Goal: Information Seeking & Learning: Learn about a topic

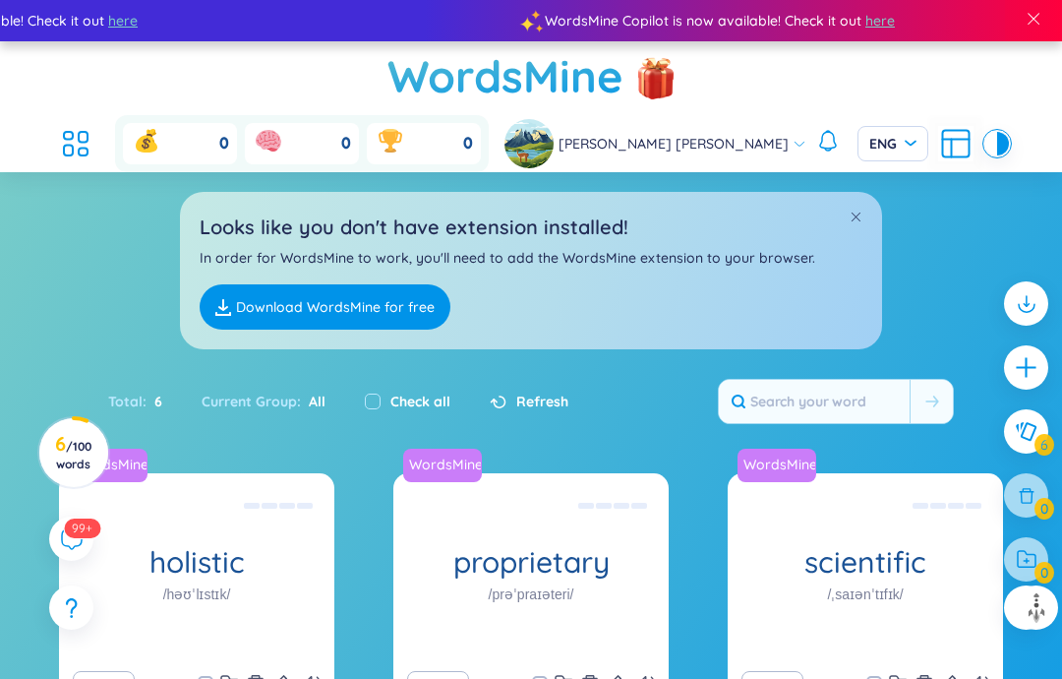
scroll to position [413, 0]
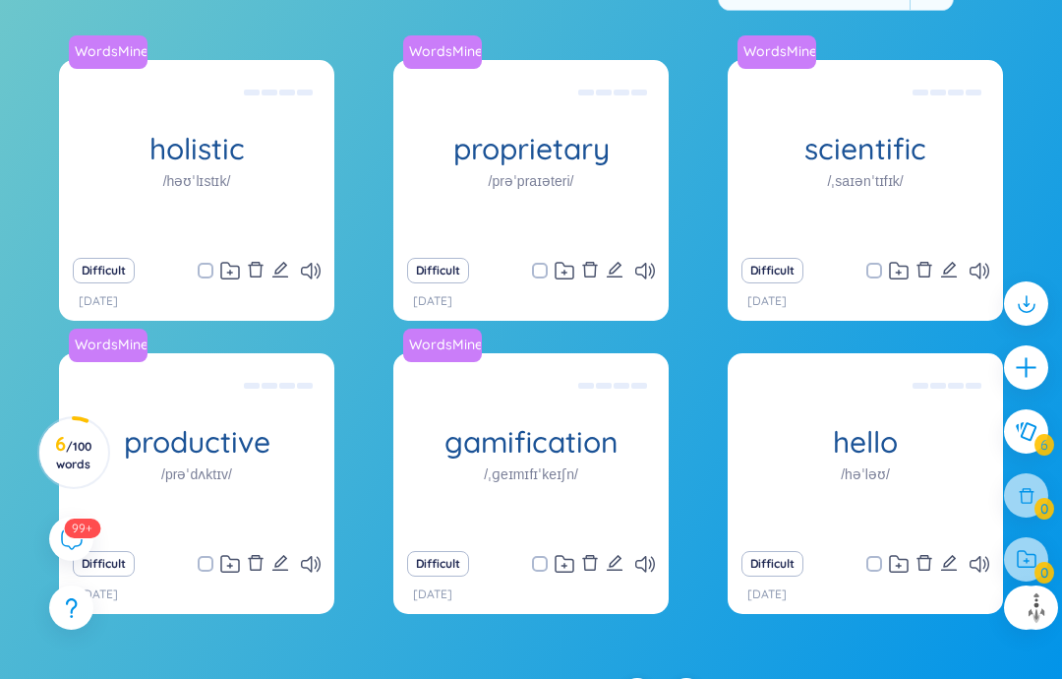
click at [312, 268] on icon at bounding box center [311, 271] width 20 height 17
click at [81, 281] on button "Difficult" at bounding box center [104, 271] width 62 height 26
click at [109, 266] on button "Difficult" at bounding box center [104, 271] width 62 height 26
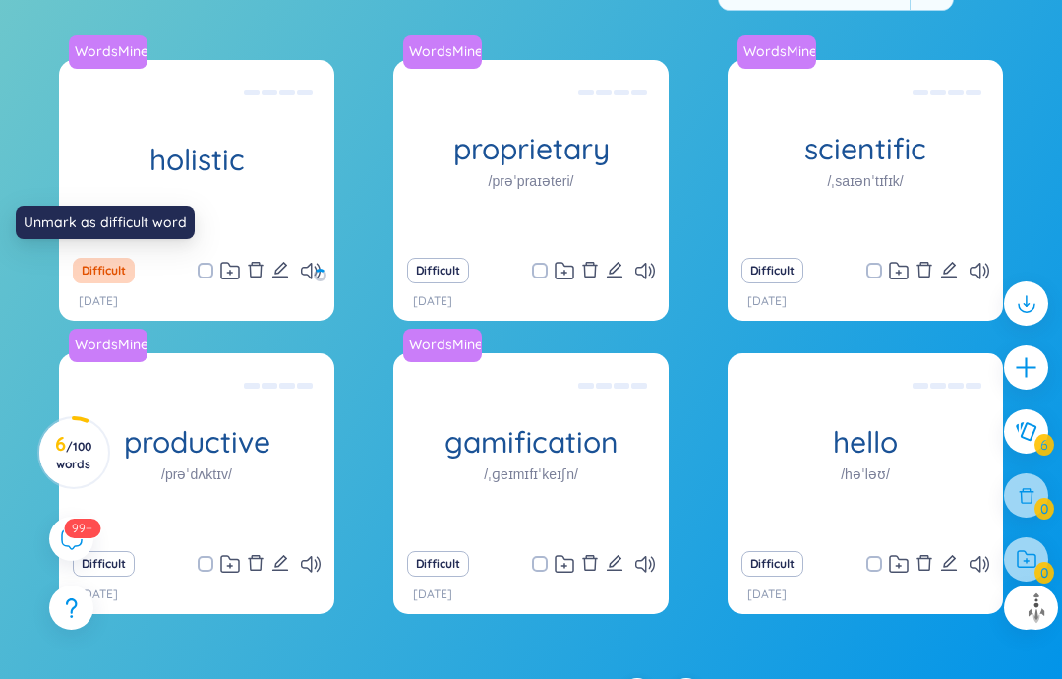
click at [105, 270] on button "Difficult" at bounding box center [104, 271] width 62 height 26
click at [102, 274] on button "Difficult" at bounding box center [104, 271] width 62 height 26
click at [431, 266] on button "Difficult" at bounding box center [438, 271] width 62 height 26
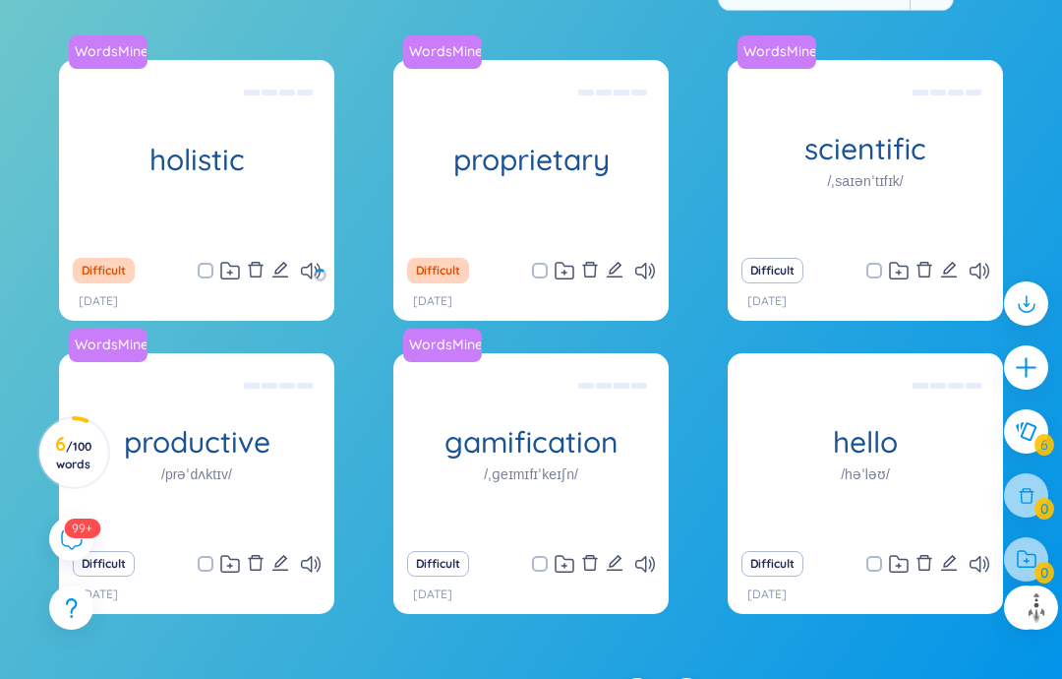
click at [795, 260] on button "Difficult" at bounding box center [773, 271] width 62 height 26
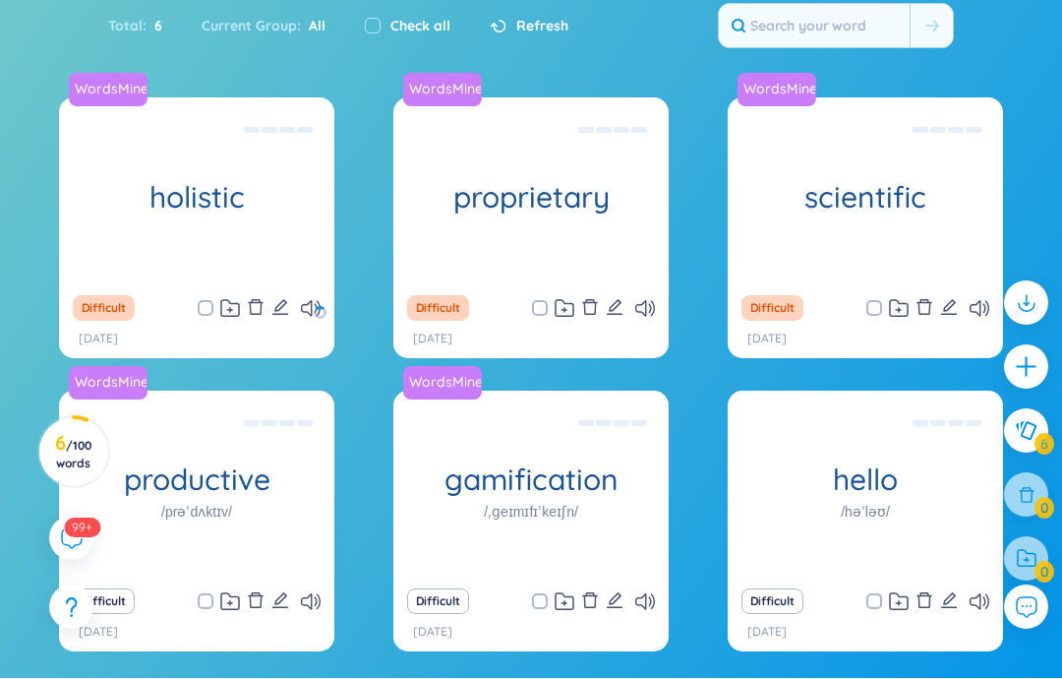
scroll to position [372, 0]
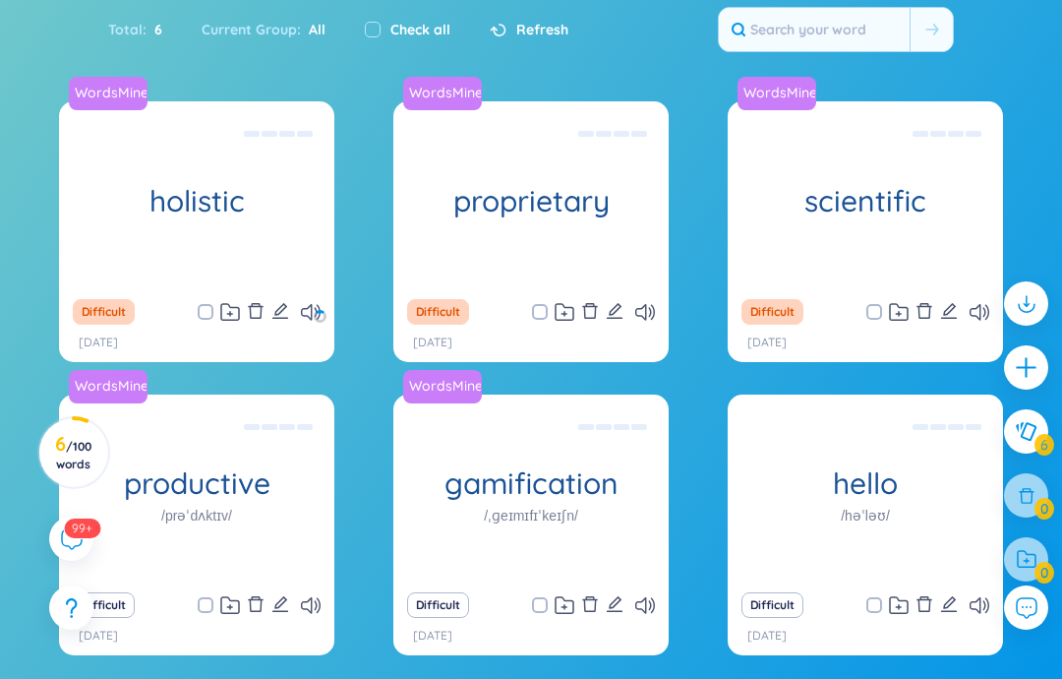
click at [798, 605] on button "Difficult" at bounding box center [773, 605] width 62 height 26
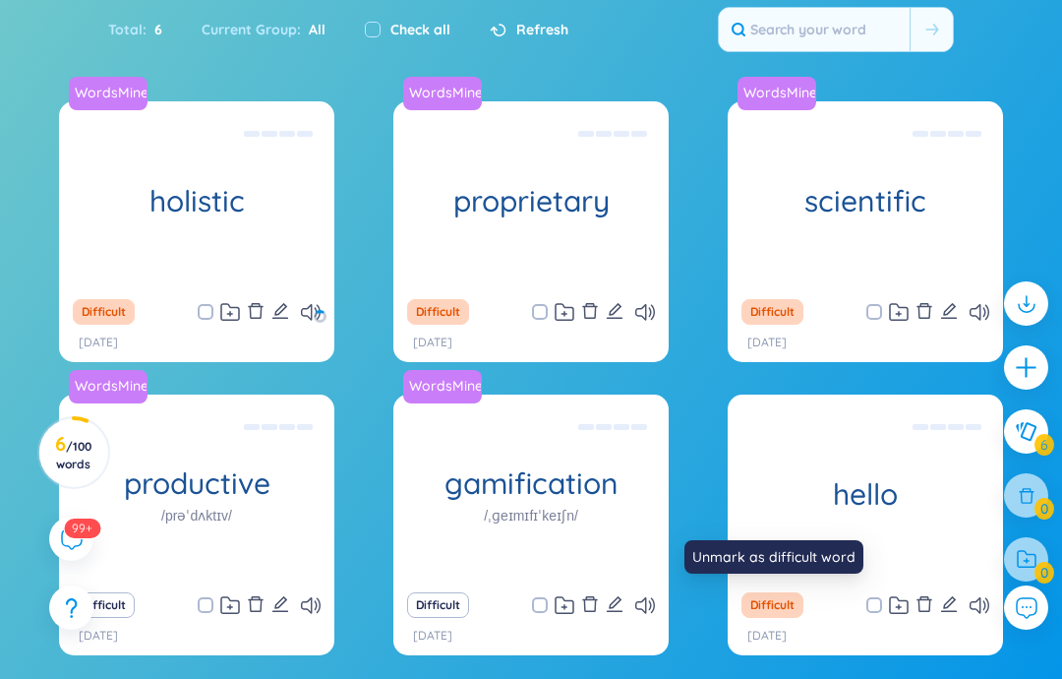
click at [441, 602] on button "Difficult" at bounding box center [438, 605] width 62 height 26
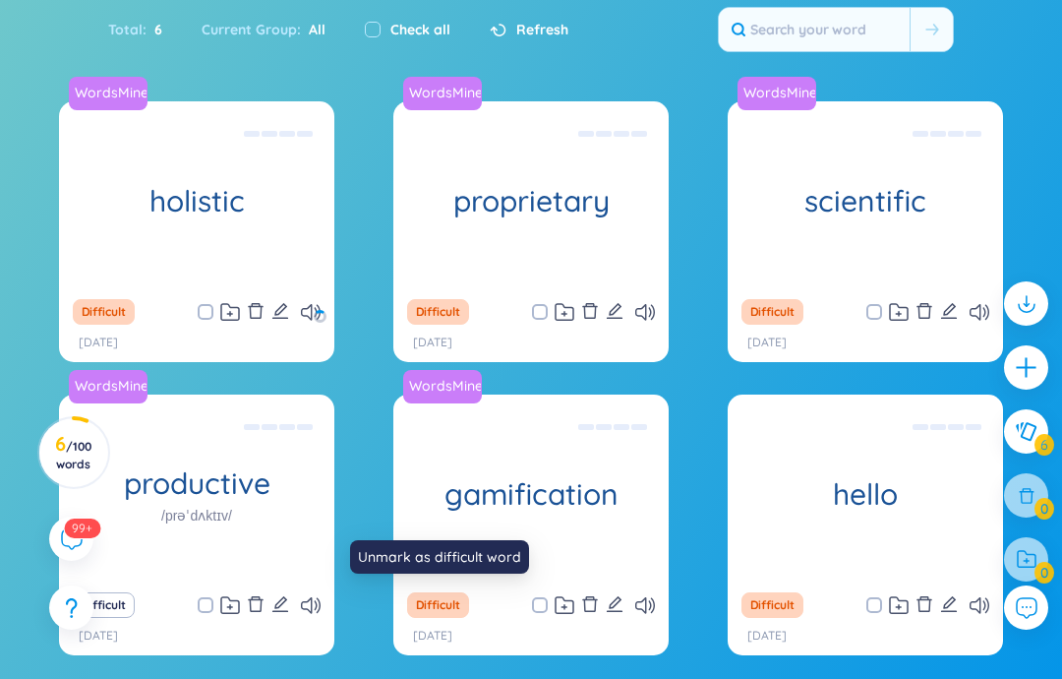
scroll to position [450, 0]
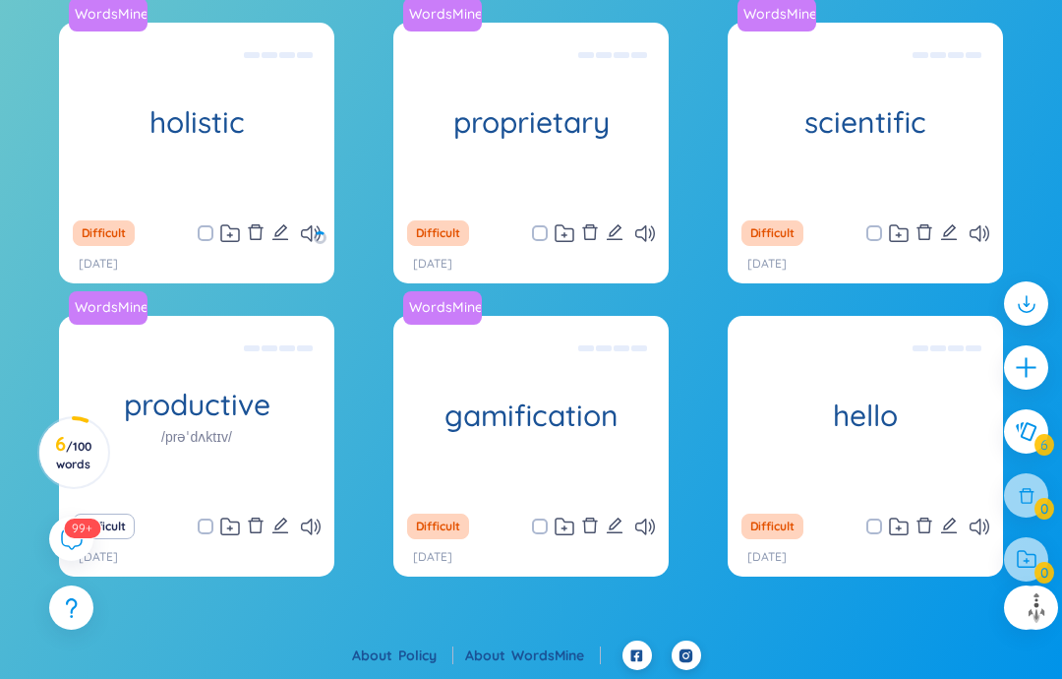
click at [77, 537] on sup "99+" at bounding box center [82, 528] width 36 height 20
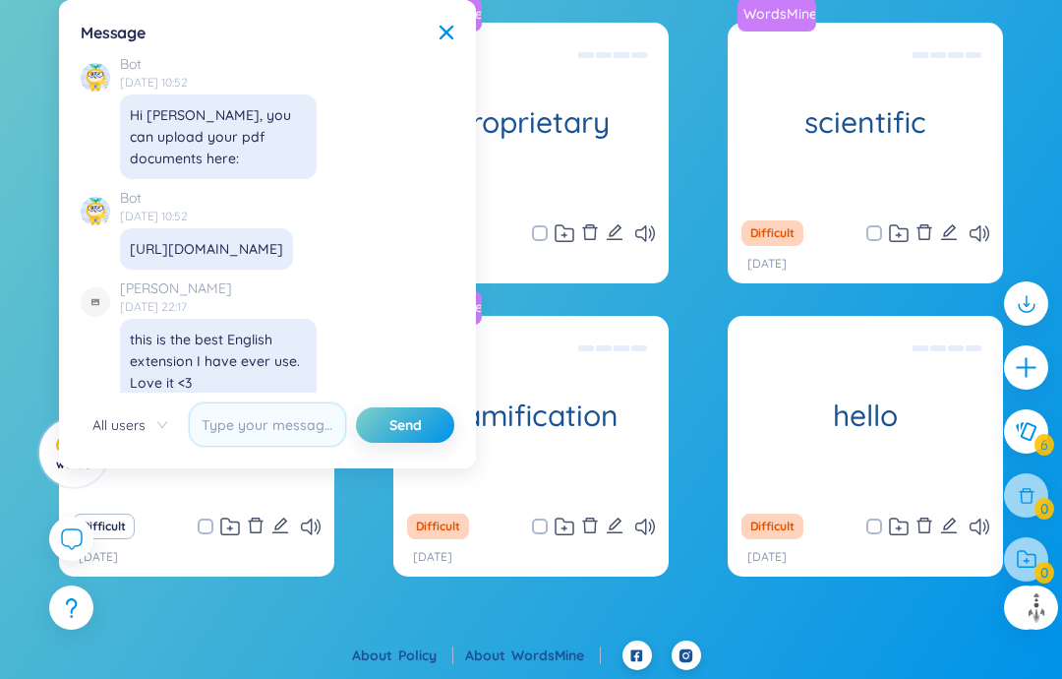
scroll to position [22651, 0]
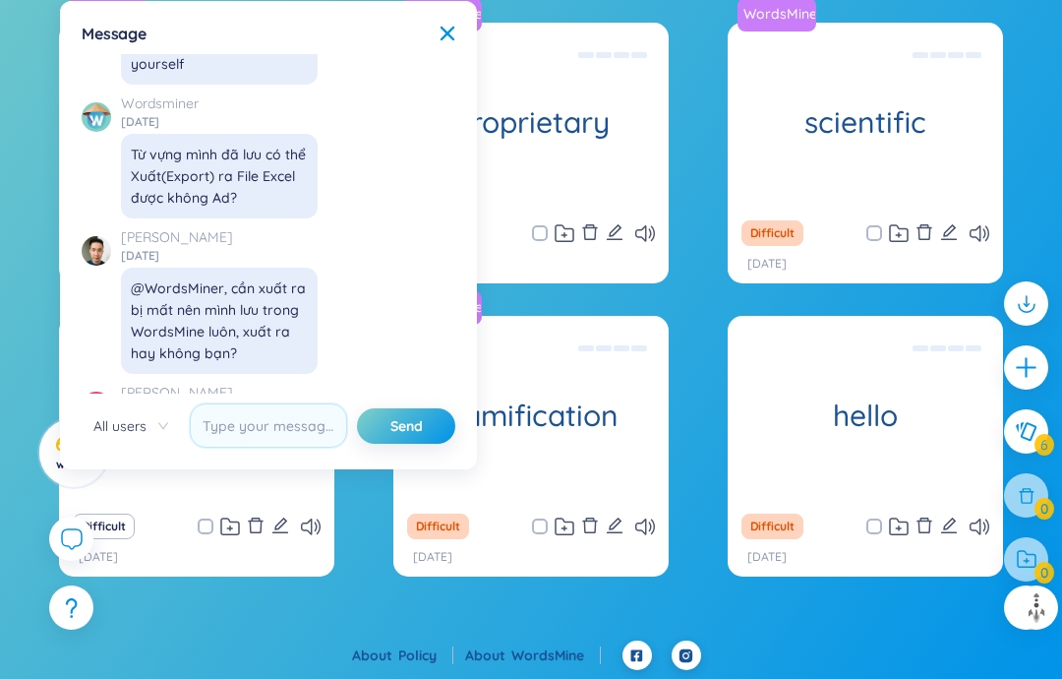
click at [446, 34] on icon at bounding box center [448, 34] width 14 height 14
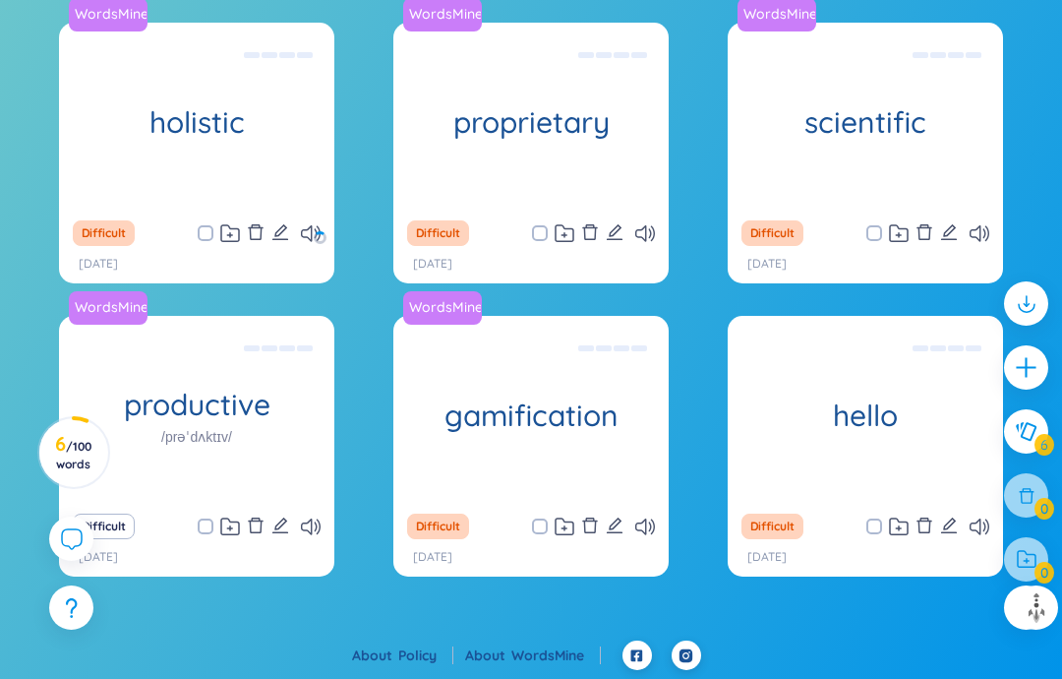
click at [1035, 444] on button at bounding box center [1026, 431] width 44 height 44
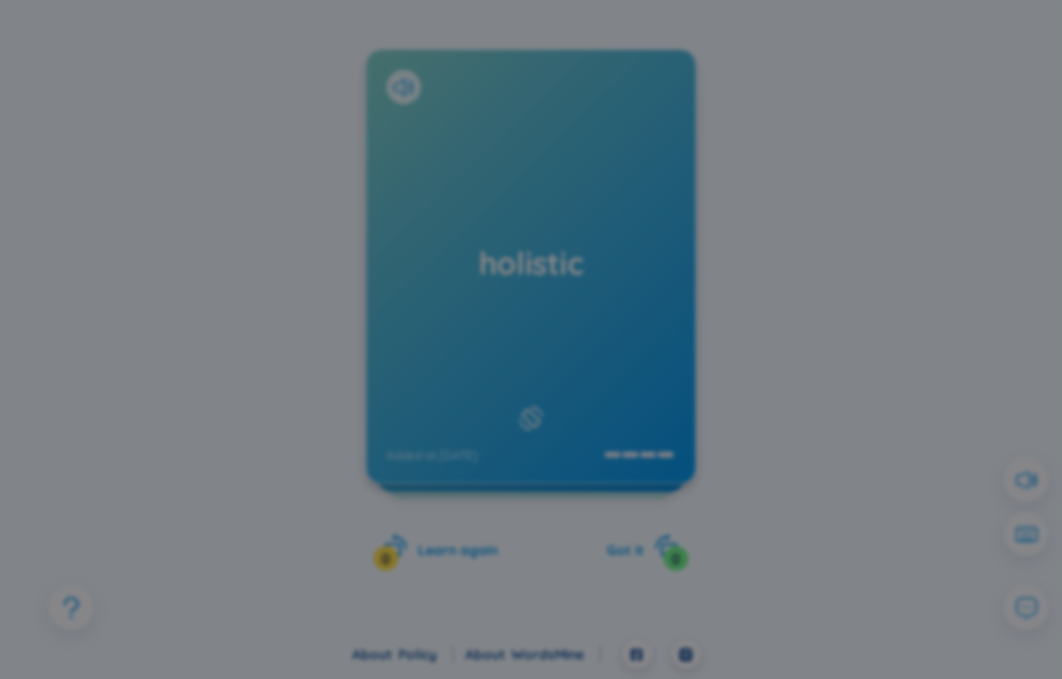
scroll to position [279, 0]
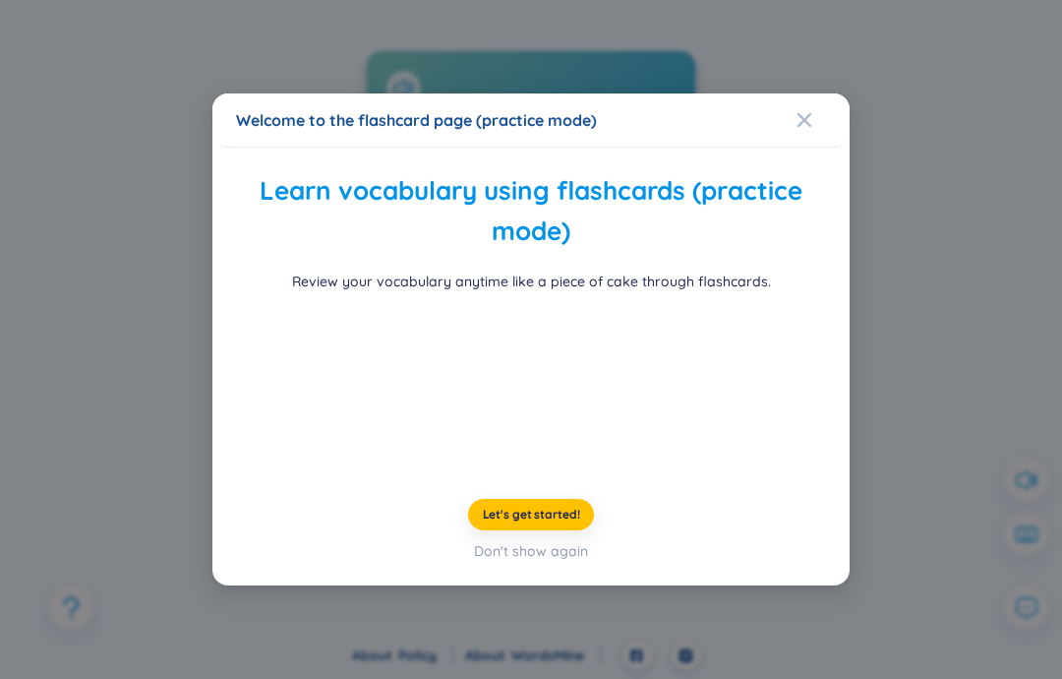
click at [806, 112] on icon "Close" at bounding box center [805, 120] width 16 height 16
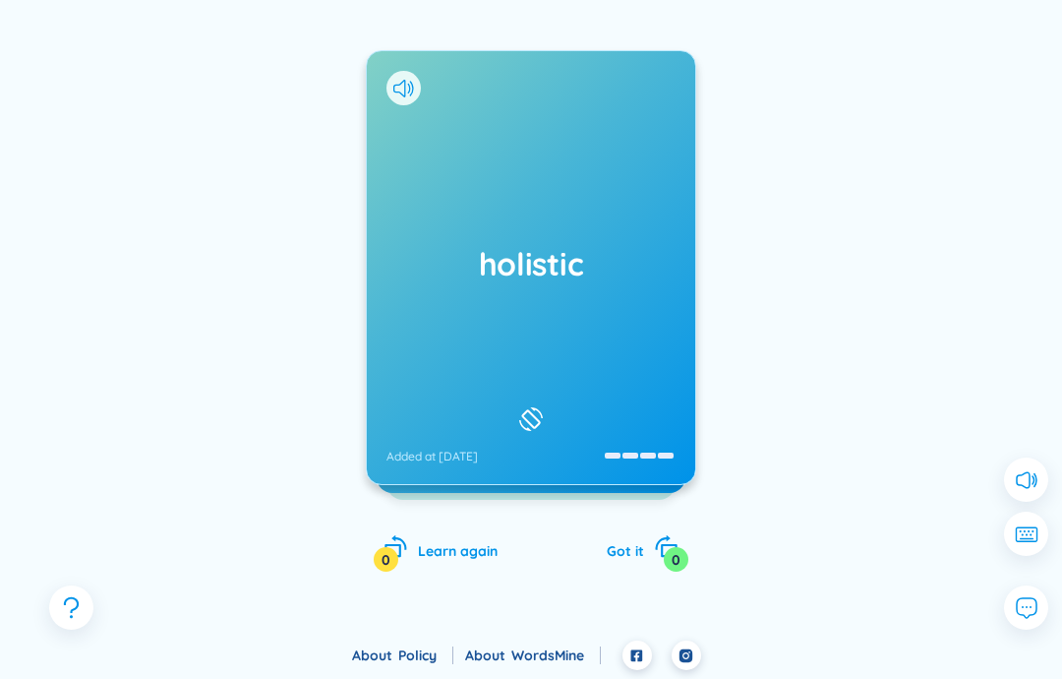
click at [621, 242] on h1 "holistic" at bounding box center [531, 263] width 289 height 43
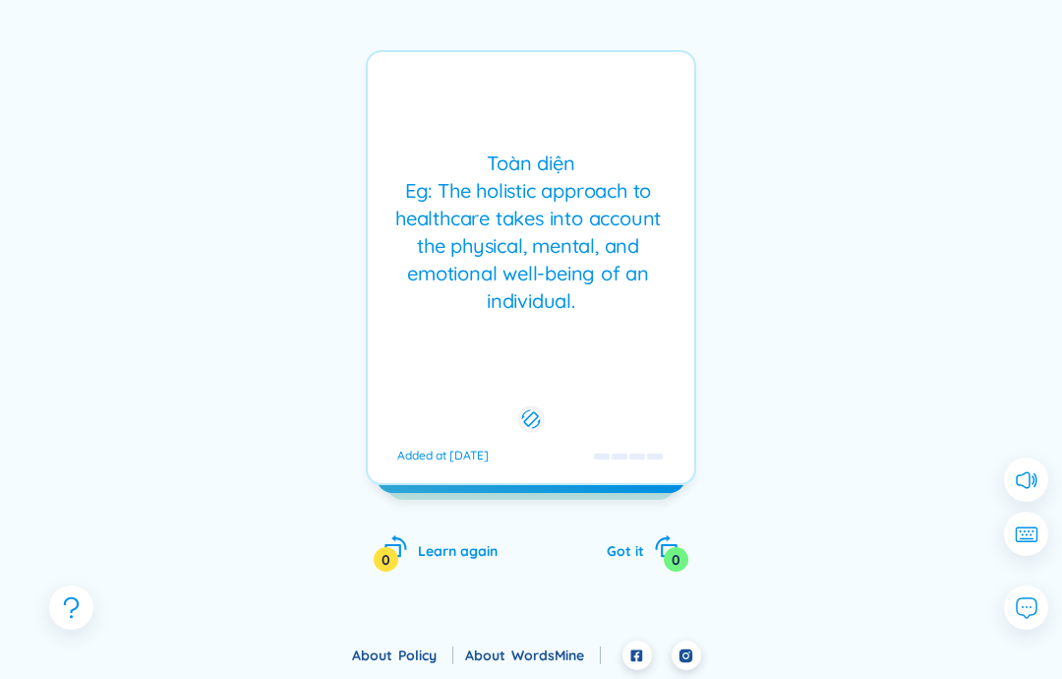
click at [644, 178] on div "Toàn diện Eg: The holistic approach to healthcare takes into account the physic…" at bounding box center [531, 231] width 307 height 165
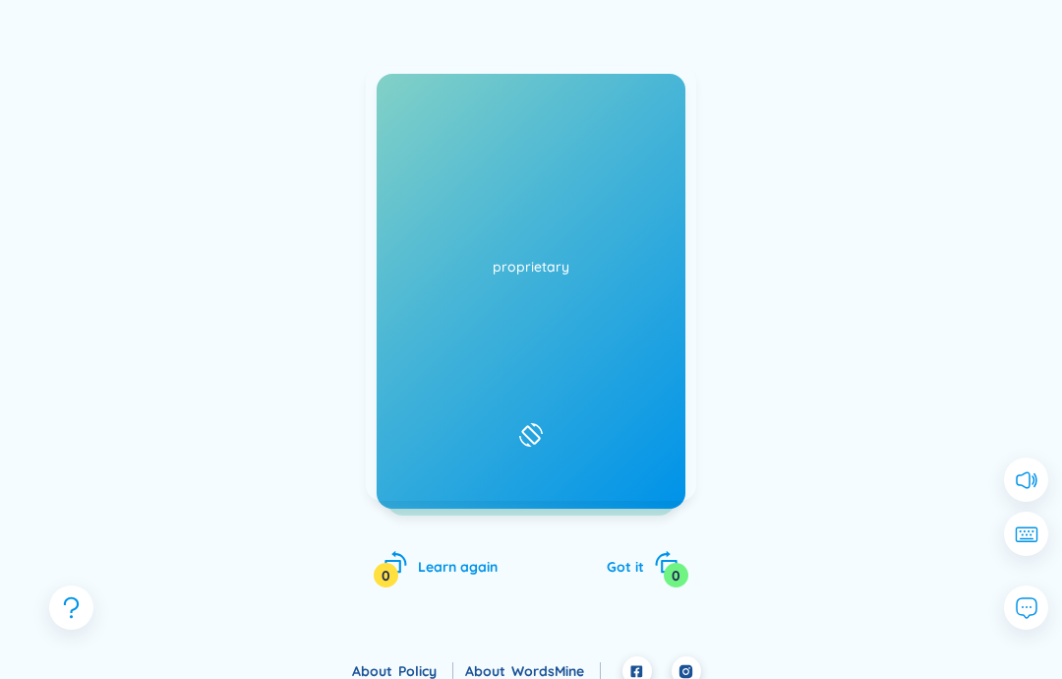
scroll to position [270, 0]
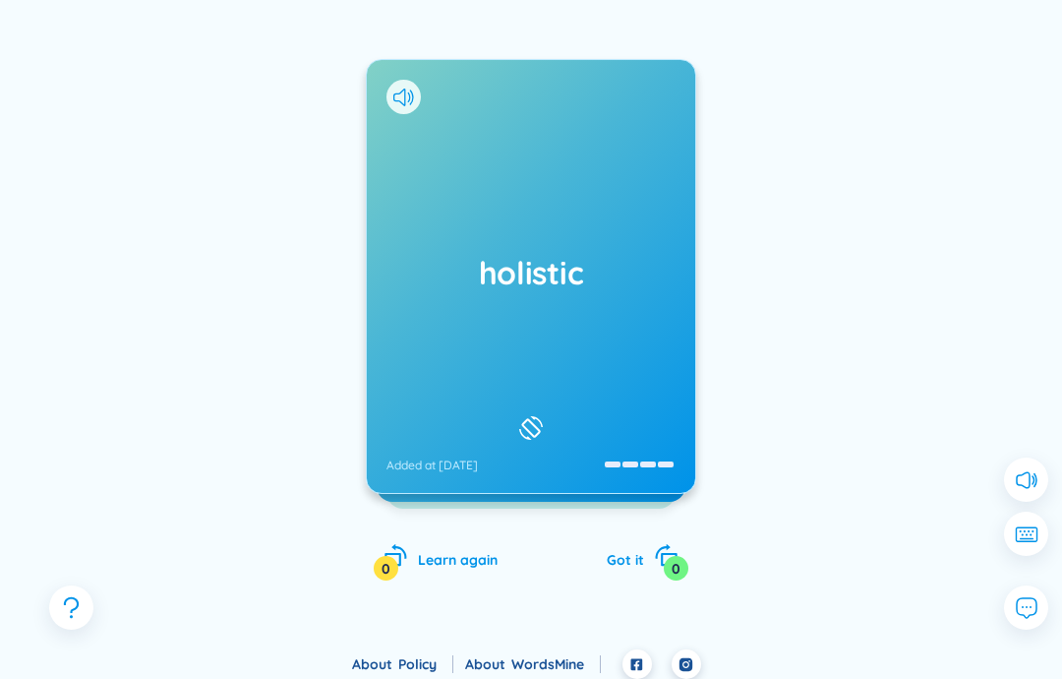
click at [385, 547] on icon "rotate-left" at bounding box center [396, 555] width 25 height 25
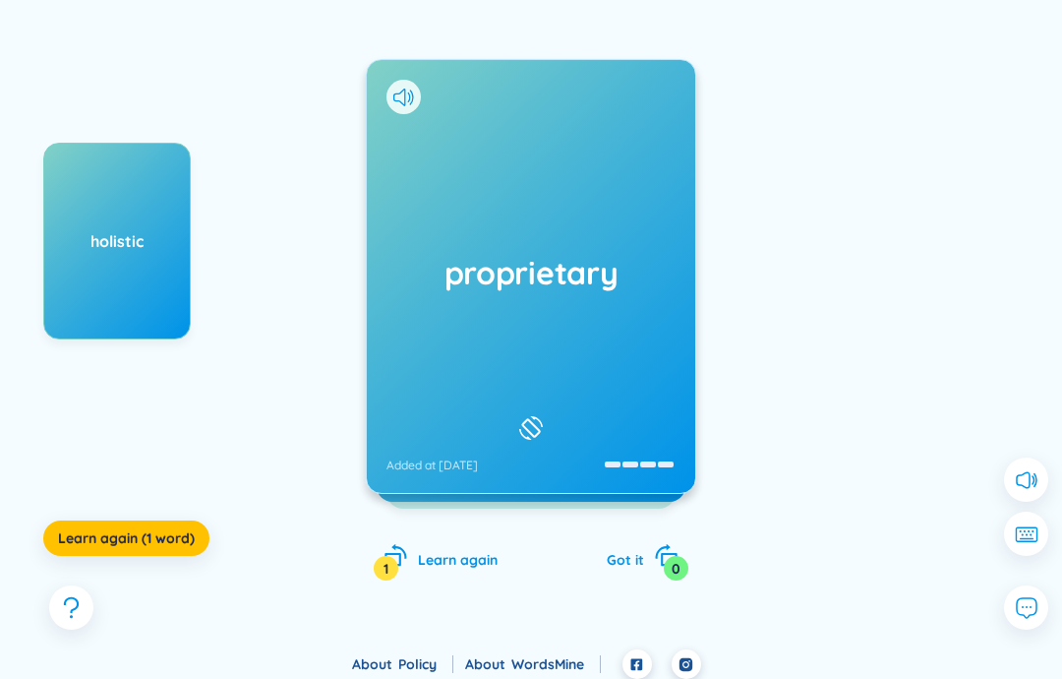
click at [455, 235] on div "proprietary Added at [DATE]" at bounding box center [531, 276] width 328 height 433
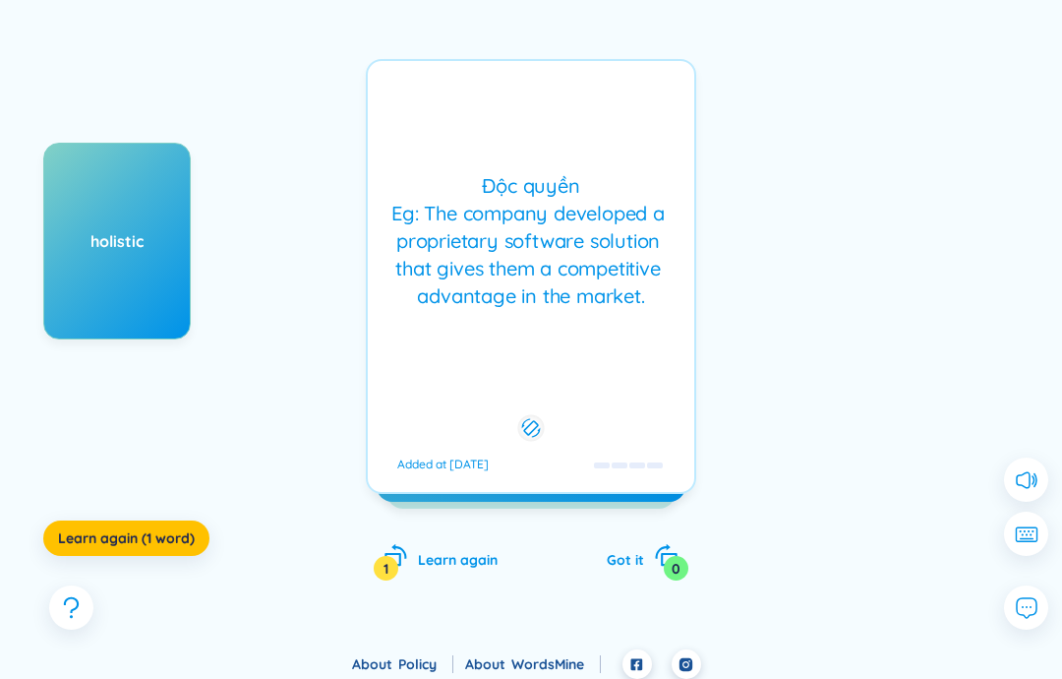
click at [427, 180] on div "Độc quyền Eg: The company developed a proprietary software solution that gives …" at bounding box center [531, 241] width 307 height 138
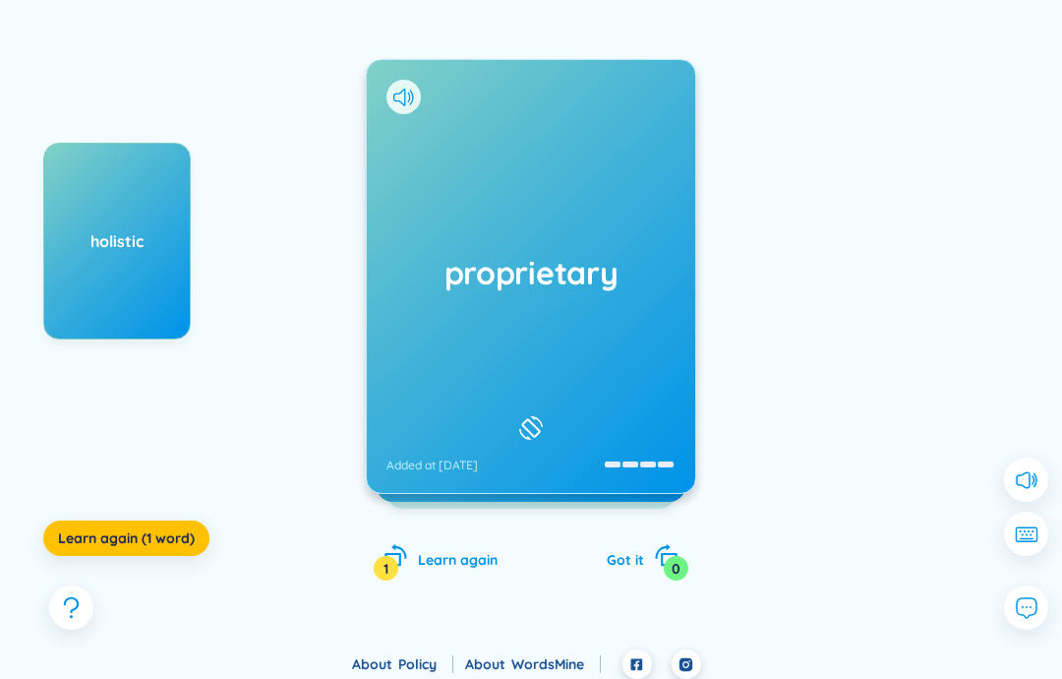
click at [606, 293] on div "proprietary Added at [DATE]" at bounding box center [531, 276] width 328 height 433
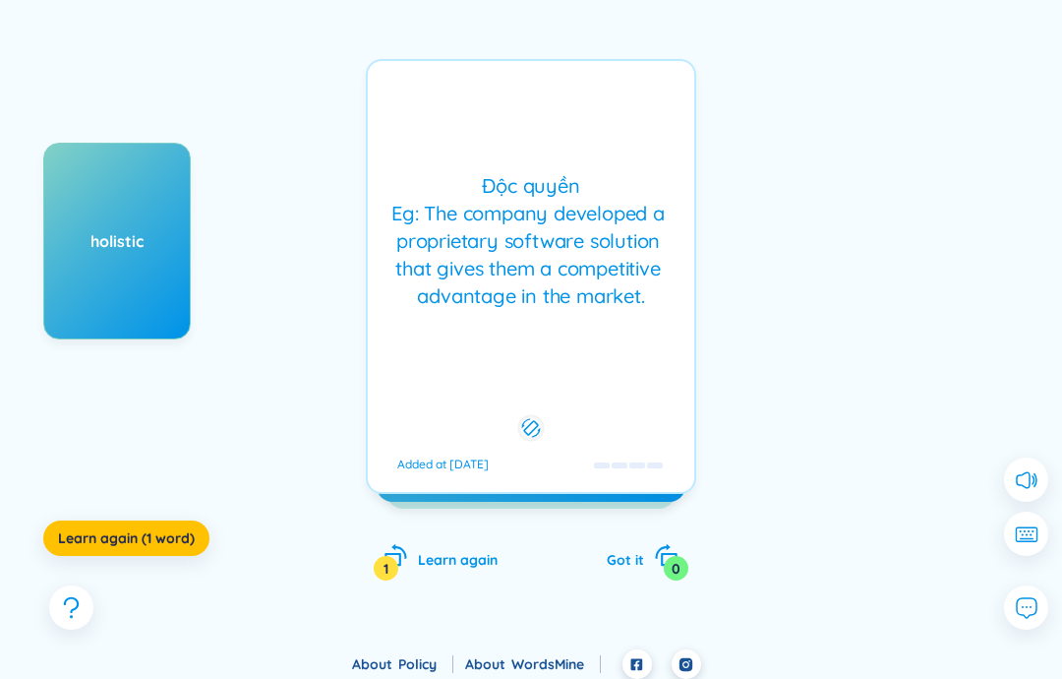
click at [606, 322] on div "Độc [PERSON_NAME] Eg: The company developed a proprietary software solution tha…" at bounding box center [531, 276] width 330 height 435
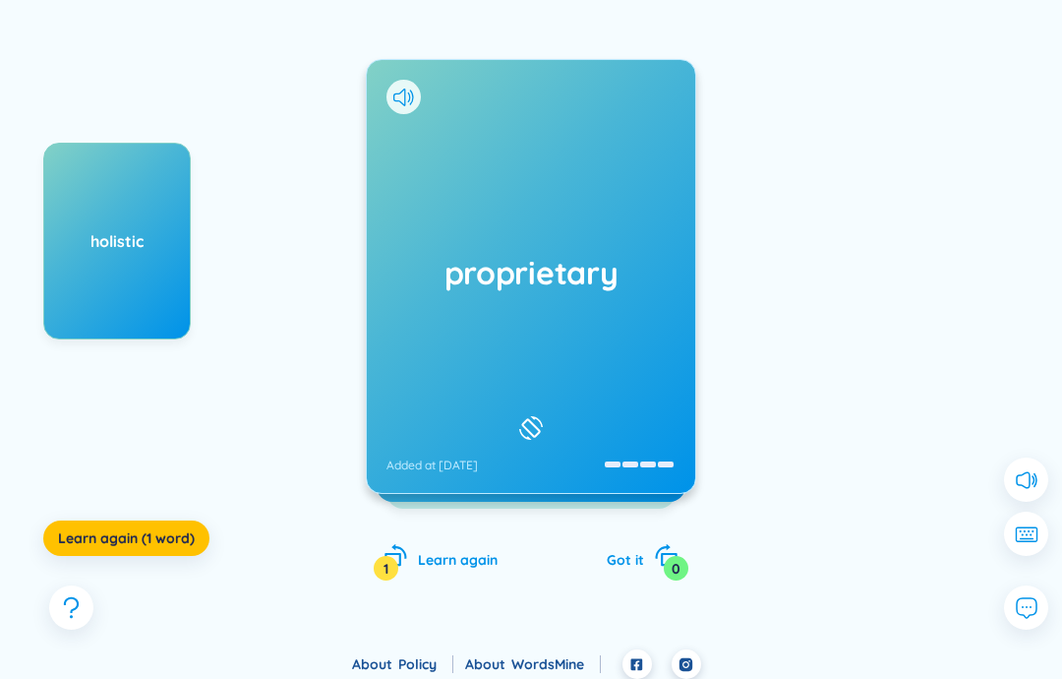
click at [411, 89] on icon at bounding box center [403, 98] width 21 height 18
click at [411, 104] on icon at bounding box center [403, 98] width 21 height 18
click at [467, 282] on h1 "proprietary" at bounding box center [531, 272] width 289 height 43
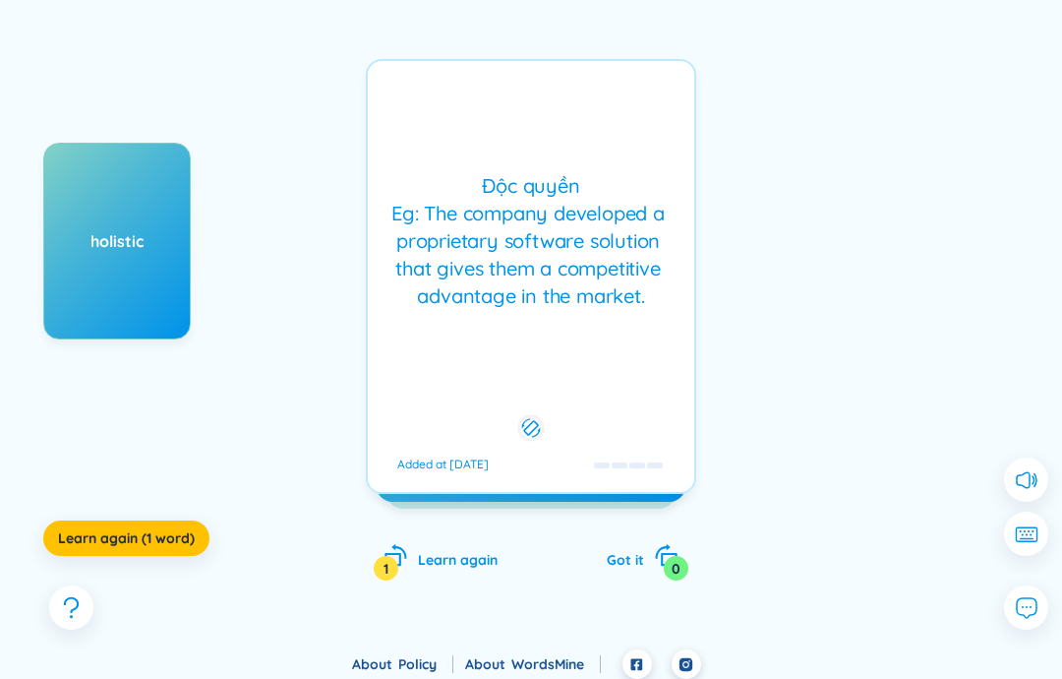
click at [518, 338] on div "Độc [PERSON_NAME] Eg: The company developed a proprietary software solution tha…" at bounding box center [531, 276] width 330 height 435
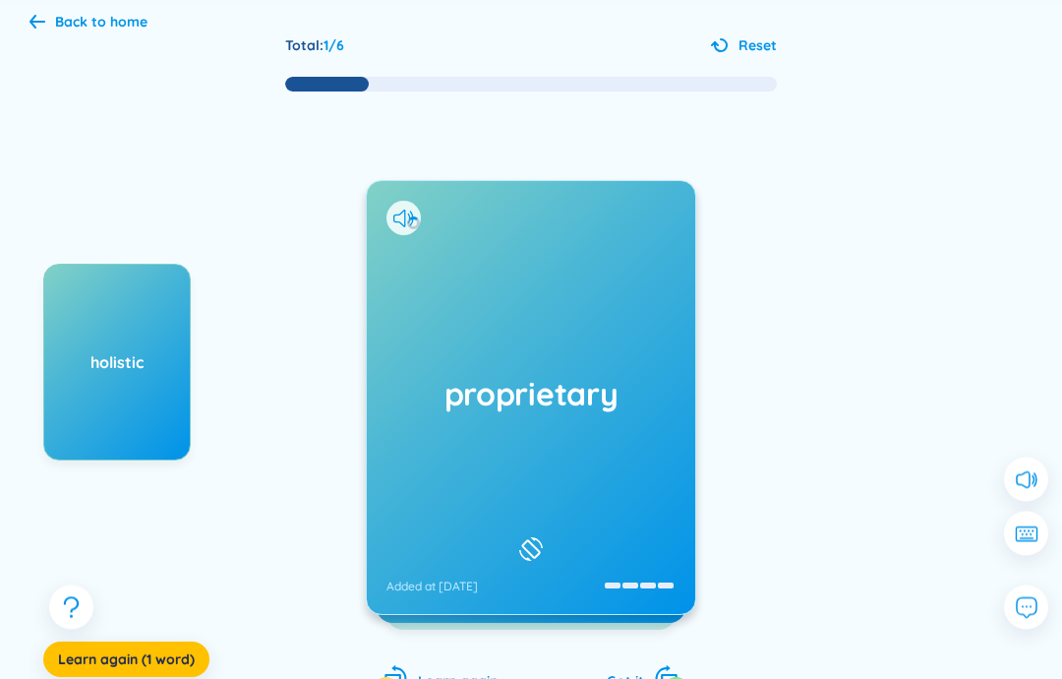
scroll to position [0, 0]
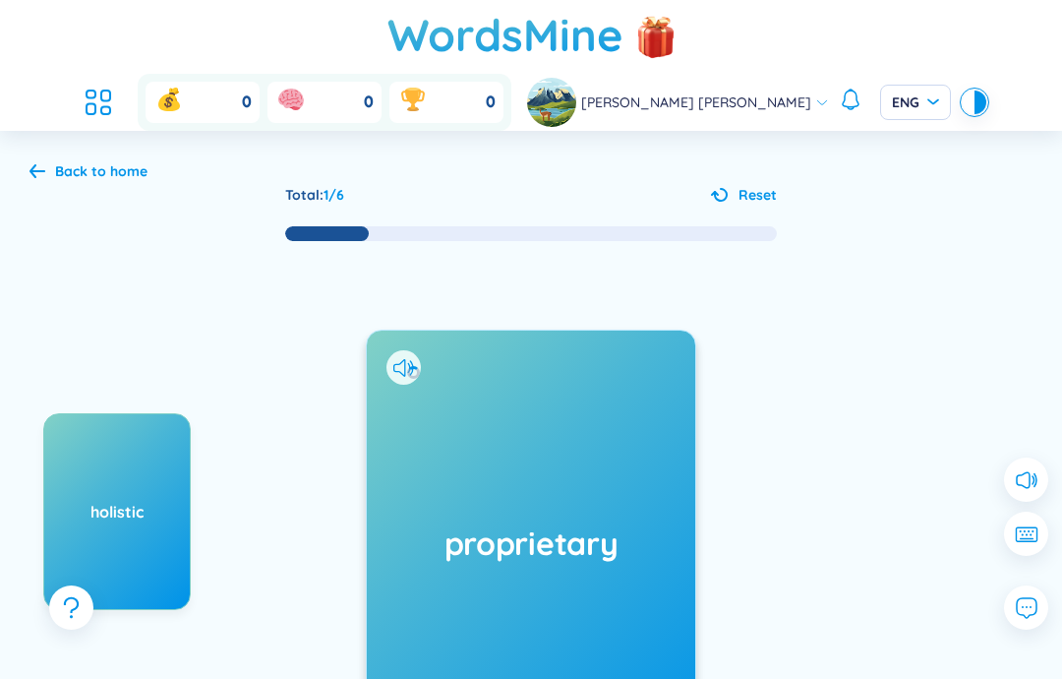
scroll to position [279, 0]
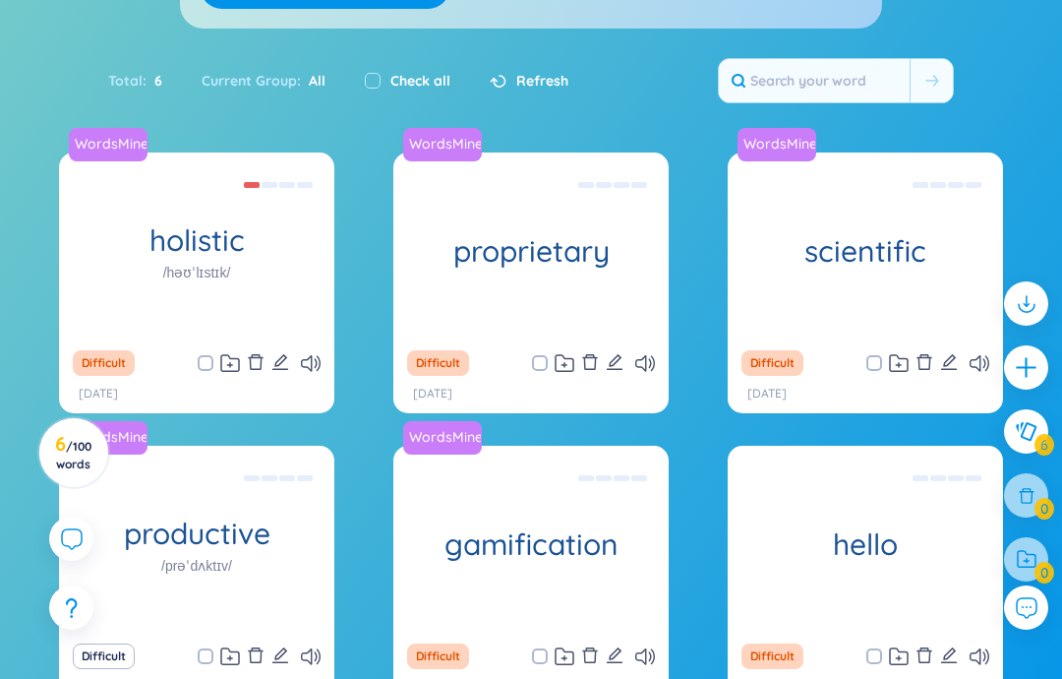
scroll to position [232, 0]
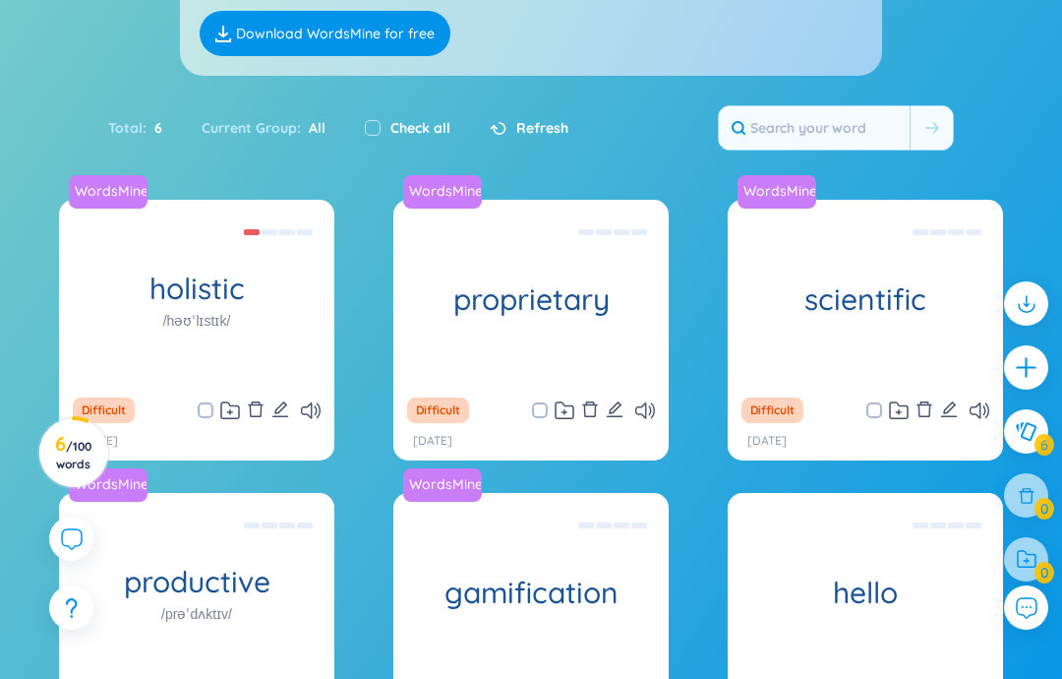
click at [469, 200] on div "WordsMine proprietary Độc [PERSON_NAME] Eg: The company developed a proprietary…" at bounding box center [530, 293] width 275 height 187
click at [509, 133] on div "Refresh" at bounding box center [519, 127] width 98 height 41
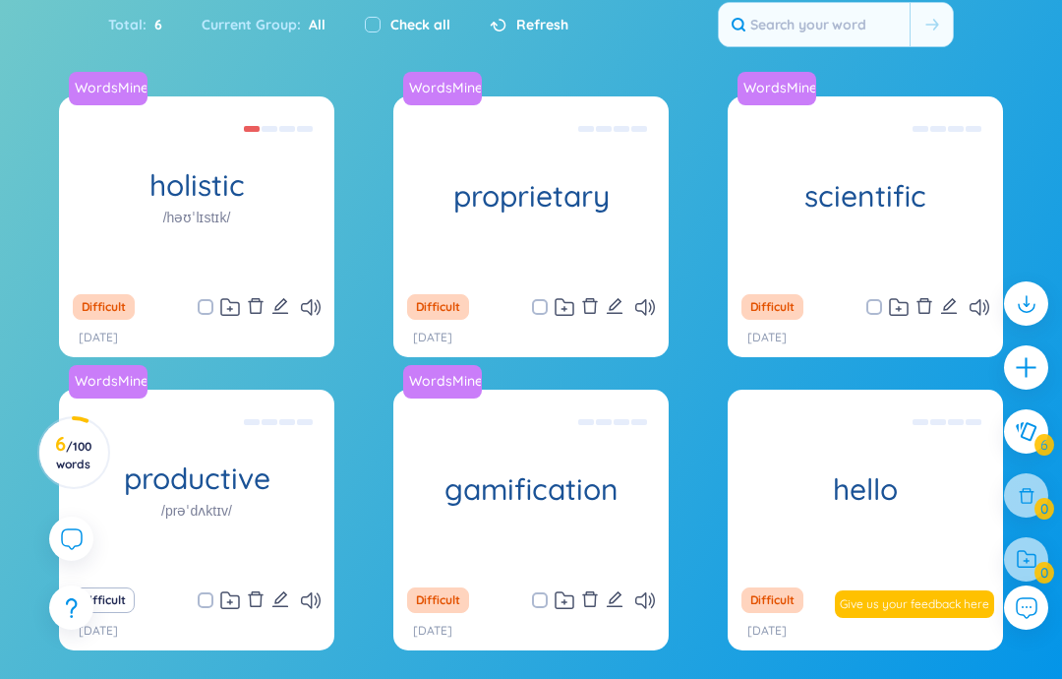
scroll to position [344, 0]
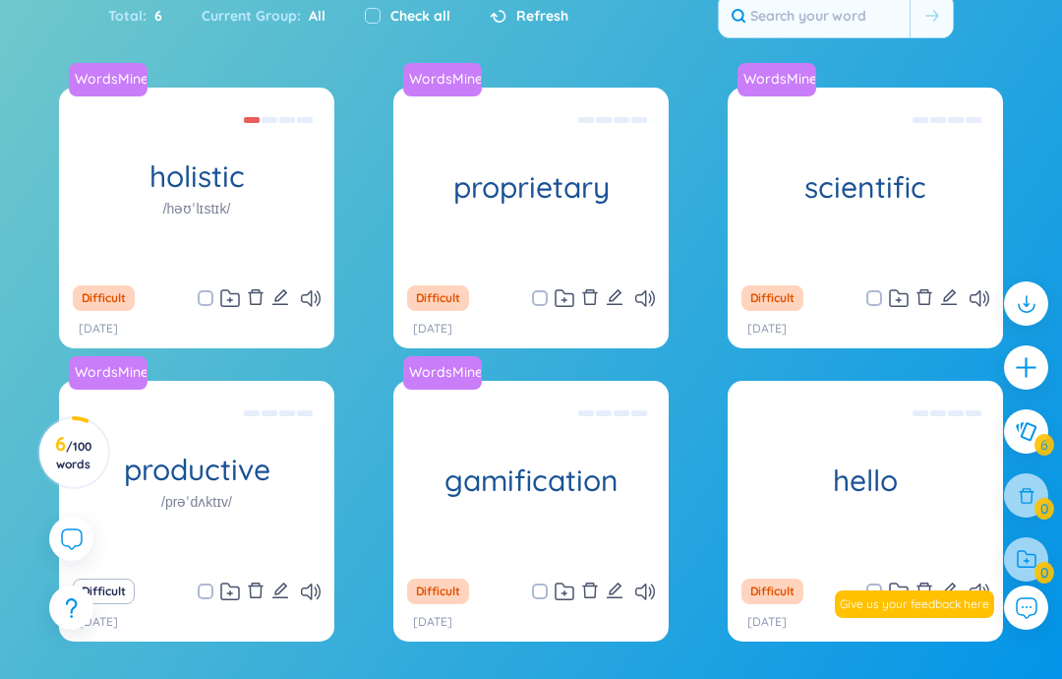
click at [481, 198] on div "Độc quyền Eg: The company developed a proprietary software solution that gives …" at bounding box center [531, 180] width 256 height 177
click at [224, 181] on div "WordsMine holistic /həʊˈlɪstɪk/ Toàn diện Eg: The holistic approach to healthca…" at bounding box center [196, 181] width 275 height 187
click at [354, 209] on div "WordsMine holistic /həʊˈlɪstɪk/ [PERSON_NAME] Eg: The holistic approach to heal…" at bounding box center [531, 377] width 944 height 578
click at [229, 206] on div "WordsMine holistic /həʊˈlɪstɪk/ Toàn diện Eg: The holistic approach to healthca…" at bounding box center [196, 181] width 275 height 187
copy div "The holistic approach to healthcare takes into account the physical, mental, an…"
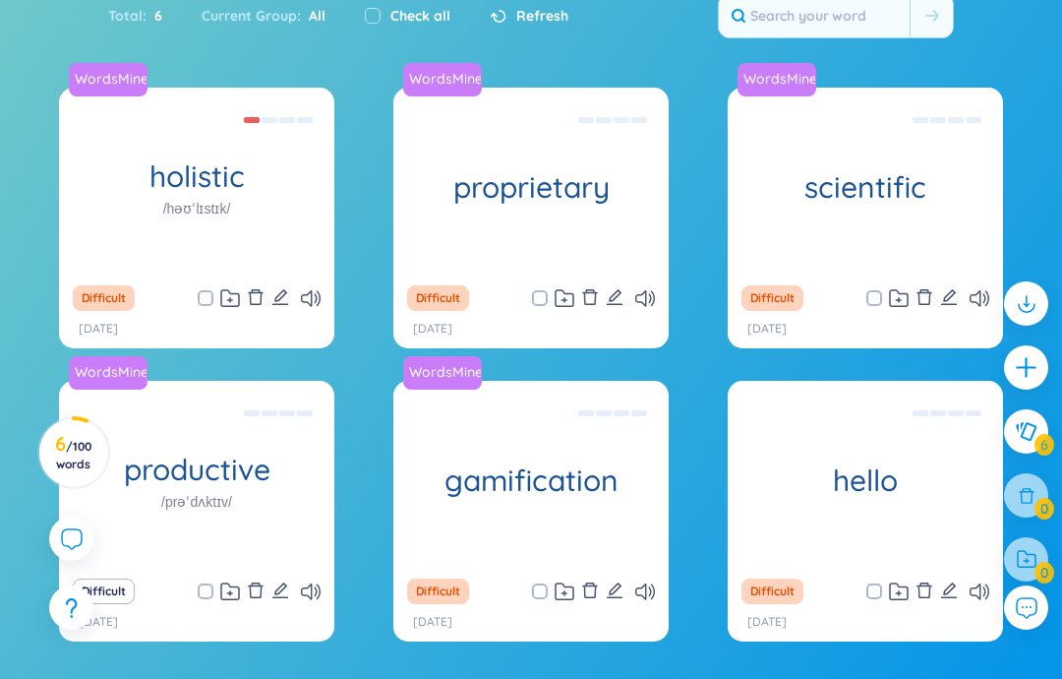
click at [596, 197] on div "Độc quyền Eg: The company developed a proprietary software solution that gives …" at bounding box center [531, 180] width 256 height 177
copy div "g: The company developed a proprietary software solution that gives them a comp…"
click at [920, 169] on div "WordsMine scientific Có tính [PERSON_NAME] học Eg: The scientist conducted a se…" at bounding box center [865, 181] width 275 height 187
click at [973, 173] on div "Có tính khoa học Eg: The scientist conducted a series of scientific experiments…" at bounding box center [866, 180] width 256 height 177
click at [943, 191] on div "Có tính khoa học Eg: The scientist conducted a series of scientific experiments…" at bounding box center [866, 180] width 256 height 177
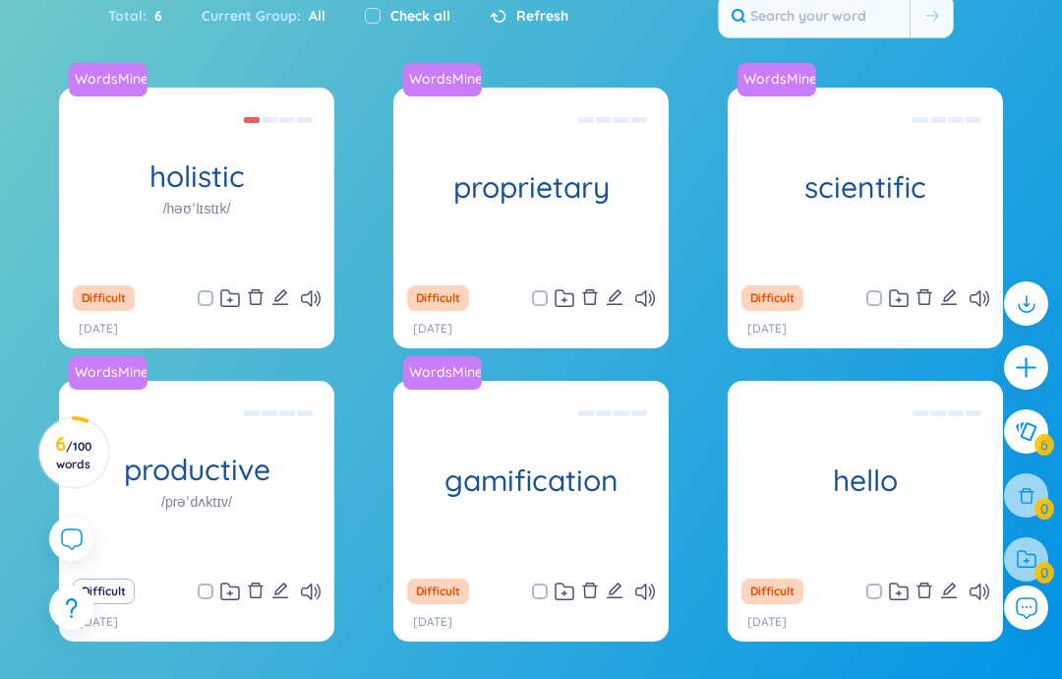
click at [965, 150] on div "Có tính khoa học Eg: The scientist conducted a series of scientific experiments…" at bounding box center [866, 180] width 256 height 177
click at [932, 163] on div "Có tính khoa học Eg: The scientist conducted a series of scientific experiments…" at bounding box center [866, 180] width 256 height 177
click at [559, 253] on div "Độc quyền Eg: The company developed a proprietary software solution that gives …" at bounding box center [531, 180] width 256 height 177
click at [908, 205] on div "WordsMine scientific Có tính [PERSON_NAME] học Eg: The scientist conducted a se…" at bounding box center [865, 181] width 275 height 187
click at [910, 185] on div "Có tính khoa học Eg: The scientist conducted a series of scientific experiments…" at bounding box center [866, 180] width 256 height 177
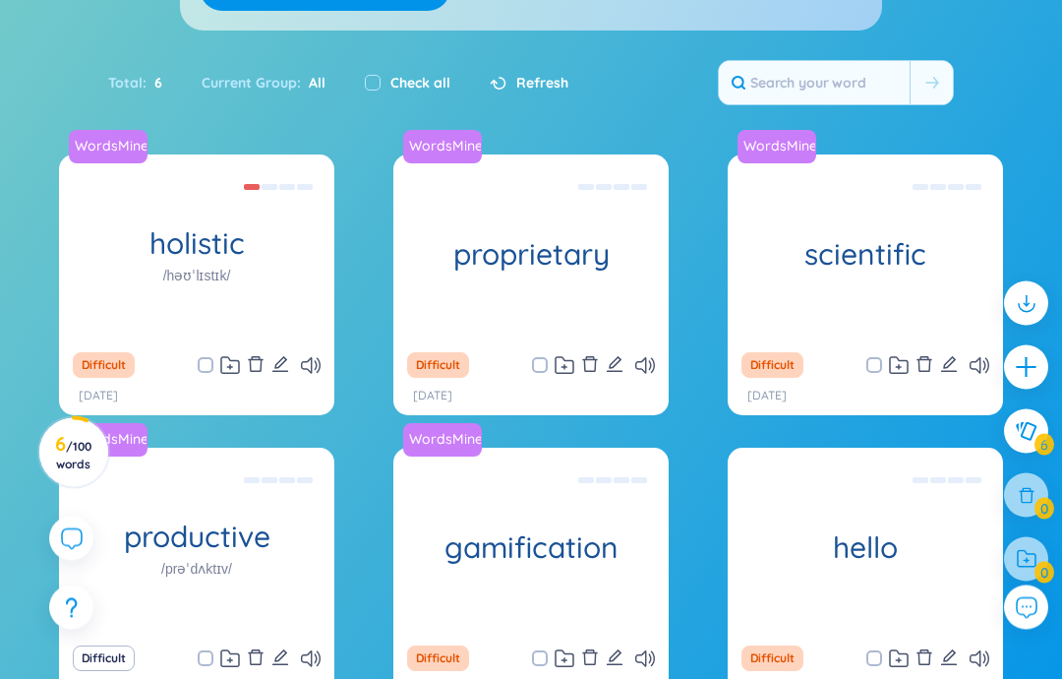
scroll to position [277, 0]
click at [956, 263] on div "WordsMine scientific Có tính [PERSON_NAME] học Eg: The scientist conducted a se…" at bounding box center [865, 247] width 275 height 187
click at [827, 232] on div "Có tính khoa học Eg: The scientist conducted a series of scientific experiments…" at bounding box center [866, 247] width 256 height 177
click at [805, 238] on div "Có tính khoa học Eg: The scientist conducted a series of scientific experiments…" at bounding box center [866, 247] width 256 height 177
click at [789, 270] on div "Có tính khoa học Eg: The scientist conducted a series of scientific experiments…" at bounding box center [866, 247] width 256 height 177
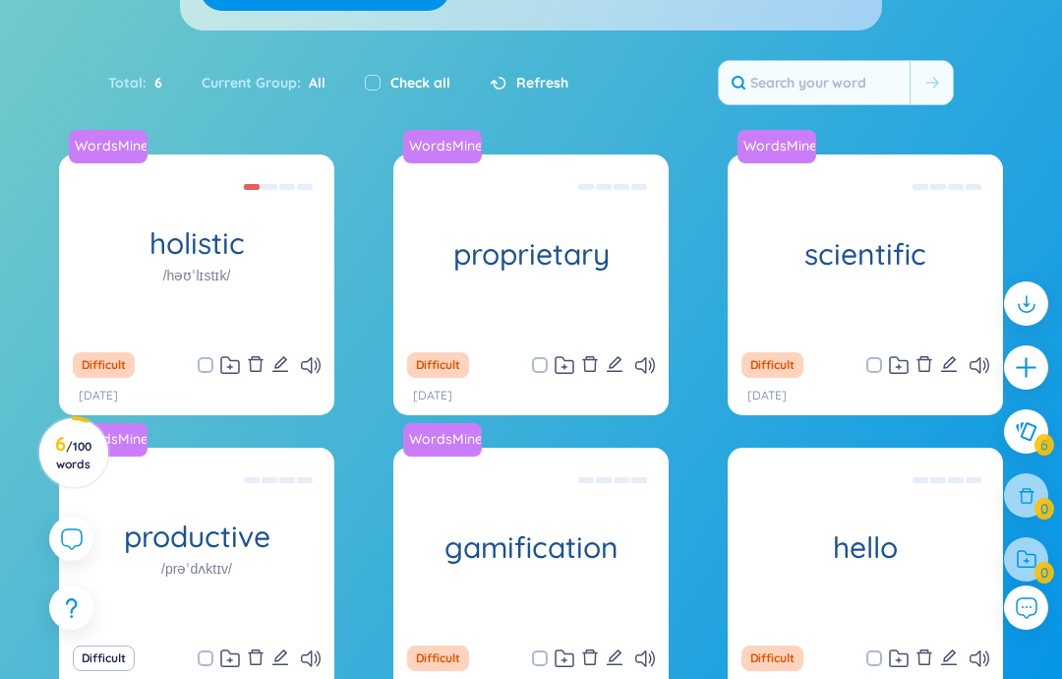
click at [622, 230] on div "WordsMine proprietary Độc [PERSON_NAME] Eg: The company developed a proprietary…" at bounding box center [530, 247] width 275 height 187
click at [787, 227] on div "WordsMine scientific Có tính [PERSON_NAME] học Eg: The scientist conducted a se…" at bounding box center [865, 247] width 275 height 187
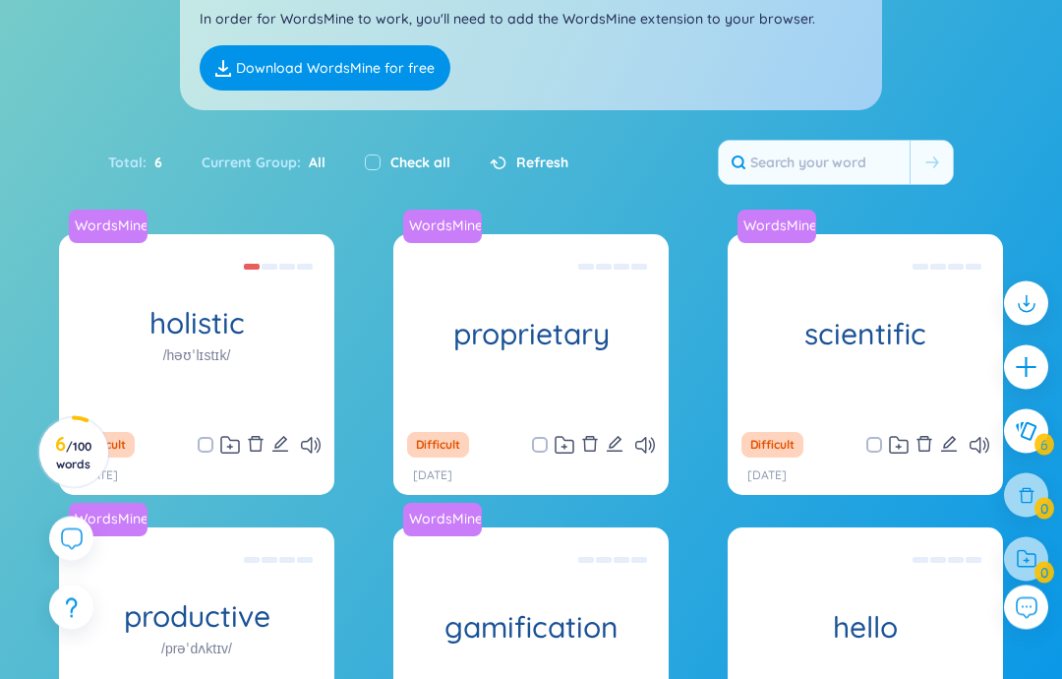
scroll to position [173, 0]
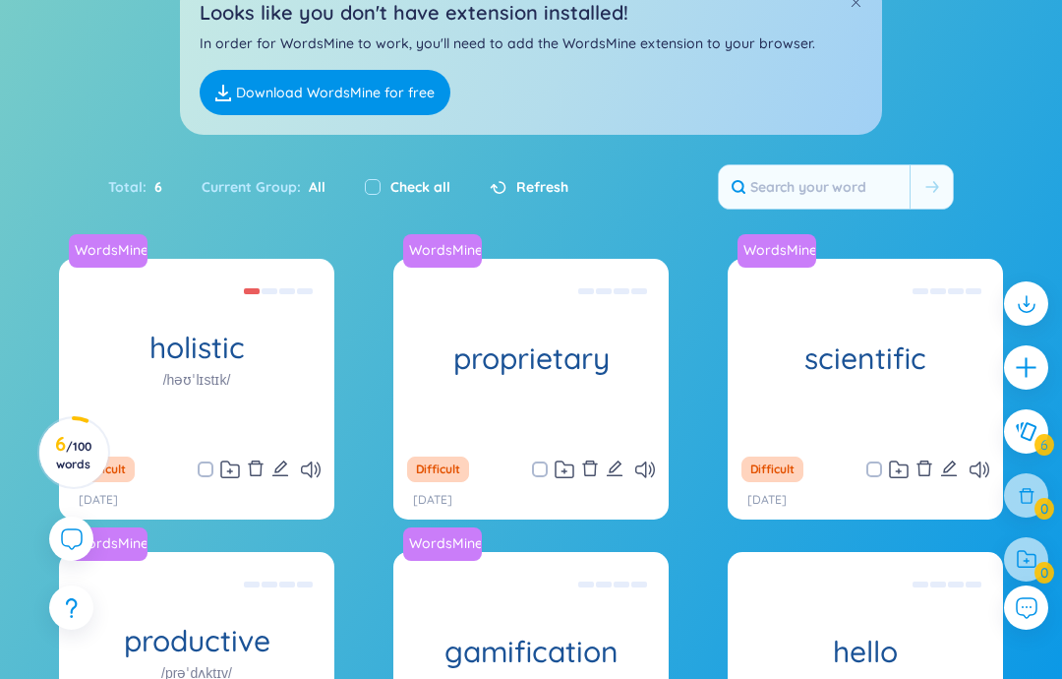
click at [935, 381] on div "WordsMine scientific Có tính [PERSON_NAME] học Eg: The scientist conducted a se…" at bounding box center [865, 352] width 275 height 187
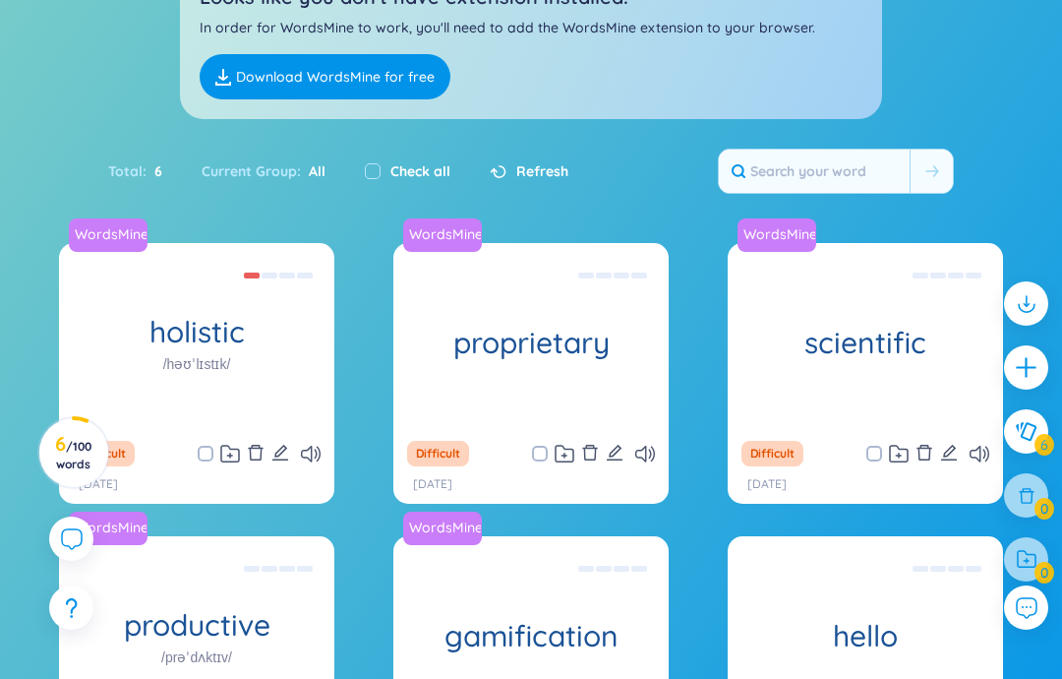
scroll to position [191, 0]
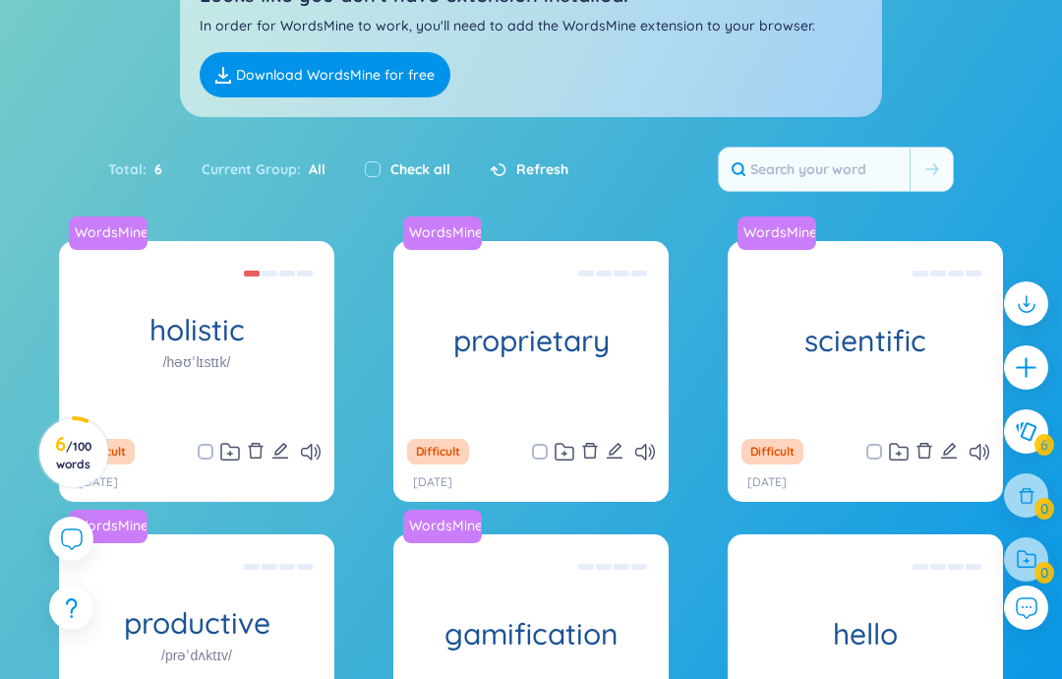
click at [914, 311] on div "Có tính khoa học Eg: The scientist conducted a series of scientific experiments…" at bounding box center [866, 334] width 256 height 177
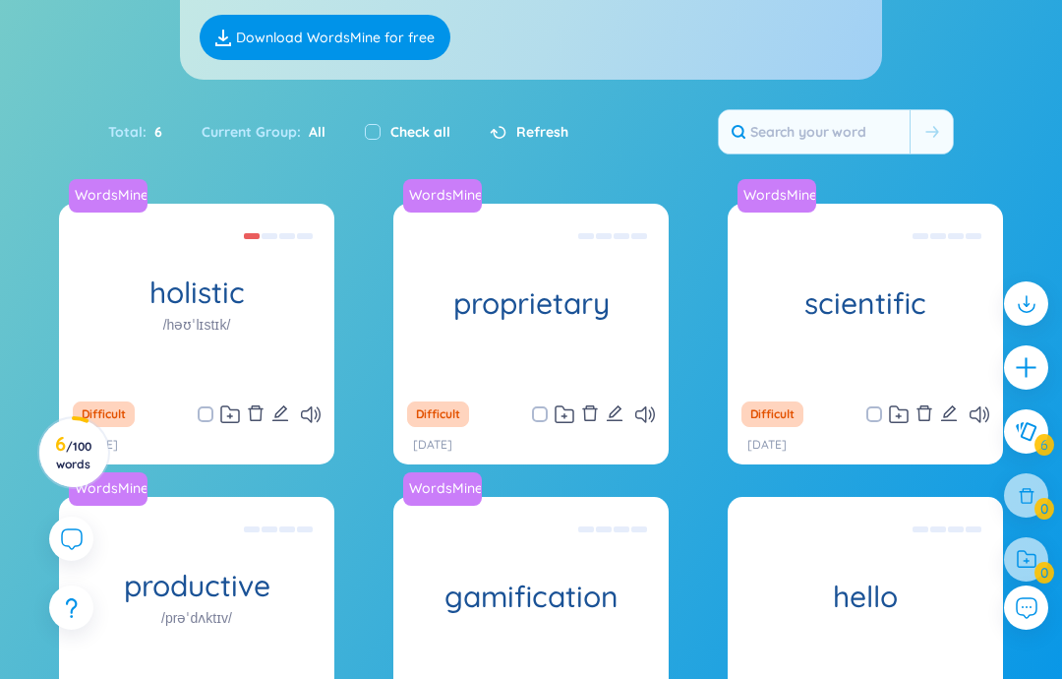
scroll to position [231, 0]
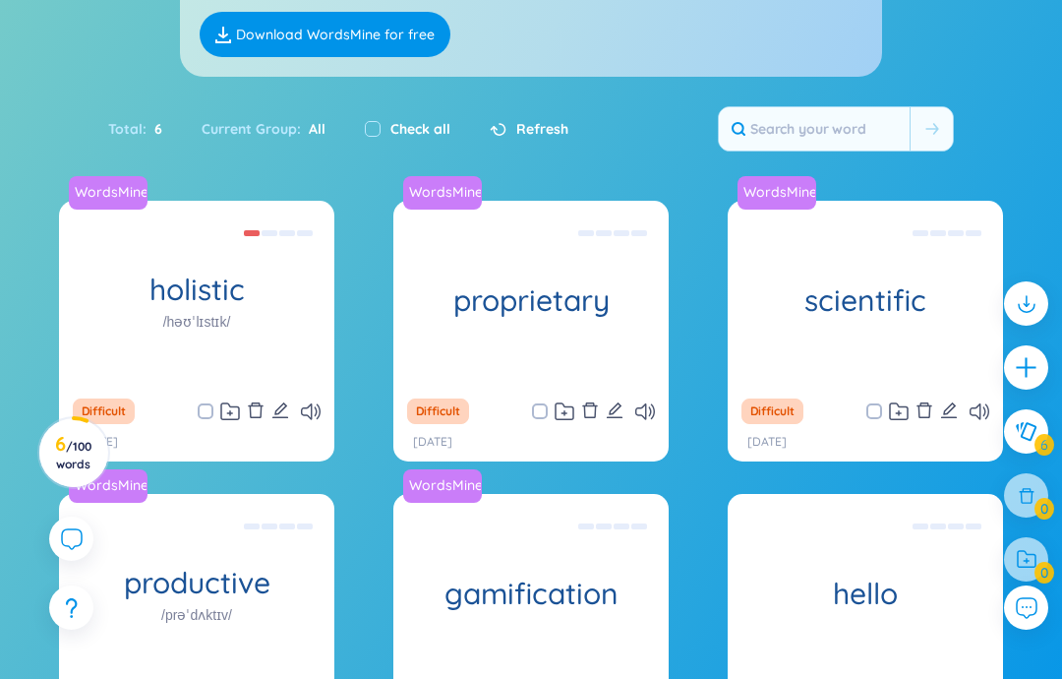
click at [827, 278] on div "scientific" at bounding box center [865, 294] width 275 height 187
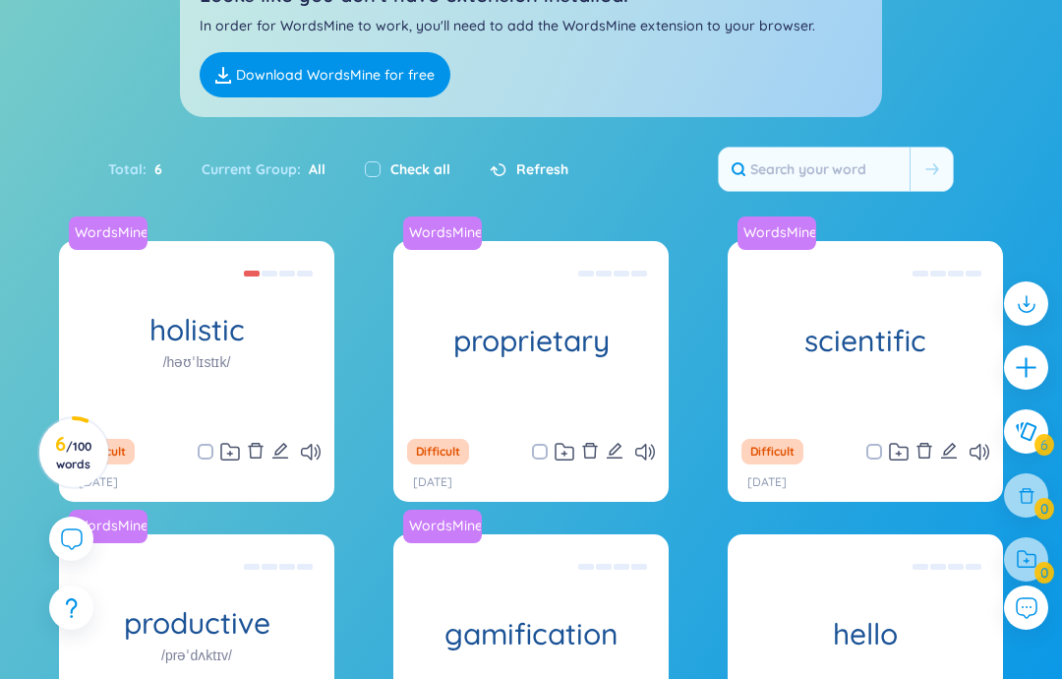
copy div "The scientist conducted a series of scientific experiments to test the hypothes…"
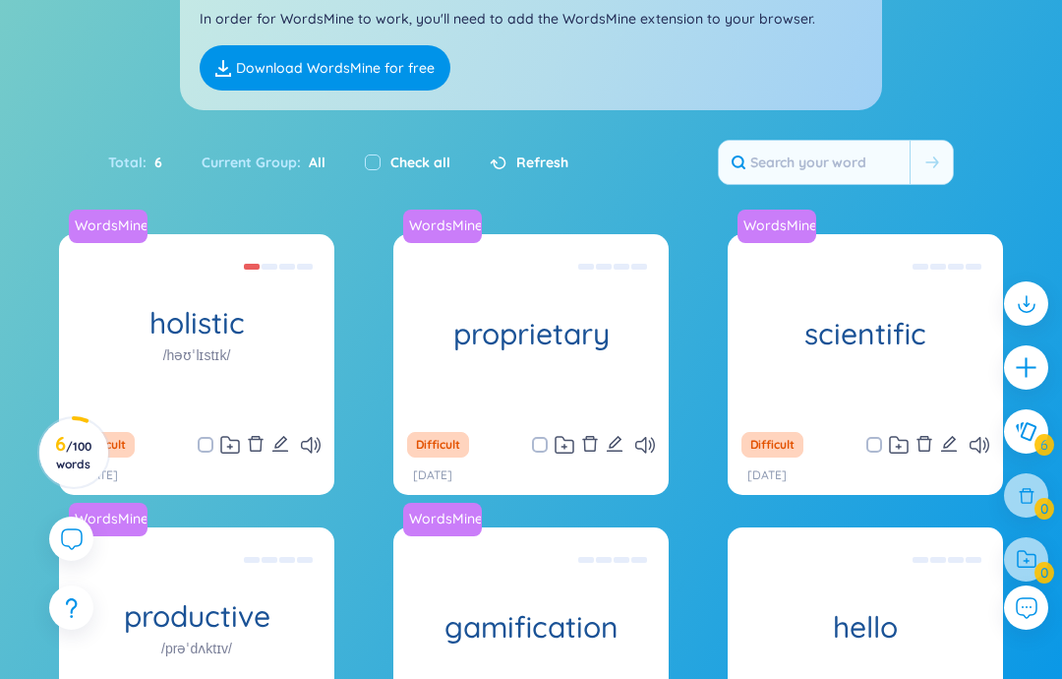
scroll to position [330, 0]
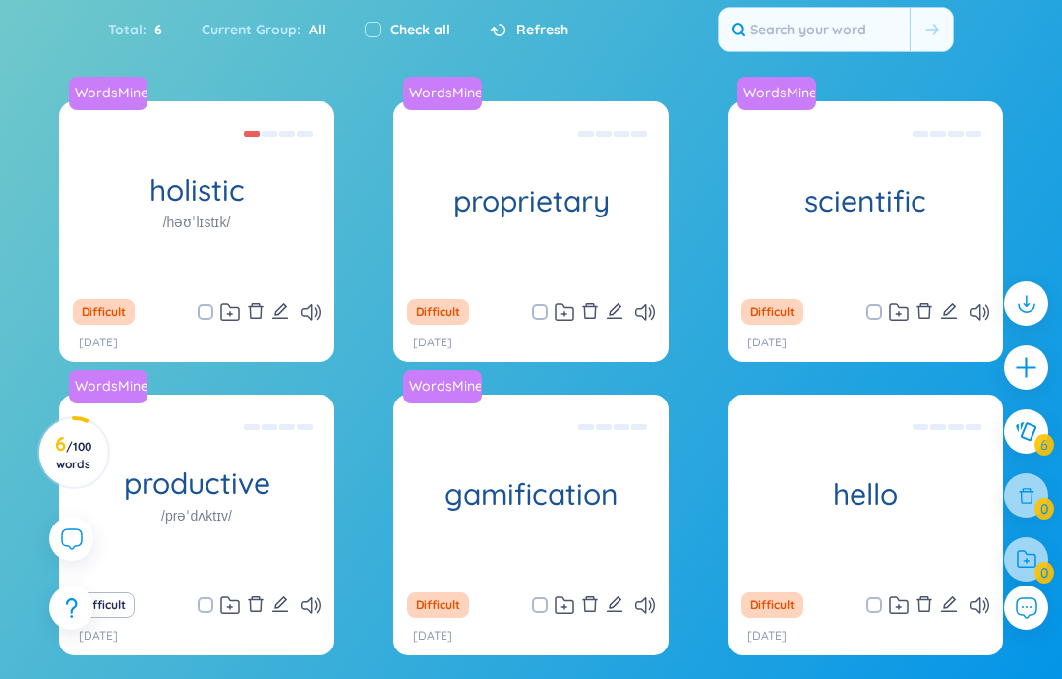
click at [275, 490] on h1 "productive" at bounding box center [196, 483] width 275 height 34
click at [254, 453] on div "Đạt hiệu xuât, hiệu quả Eg: She developed a productive routine that allowed her…" at bounding box center [197, 487] width 256 height 177
click at [268, 492] on div "Đạt hiệu xuât, hiệu quả Eg: She developed a productive routine that allowed her…" at bounding box center [197, 487] width 256 height 177
click at [239, 515] on div "Đạt hiệu xuât, hiệu quả Eg: She developed a productive routine that allowed her…" at bounding box center [197, 487] width 256 height 177
click at [250, 533] on div "Đạt hiệu xuât, hiệu quả Eg: She developed a productive routine that allowed her…" at bounding box center [197, 487] width 256 height 177
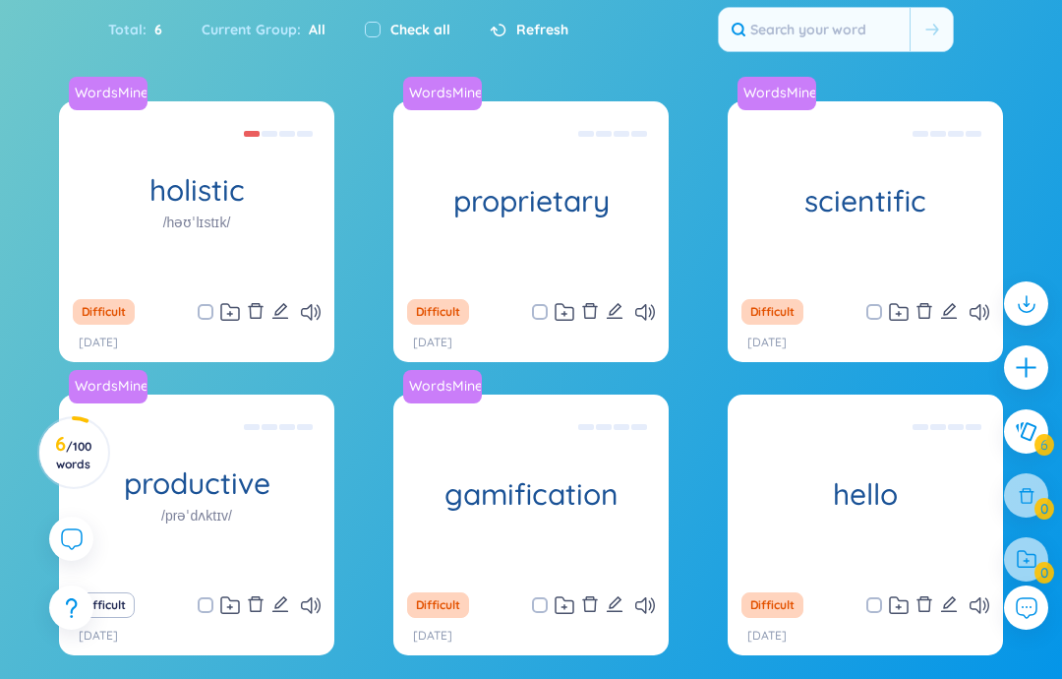
click at [484, 468] on div "WordsMine gamification Trò [PERSON_NAME] Eg: The fitness app uses gamification …" at bounding box center [530, 487] width 275 height 187
click at [217, 474] on h1 "productive" at bounding box center [196, 483] width 275 height 34
click at [295, 478] on div "Đạt hiệu xuât, hiệu quả Eg: She developed a productive routine that allowed her…" at bounding box center [197, 487] width 256 height 177
click at [253, 475] on div "Đạt hiệu xuât, hiệu quả Eg: She developed a productive routine that allowed her…" at bounding box center [197, 487] width 256 height 177
click at [183, 508] on div "Đạt hiệu xuât, hiệu quả Eg: She developed a productive routine that allowed her…" at bounding box center [197, 487] width 256 height 177
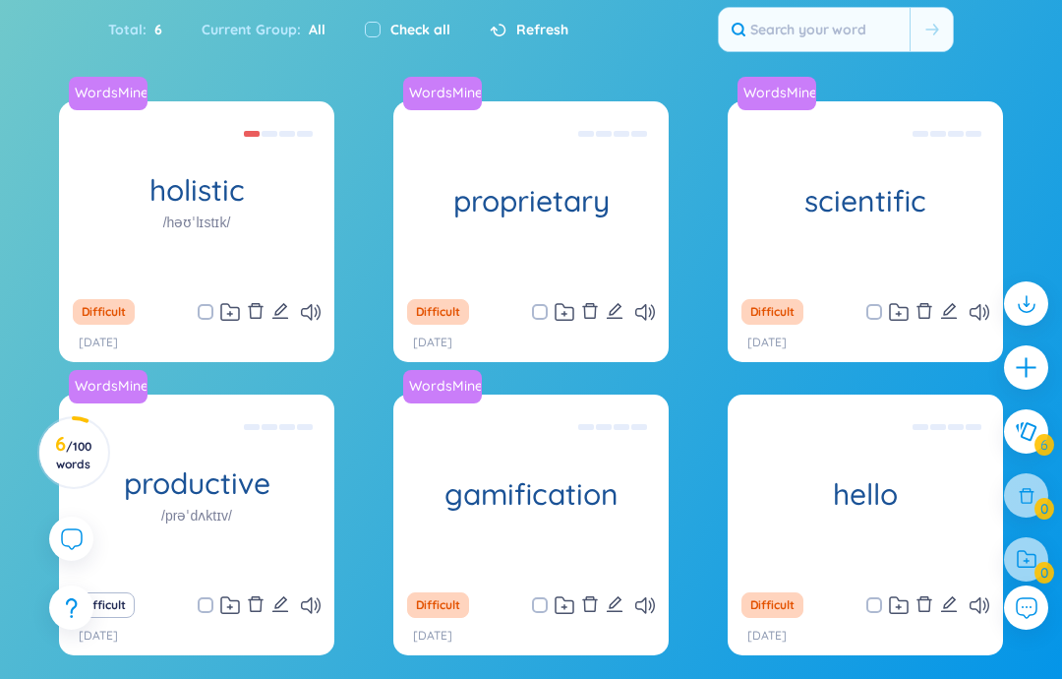
click at [465, 466] on div "WordsMine gamification Trò [PERSON_NAME] Eg: The fitness app uses gamification …" at bounding box center [530, 487] width 275 height 187
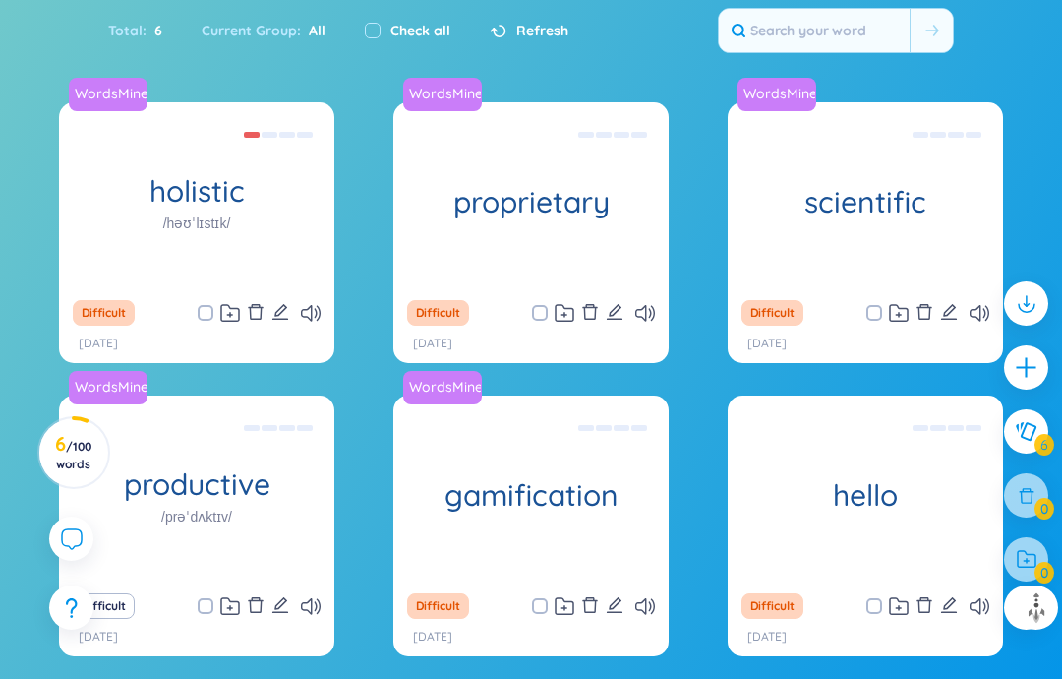
scroll to position [326, 0]
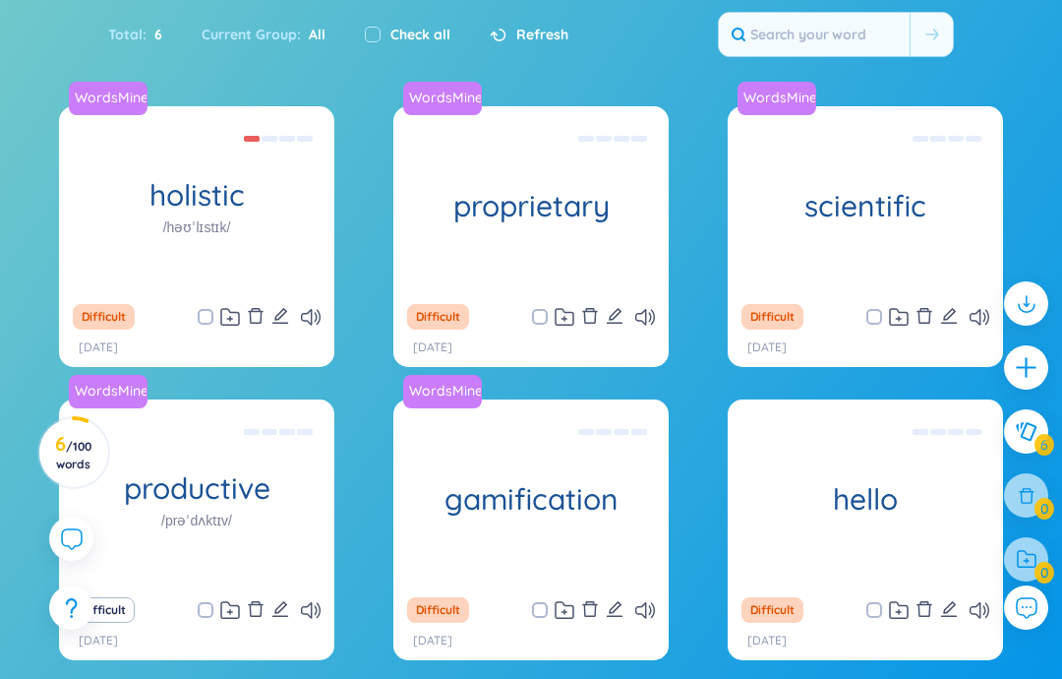
click at [227, 495] on div "Đạt hiệu xuât, hiệu quả Eg: She developed a productive routine that allowed her…" at bounding box center [197, 492] width 256 height 177
click at [249, 501] on div "Đạt hiệu xuât, hiệu quả Eg: She developed a productive routine that allowed her…" at bounding box center [197, 492] width 256 height 177
click at [446, 505] on div "WordsMine gamification Trò [PERSON_NAME] Eg: The fitness app uses gamification …" at bounding box center [530, 492] width 275 height 187
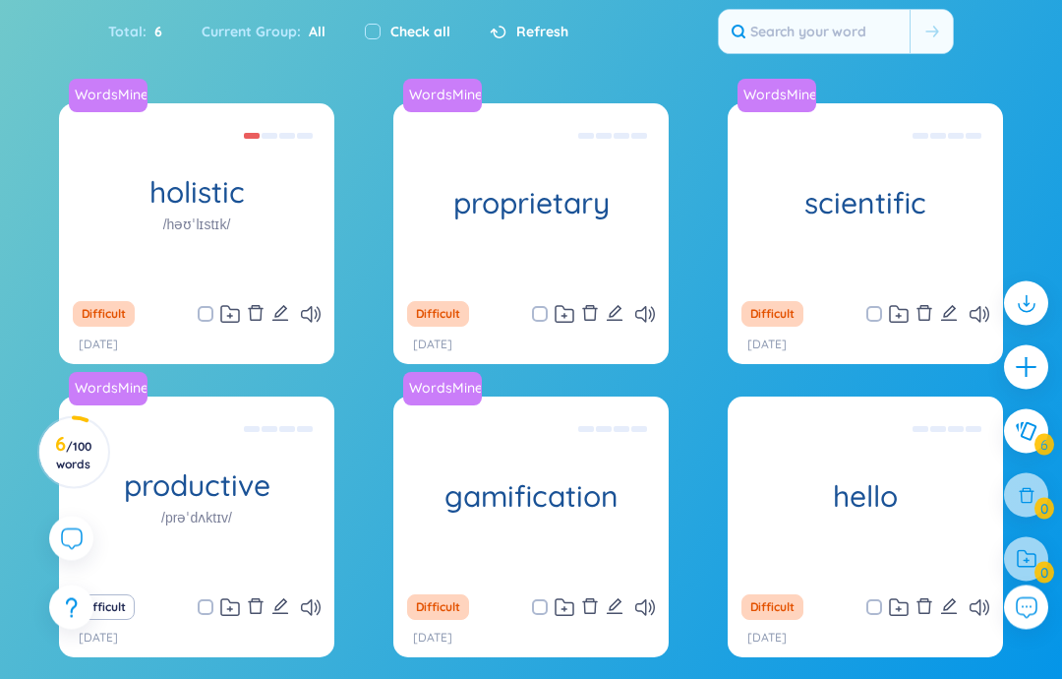
scroll to position [329, 0]
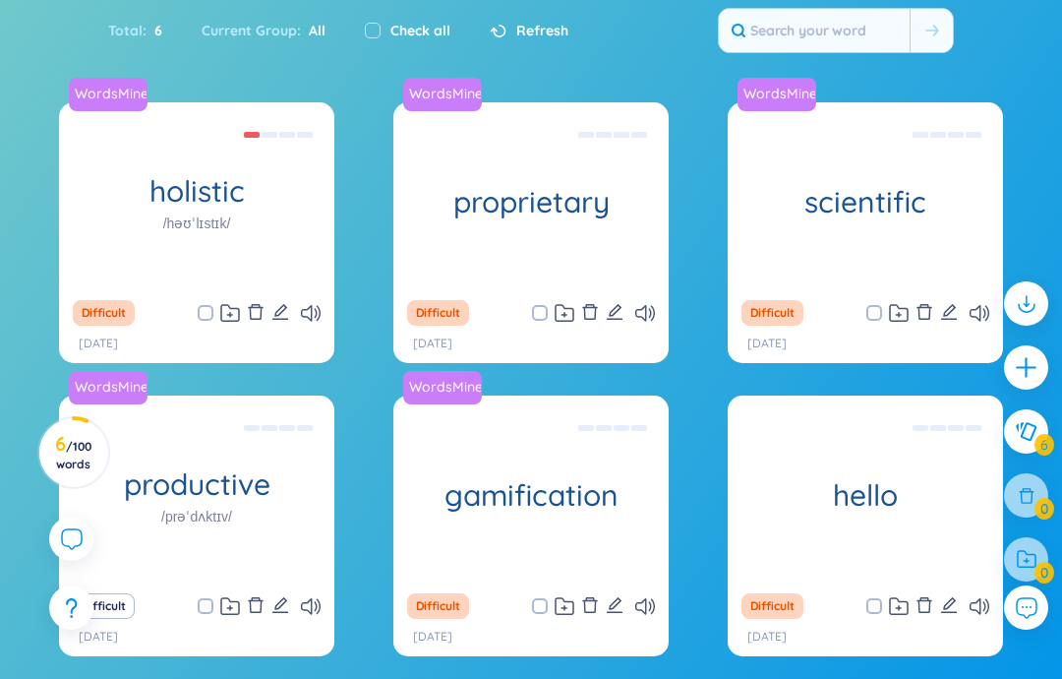
click at [310, 599] on icon at bounding box center [311, 606] width 20 height 17
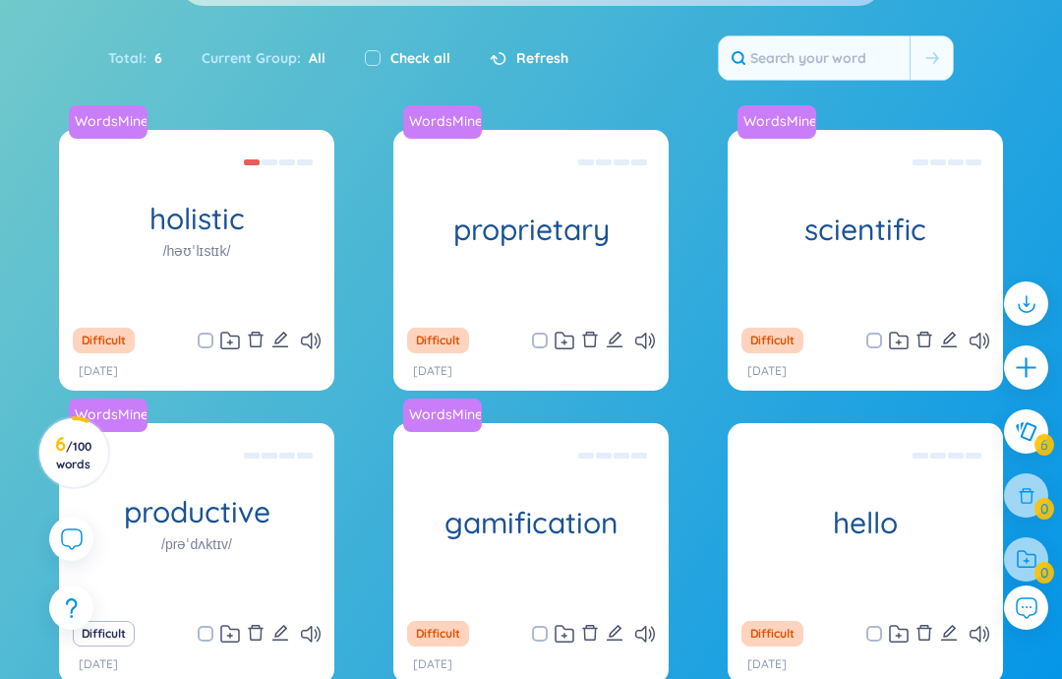
click at [277, 489] on div "WordsMine productive /prəˈdʌktɪv/ Đạt [PERSON_NAME] xuât, [PERSON_NAME] Eg: She…" at bounding box center [196, 516] width 275 height 187
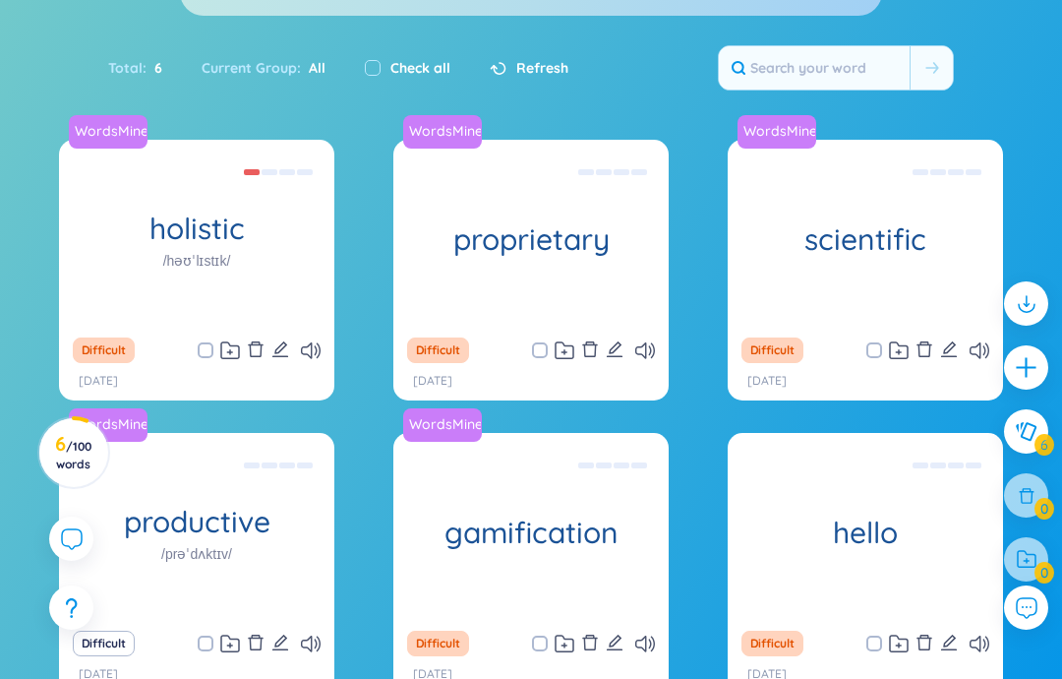
click at [302, 497] on div "WordsMine productive /prəˈdʌktɪv/ Đạt [PERSON_NAME] xuât, [PERSON_NAME] Eg: She…" at bounding box center [196, 526] width 275 height 187
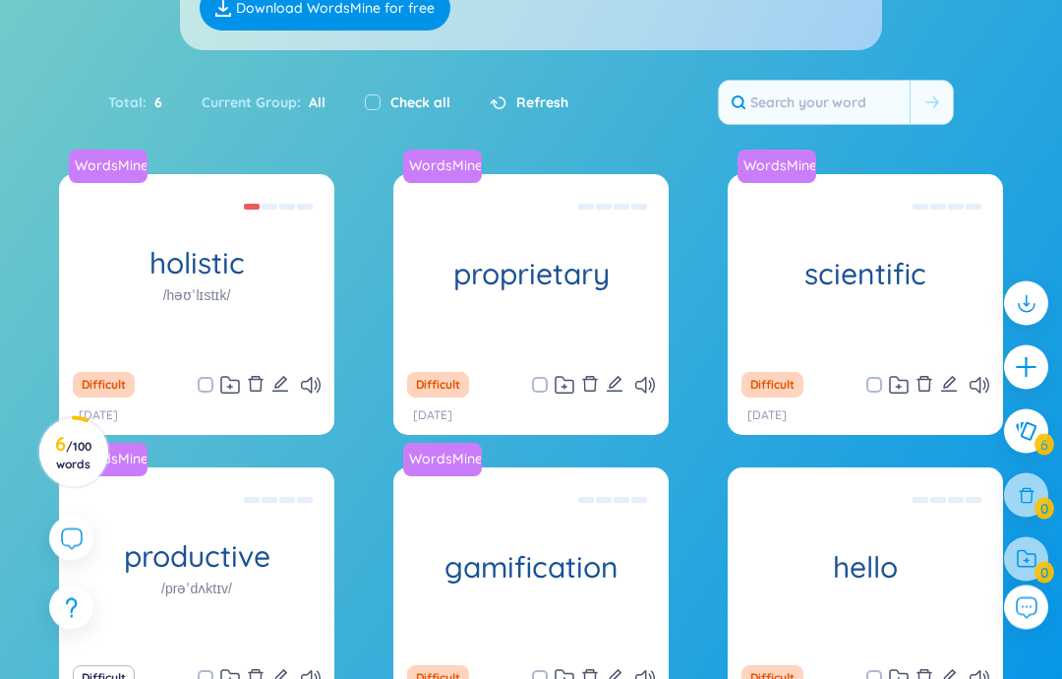
scroll to position [258, 0]
click at [216, 556] on div "Đạt hiệu xuât, hiệu quả Eg: She developed a productive routine that allowed her…" at bounding box center [197, 560] width 256 height 177
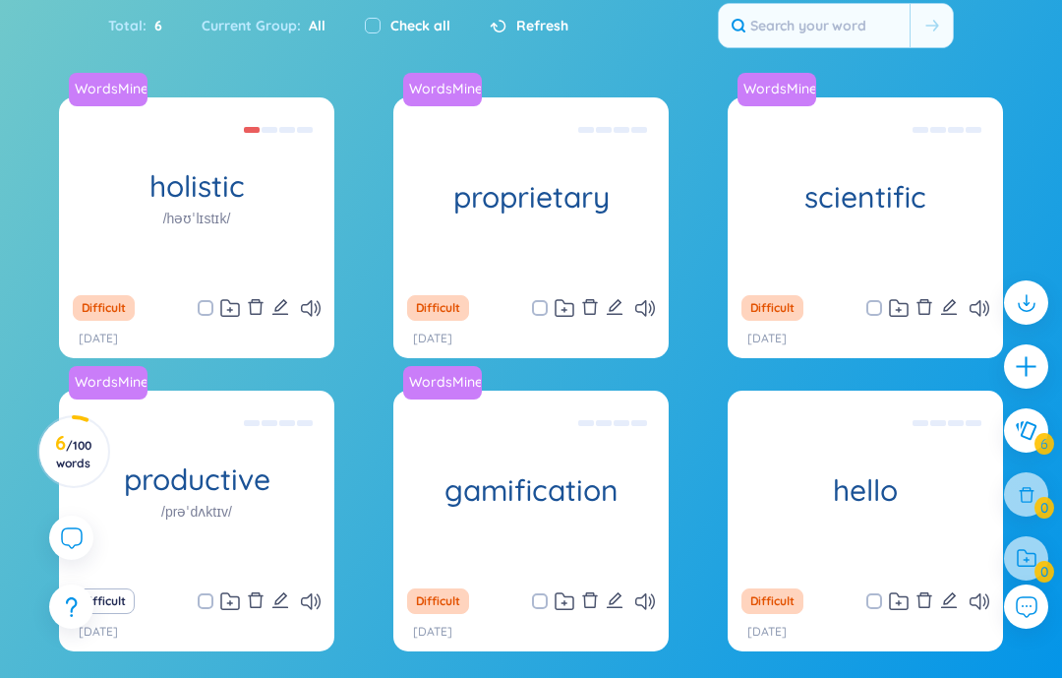
scroll to position [330, 0]
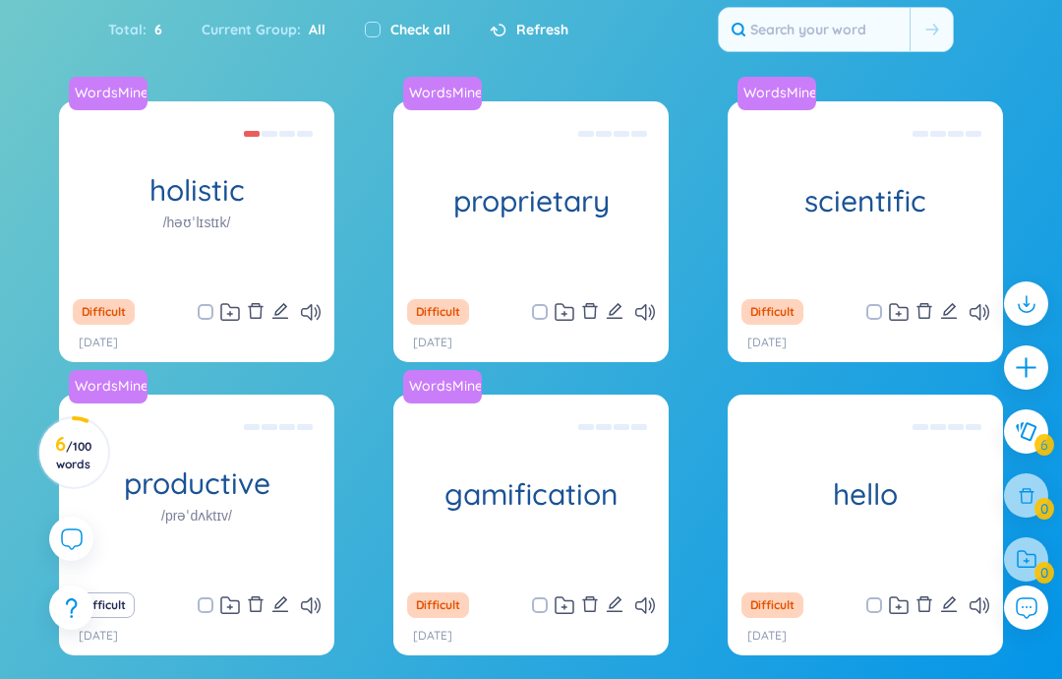
click at [273, 449] on div "WordsMine productive /prəˈdʌktɪv/ Đạt [PERSON_NAME] xuât, [PERSON_NAME] Eg: She…" at bounding box center [196, 487] width 275 height 187
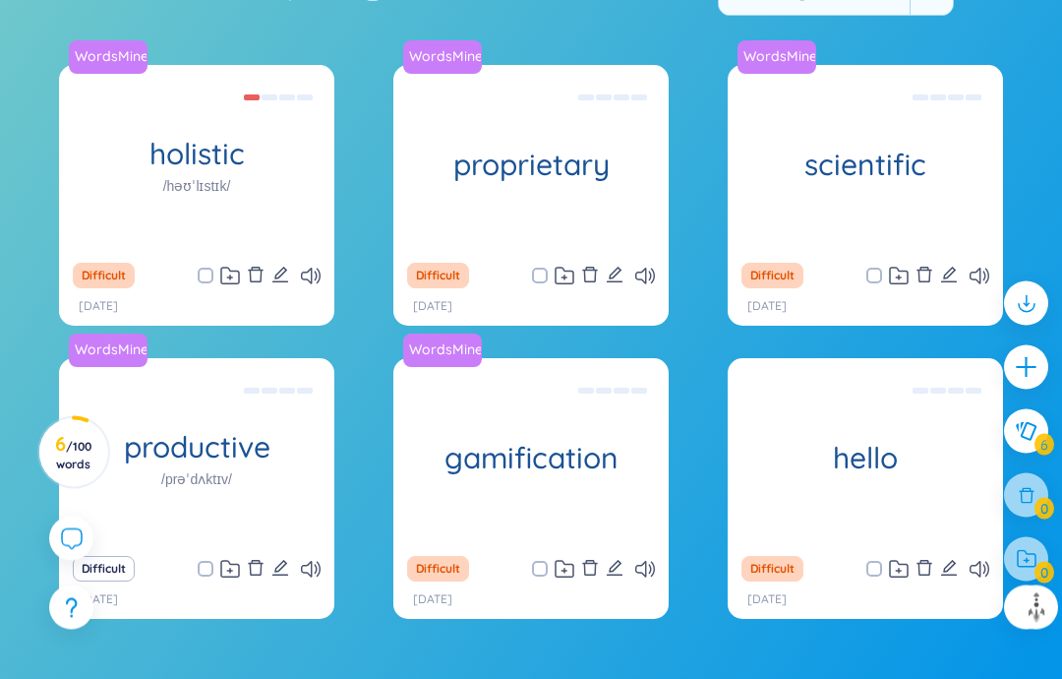
scroll to position [409, 0]
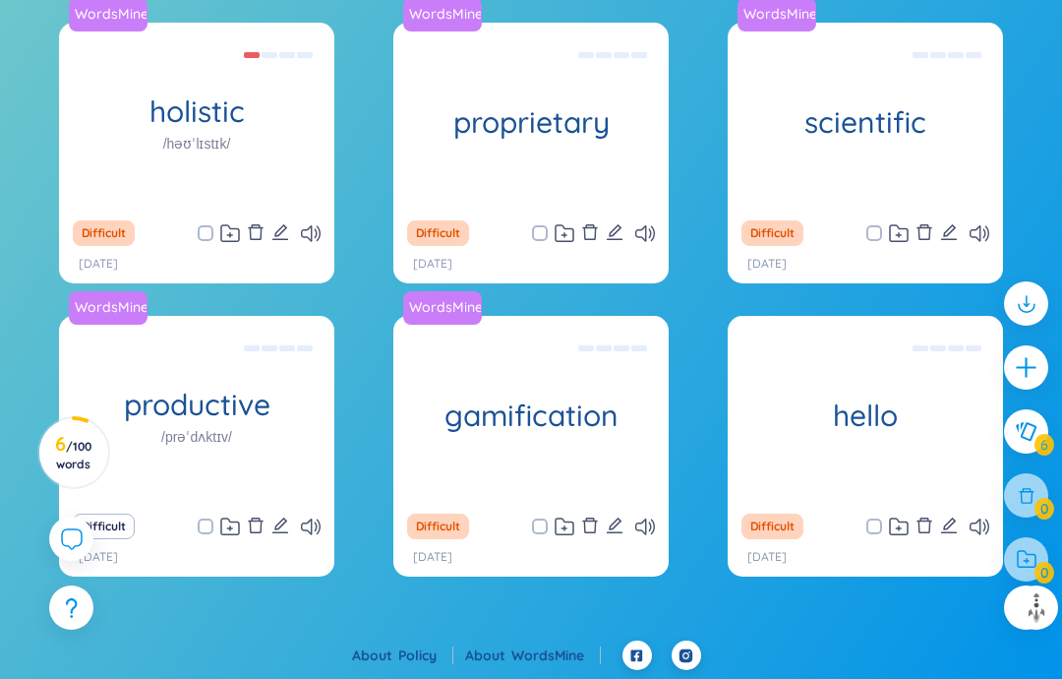
click at [303, 524] on icon at bounding box center [311, 526] width 20 height 17
click at [161, 408] on div "WordsMine productive /prəˈdʌktɪv/ Đạt [PERSON_NAME] xuât, [PERSON_NAME] Eg: She…" at bounding box center [196, 409] width 275 height 187
copy div "She developed a productive routine that allowed her to complete her tasks effic…"
click at [566, 414] on div "Trò chơi hóa Eg: The fitness app uses gamification to motivate users to exercis…" at bounding box center [531, 409] width 256 height 177
click at [898, 412] on div "[PERSON_NAME] Eg: Hello how are you? ([PERSON_NAME], bạn có [PERSON_NAME]?) Use…" at bounding box center [866, 409] width 256 height 177
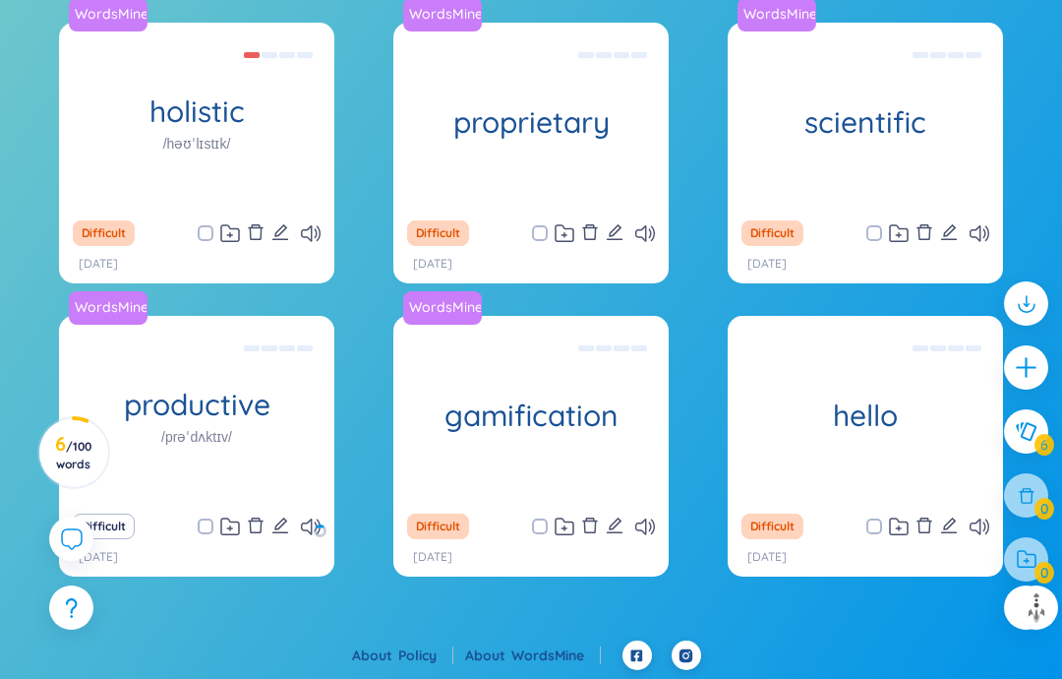
click at [619, 444] on div "WordsMine gamification Trò [PERSON_NAME] Eg: The fitness app uses gamification …" at bounding box center [530, 409] width 275 height 187
click at [637, 400] on div "Trò chơi hóa Eg: The fitness app uses gamification to motivate users to exercis…" at bounding box center [531, 409] width 256 height 177
click at [636, 400] on div "Trò chơi hóa Eg: The fitness app uses gamification to motivate users to exercis…" at bounding box center [531, 409] width 256 height 177
click at [601, 468] on div "Trò chơi hóa Eg: The fitness app uses gamification to motivate users to exercis…" at bounding box center [531, 409] width 256 height 177
click at [615, 402] on div "Trò chơi hóa Eg: The fitness app uses gamification to motivate users to exercis…" at bounding box center [531, 409] width 256 height 177
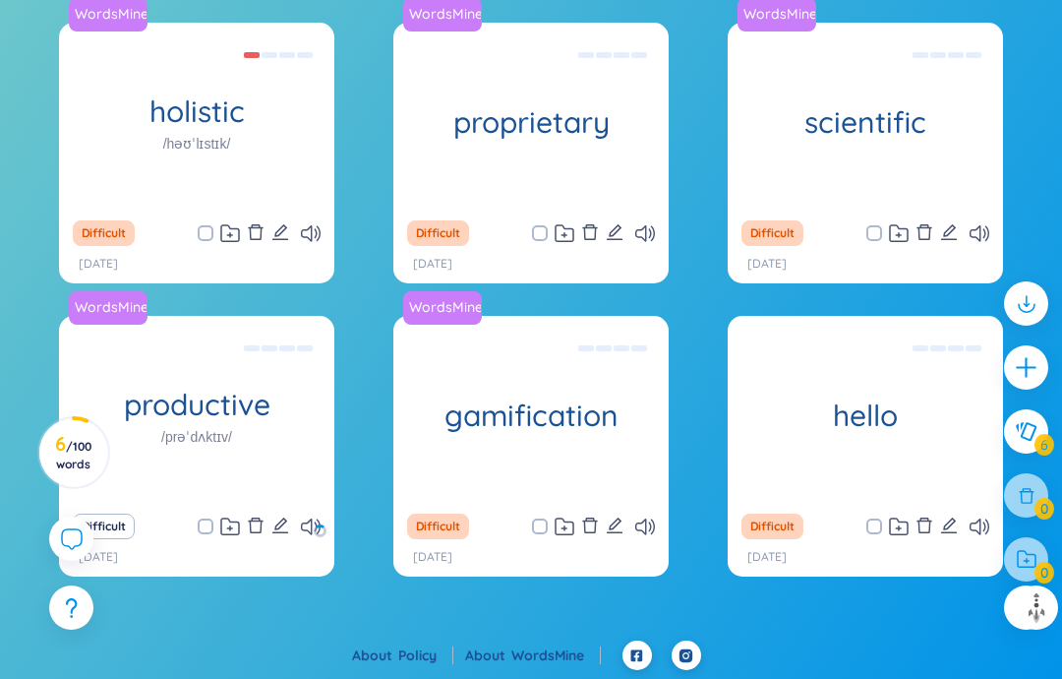
click at [615, 402] on div "Trò chơi hóa Eg: The fitness app uses gamification to motivate users to exercis…" at bounding box center [531, 409] width 256 height 177
click at [1034, 364] on icon "plus" at bounding box center [1026, 367] width 25 height 25
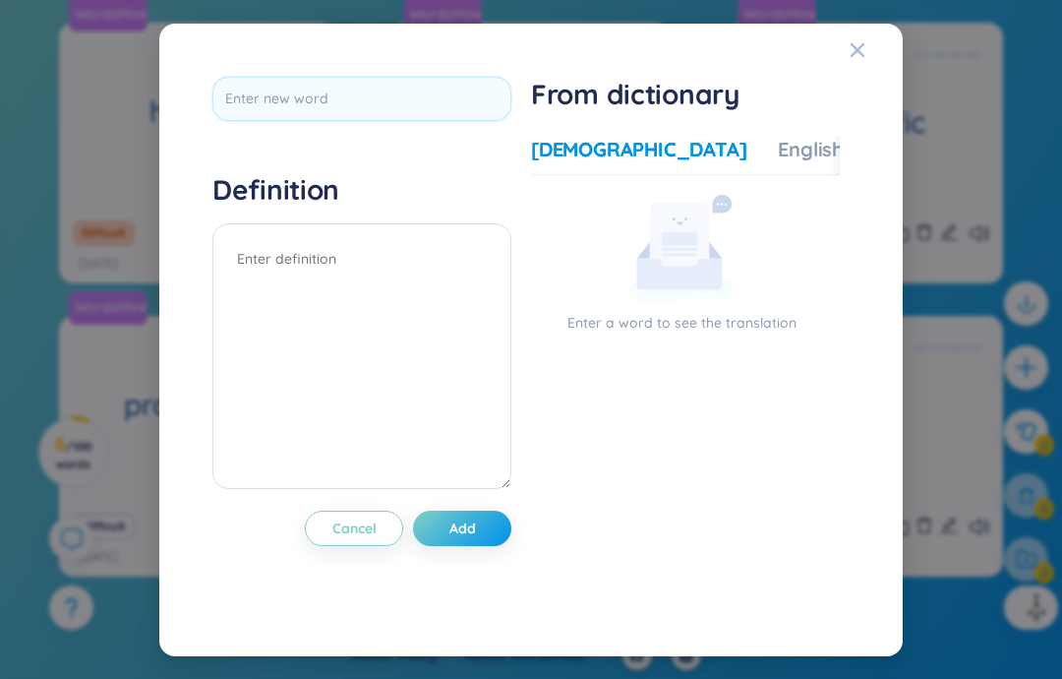
click at [922, 418] on div "Definition Cancel Add From dictionary Vietnamese English More examples Enter a …" at bounding box center [531, 339] width 1062 height 679
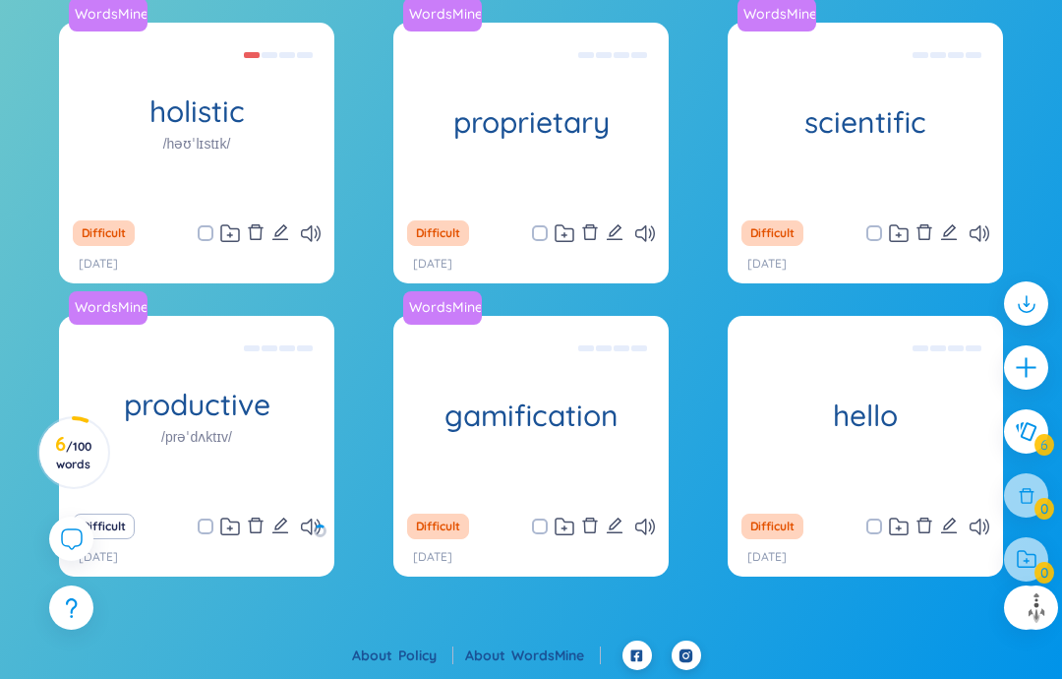
click at [1026, 370] on icon "plus" at bounding box center [1026, 367] width 2 height 20
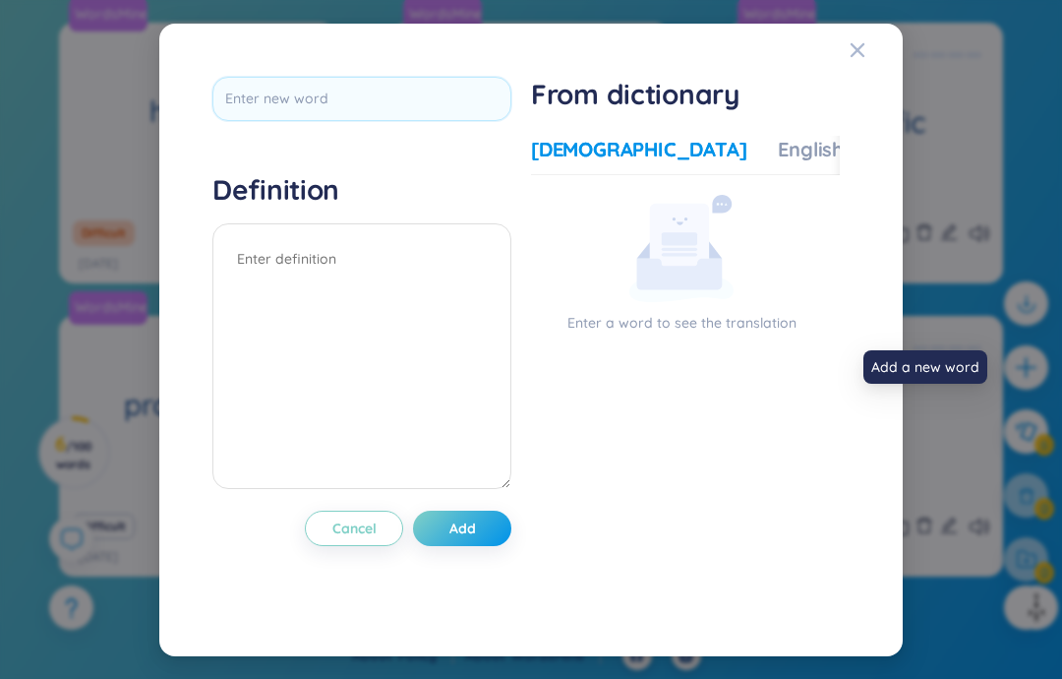
click at [490, 512] on button "Add" at bounding box center [462, 527] width 98 height 35
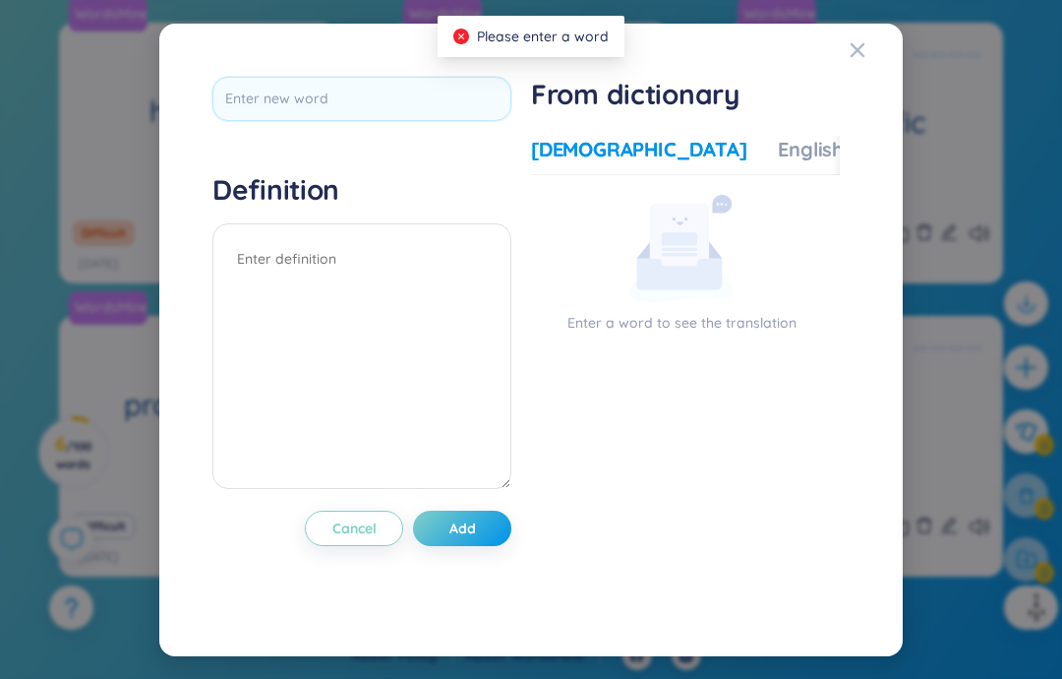
click at [860, 49] on div "Close" at bounding box center [858, 50] width 16 height 53
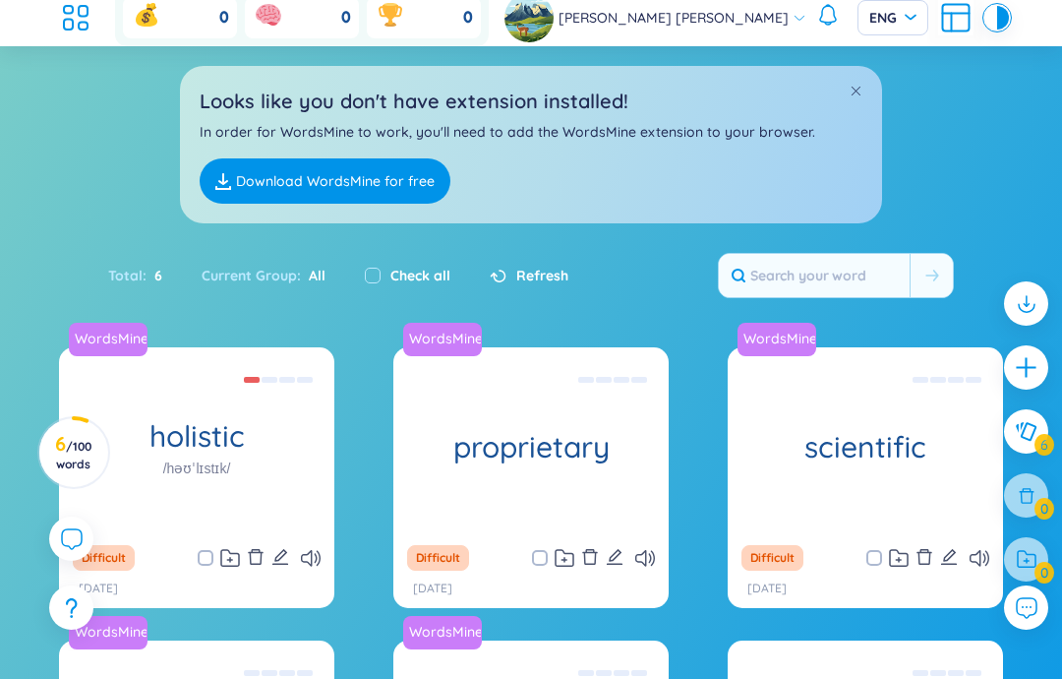
scroll to position [87, 0]
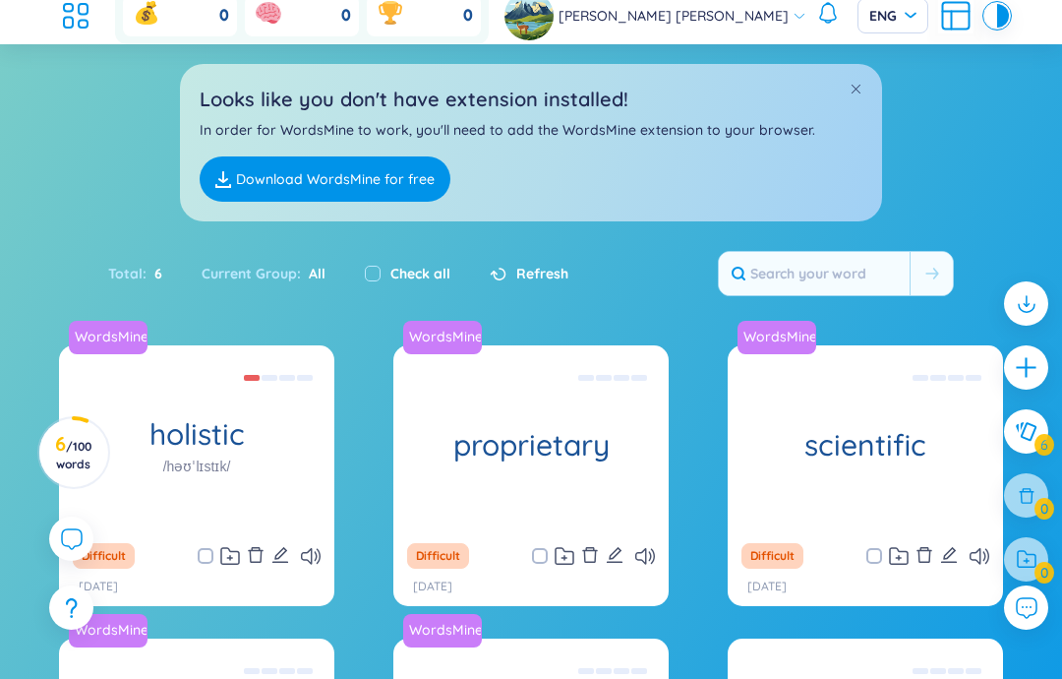
click at [491, 293] on div "Total : 6 Current Group : All Check all Refresh" at bounding box center [531, 273] width 1062 height 65
click at [490, 282] on div "Refresh" at bounding box center [529, 274] width 79 height 22
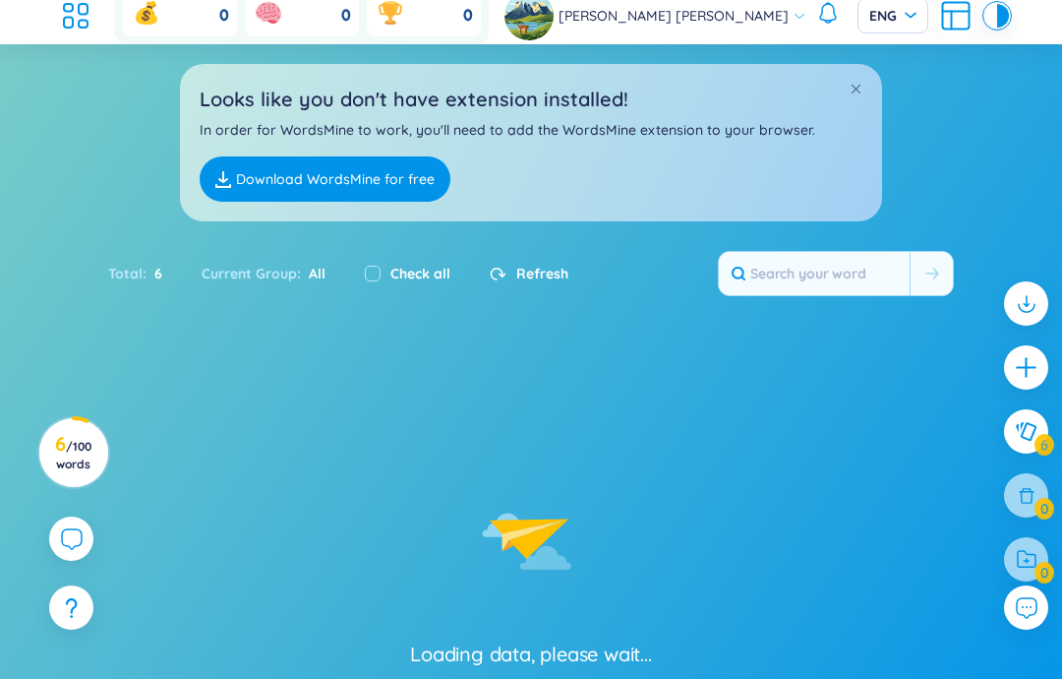
click at [494, 268] on div at bounding box center [498, 274] width 17 height 13
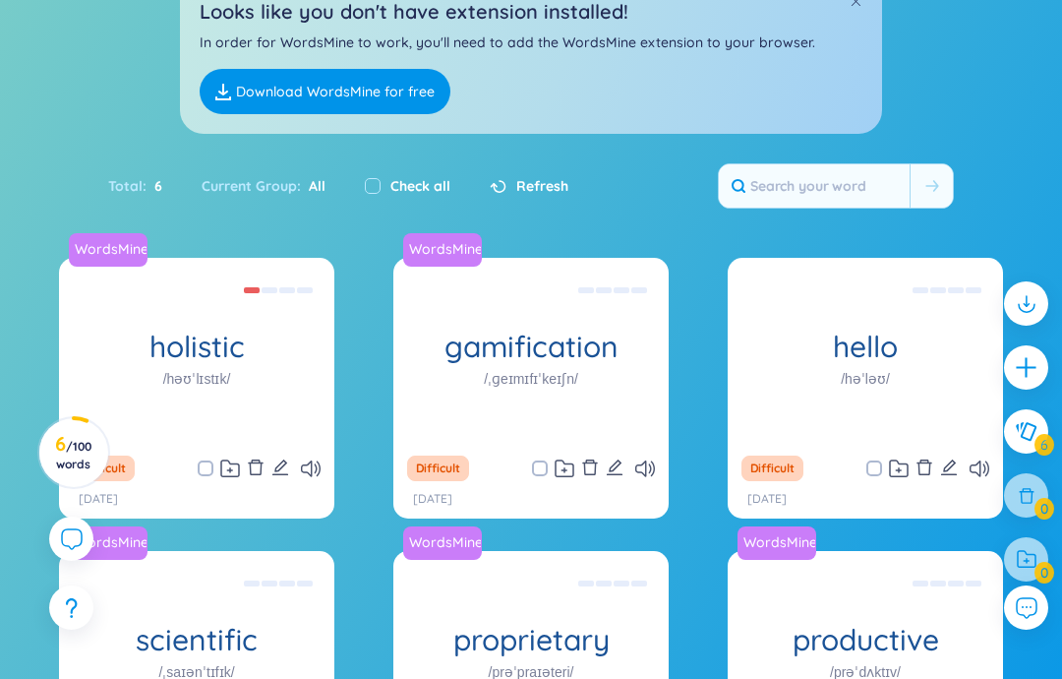
scroll to position [170, 0]
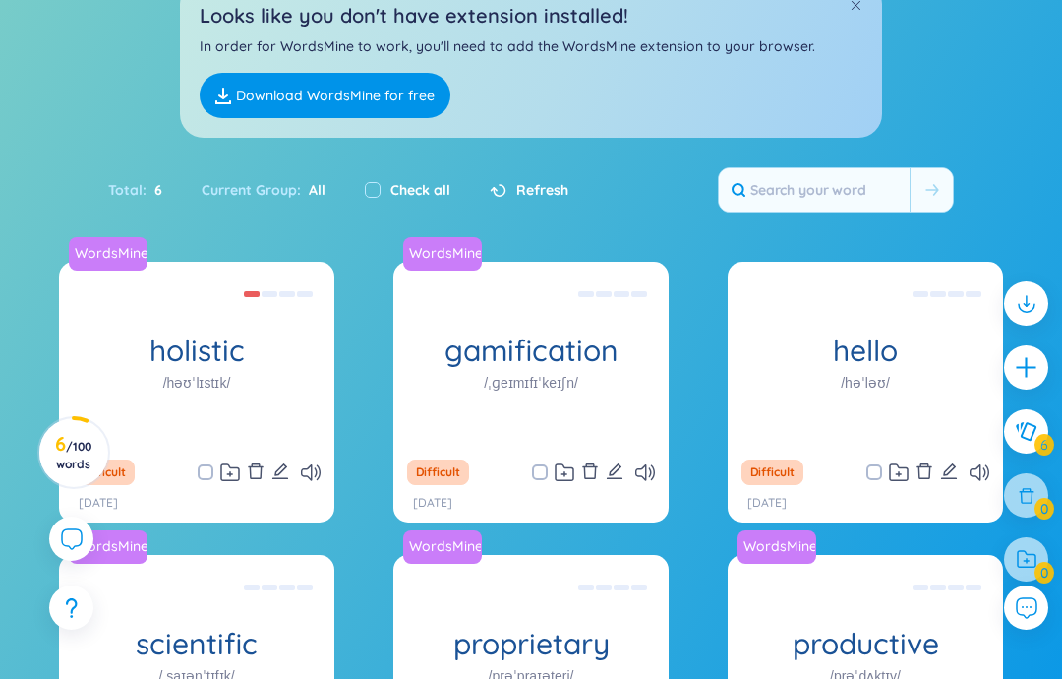
click at [368, 203] on div "Check all" at bounding box center [407, 189] width 125 height 41
click at [369, 192] on input "checkbox" at bounding box center [373, 190] width 16 height 16
checkbox input "true"
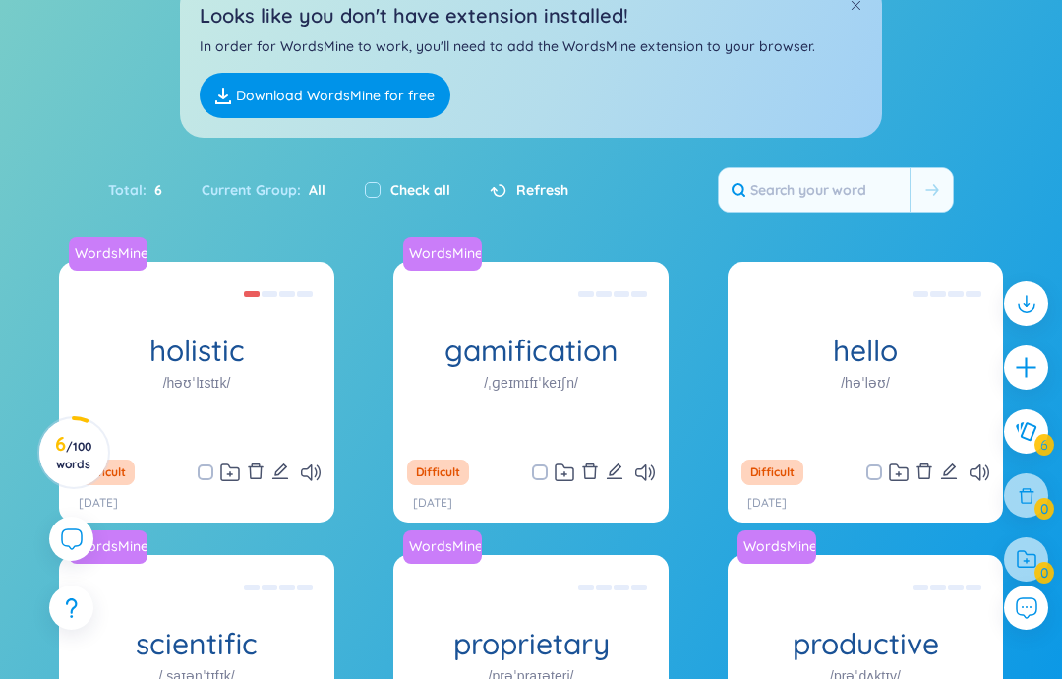
checkbox input "true"
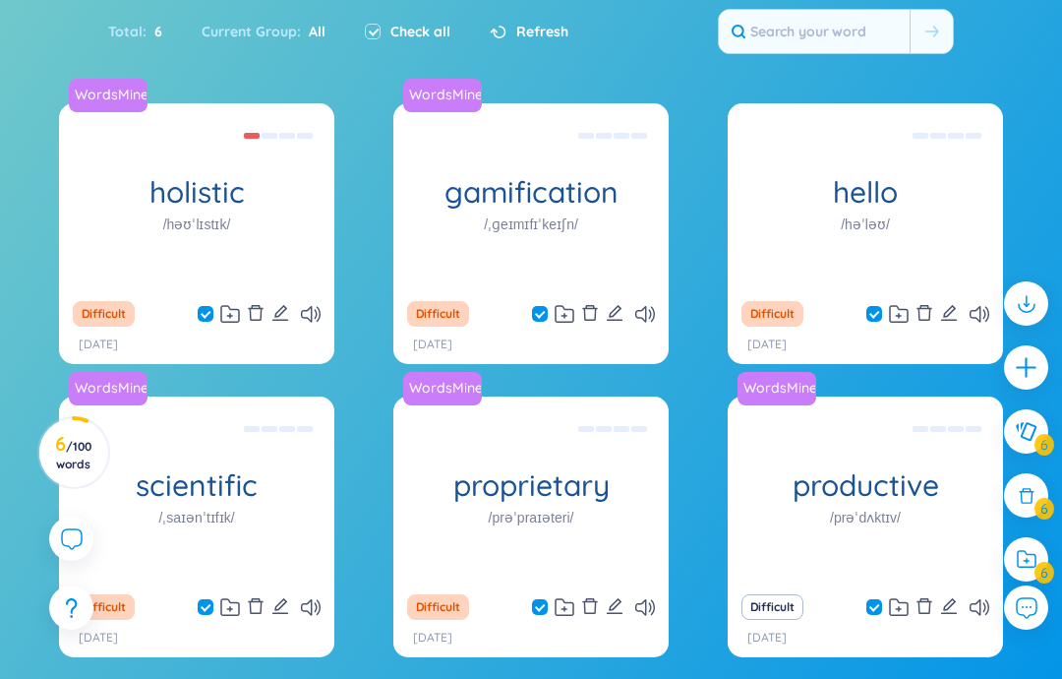
scroll to position [330, 0]
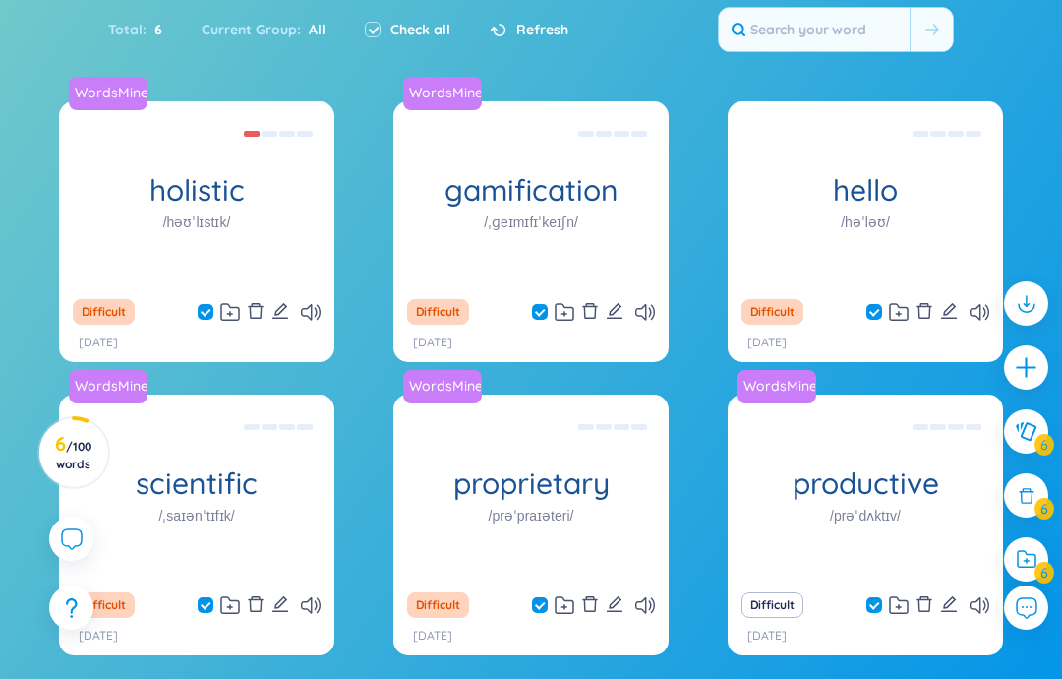
click at [300, 247] on div "WordsMine holistic /həʊˈlɪstɪk/ Toàn diện Eg: The holistic approach to healthca…" at bounding box center [196, 194] width 275 height 187
click at [535, 181] on div "Trò chơi hóa Eg: The fitness app uses gamification to motivate users to exercis…" at bounding box center [531, 194] width 256 height 177
click at [869, 191] on div "[PERSON_NAME] Eg: Hello how are you? ([PERSON_NAME], bạn có [PERSON_NAME]?) Use…" at bounding box center [866, 194] width 256 height 177
click at [242, 516] on div "Có tính khoa học Eg: The scientist conducted a series of scientific experiments…" at bounding box center [197, 487] width 256 height 177
click at [486, 478] on div "WordsMine proprietary /prəˈpraɪəteri/ Độc [PERSON_NAME] Eg: The company develop…" at bounding box center [530, 487] width 275 height 187
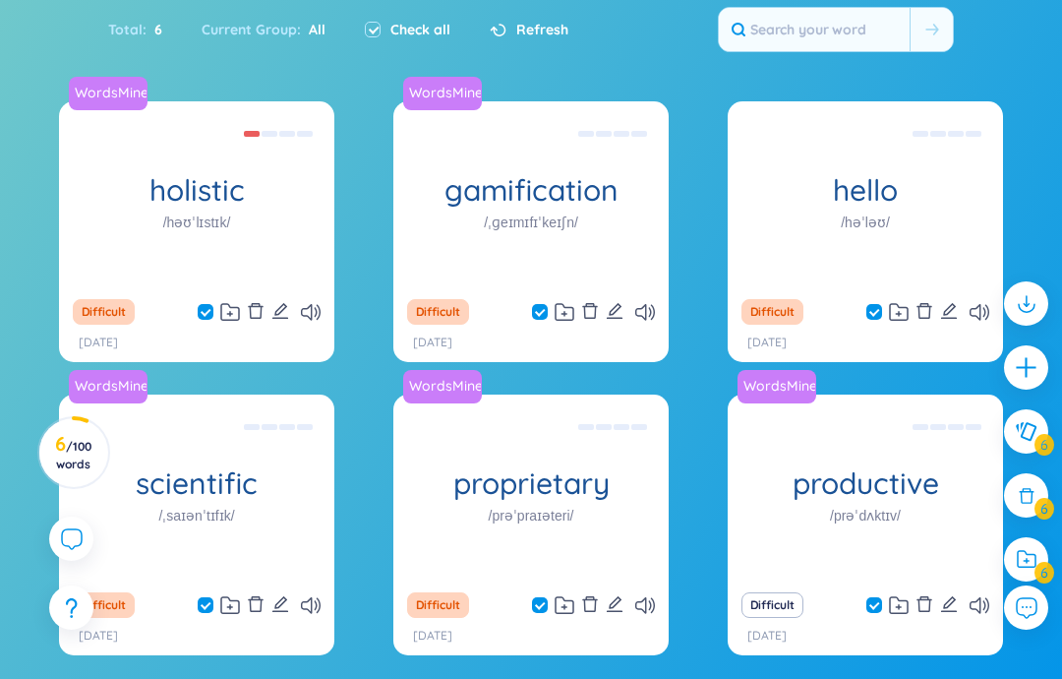
click at [814, 459] on div "WordsMine productive /prəˈdʌktɪv/ Đạt [PERSON_NAME] xuât, [PERSON_NAME] Eg: She…" at bounding box center [865, 487] width 275 height 187
click at [284, 247] on div "WordsMine holistic /həʊˈlɪstɪk/ Toàn diện Eg: The holistic approach to healthca…" at bounding box center [196, 194] width 275 height 187
click at [291, 241] on div "Toàn diện Eg: The holistic approach to healthcare takes into account the physic…" at bounding box center [197, 194] width 256 height 177
click at [268, 257] on div "Toàn diện Eg: The holistic approach to healthcare takes into account the physic…" at bounding box center [197, 194] width 256 height 177
click at [244, 236] on div "Toàn diện Eg: The holistic approach to healthcare takes into account the physic…" at bounding box center [197, 194] width 256 height 177
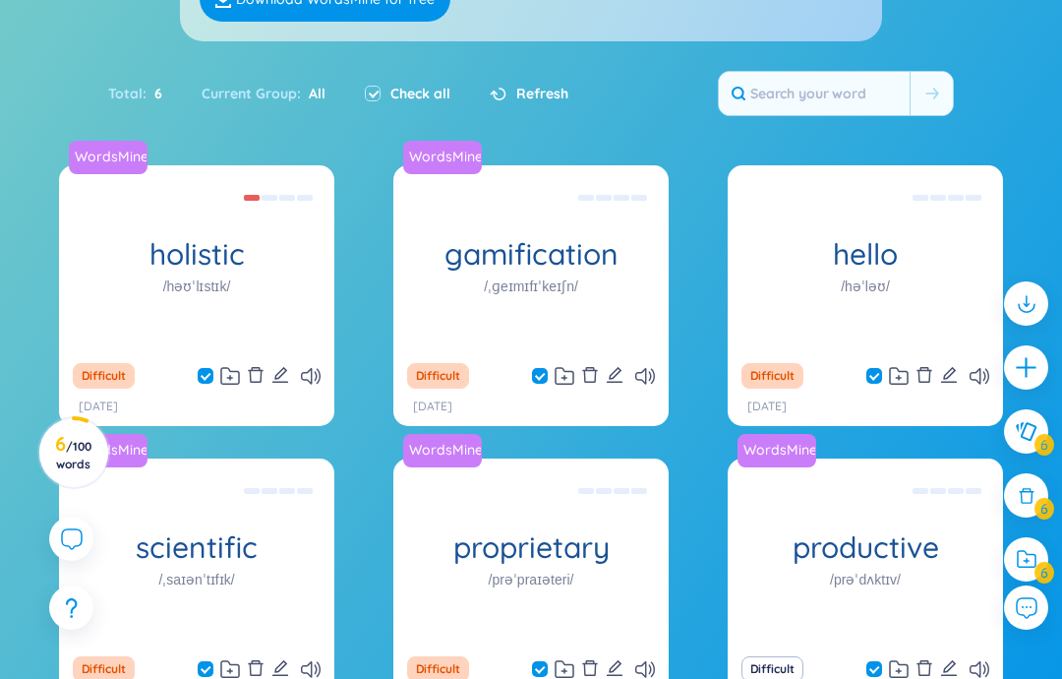
scroll to position [269, 0]
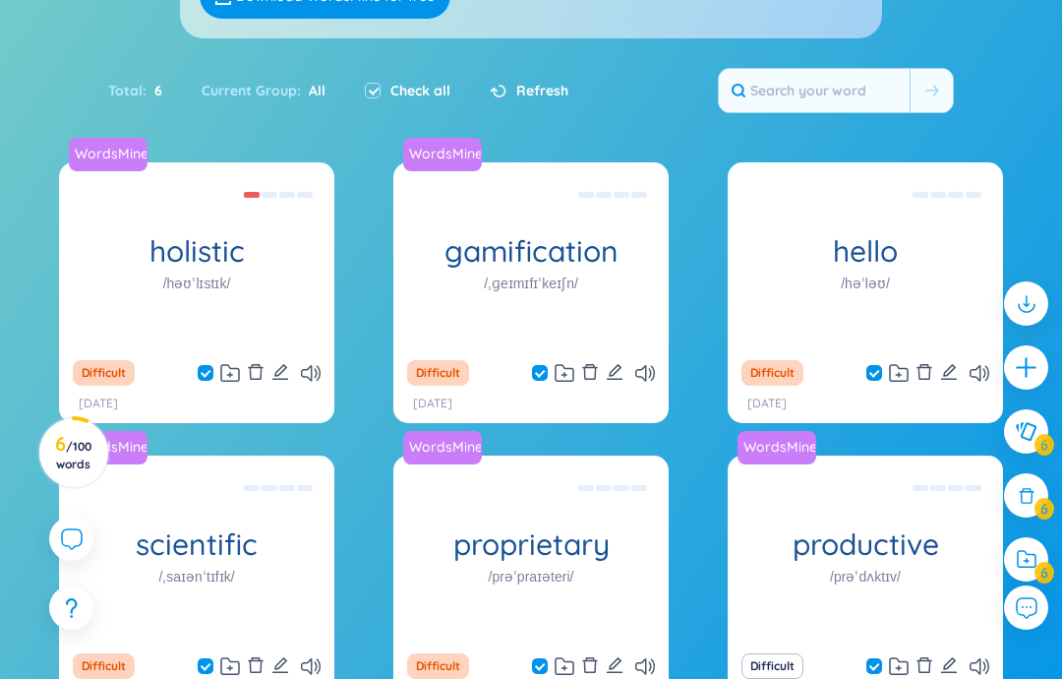
click at [358, 90] on div "Check all" at bounding box center [407, 90] width 125 height 41
click at [376, 80] on label at bounding box center [373, 91] width 16 height 22
click at [376, 83] on input "checkbox" at bounding box center [373, 91] width 16 height 16
checkbox input "false"
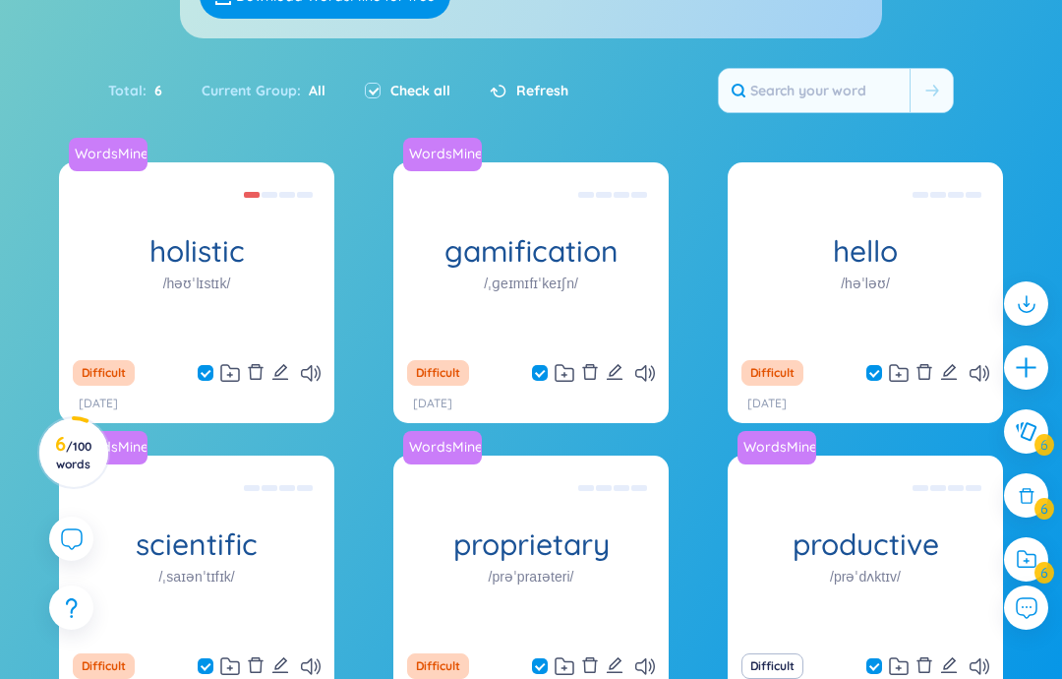
checkbox input "false"
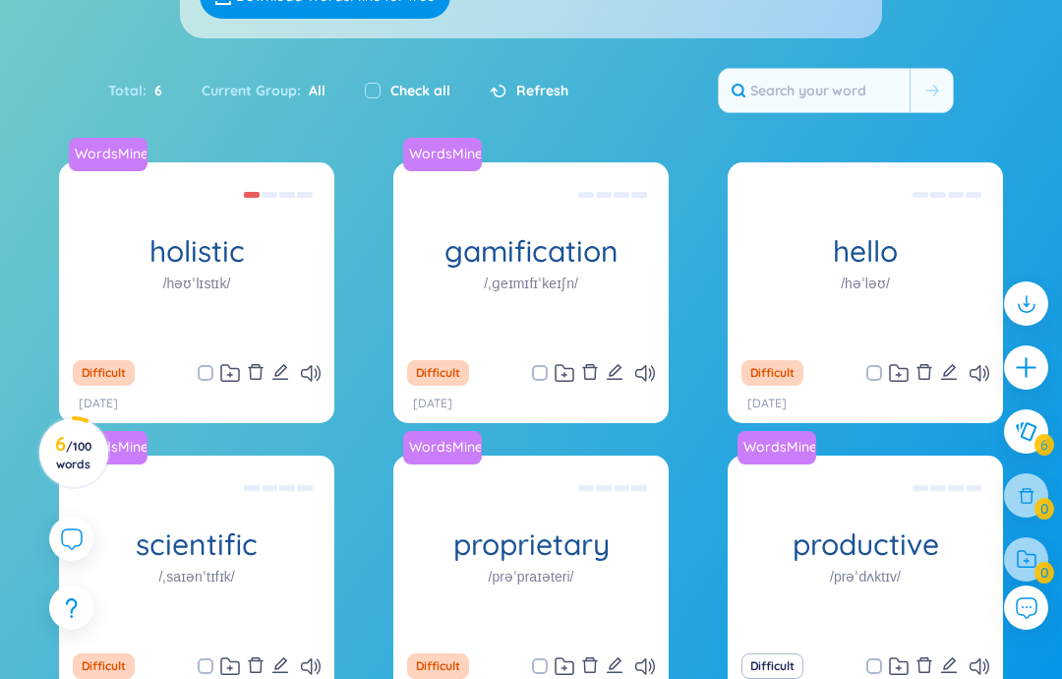
click at [377, 88] on input "checkbox" at bounding box center [373, 91] width 16 height 16
checkbox input "true"
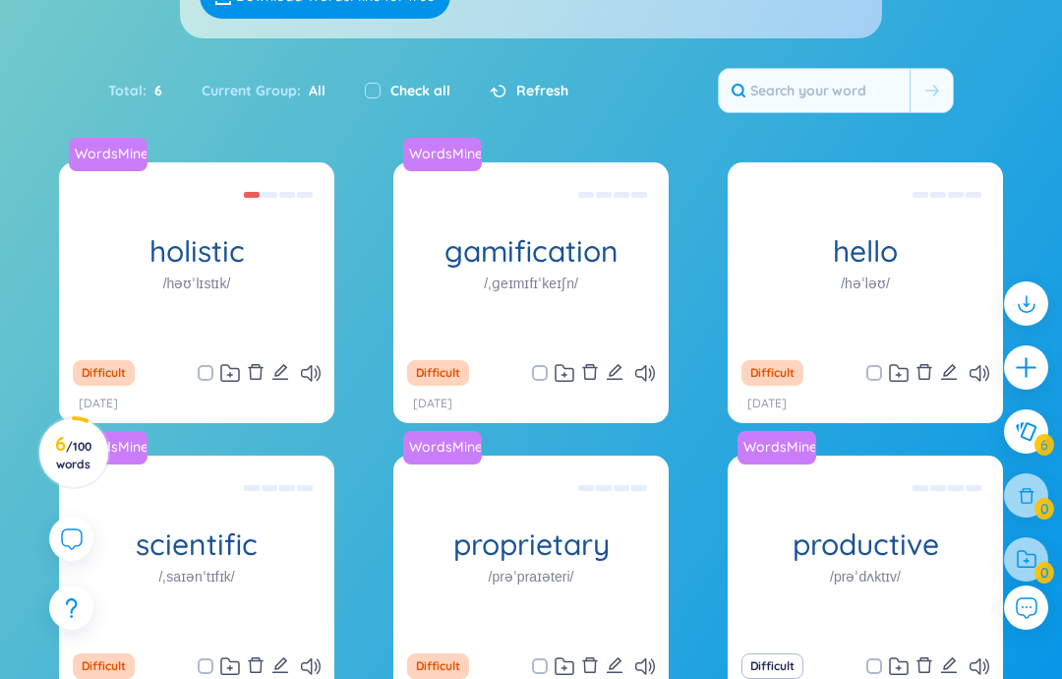
checkbox input "true"
click at [289, 253] on div "WordsMine holistic /həʊˈlɪstɪk/ Toàn diện Eg: The holistic approach to healthca…" at bounding box center [196, 255] width 275 height 187
click at [319, 368] on icon at bounding box center [311, 373] width 20 height 17
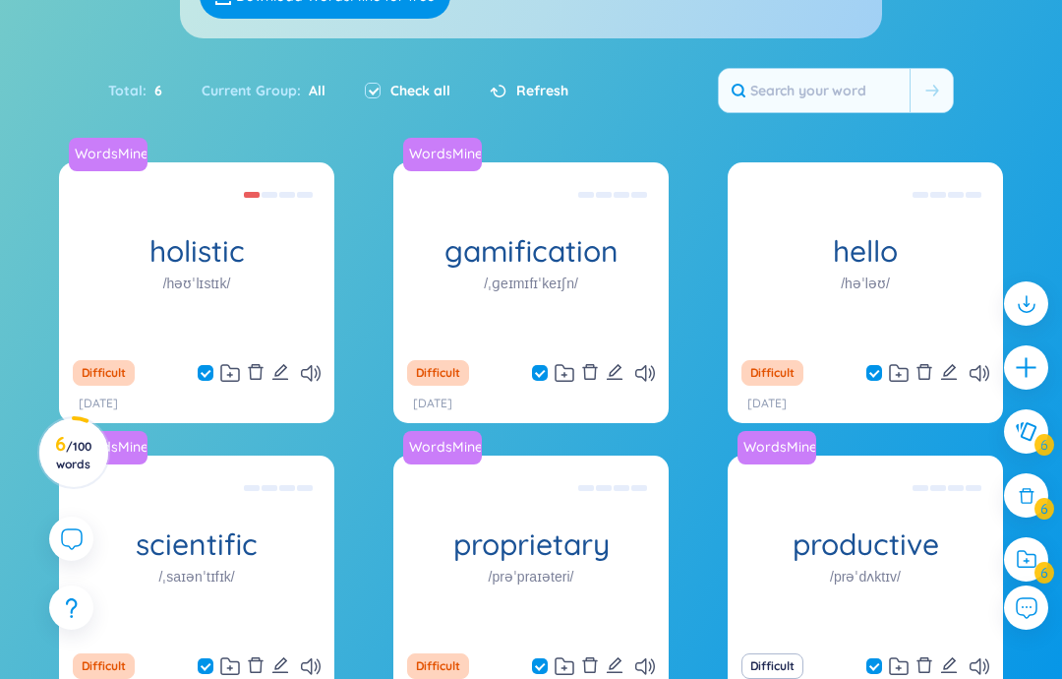
click at [651, 369] on icon at bounding box center [645, 373] width 20 height 17
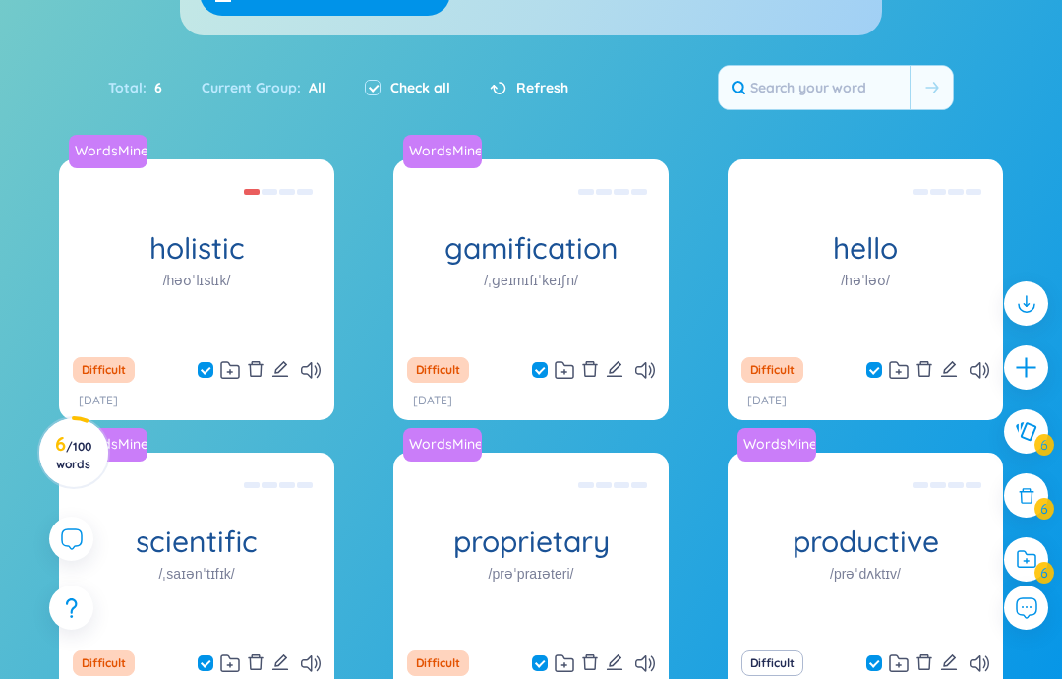
click at [607, 322] on div "WordsMine gamification /ˌɡeɪmɪfɪˈkeɪʃn/ Trò [PERSON_NAME] Eg: The fitness app u…" at bounding box center [530, 252] width 275 height 187
click at [879, 280] on div "[PERSON_NAME] Eg: Hello how are you? ([PERSON_NAME], bạn có [PERSON_NAME]?) Use…" at bounding box center [866, 252] width 256 height 177
click at [599, 280] on div "WordsMine gamification /ˌɡeɪmɪfɪˈkeɪʃn/ Trò [PERSON_NAME] Eg: The fitness app u…" at bounding box center [530, 252] width 275 height 187
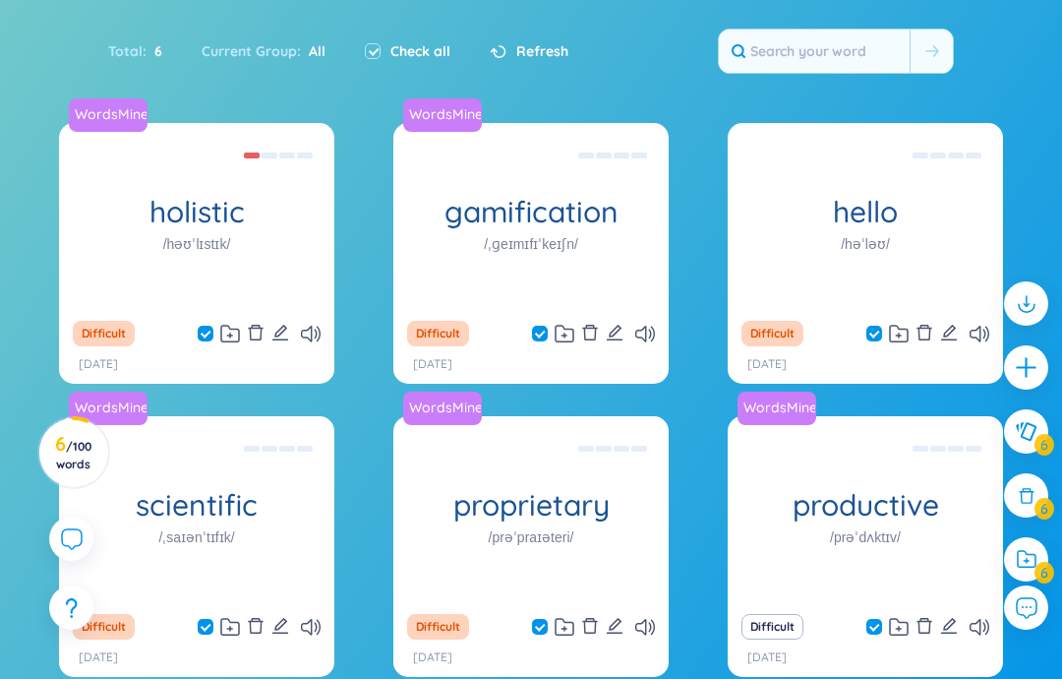
click at [1032, 427] on icon at bounding box center [1027, 432] width 22 height 20
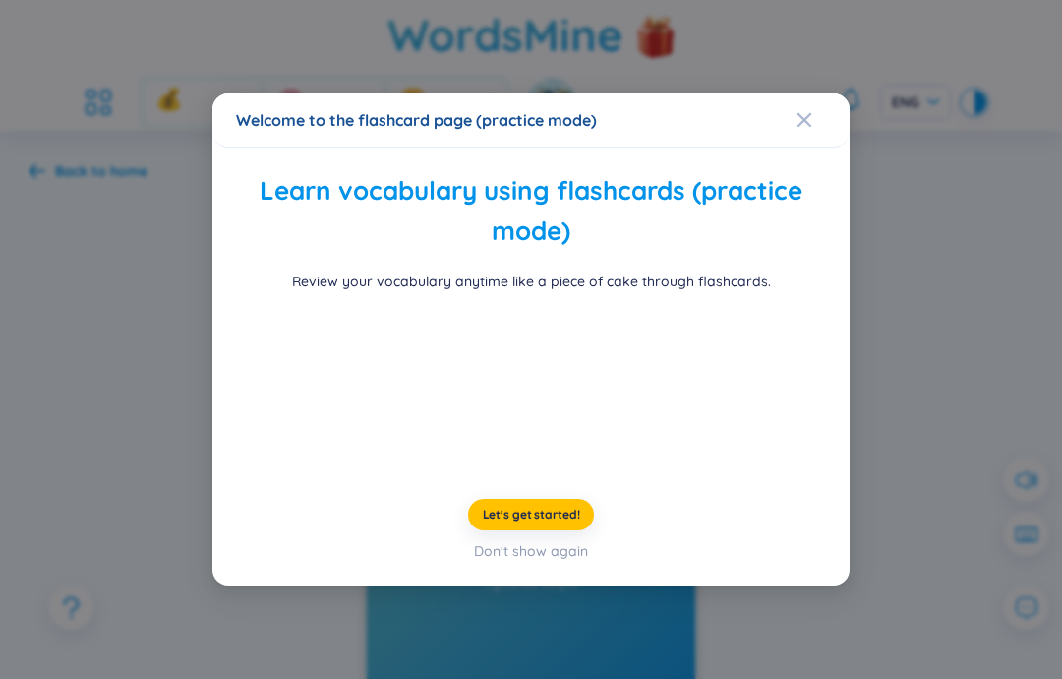
click at [564, 522] on span "Let's get started!" at bounding box center [531, 515] width 97 height 16
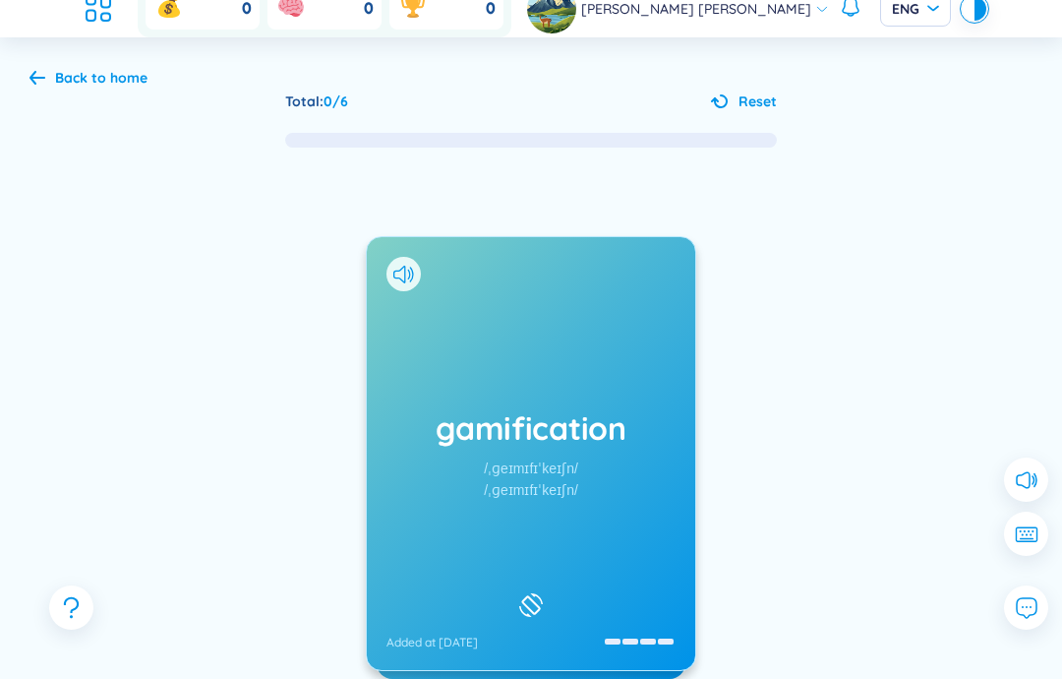
scroll to position [101, 0]
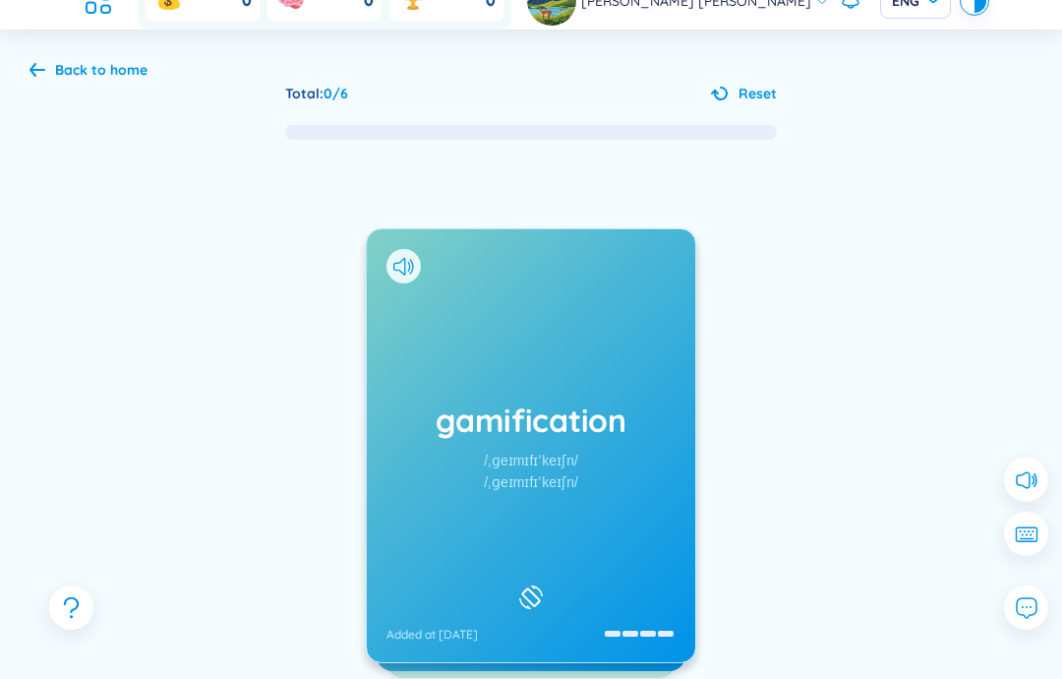
click at [638, 385] on div "gamification /ˌɡeɪmɪfɪˈkeɪʃn/ /ˌɡeɪmɪfɪˈkeɪʃn/ Added at [DATE]" at bounding box center [531, 445] width 328 height 433
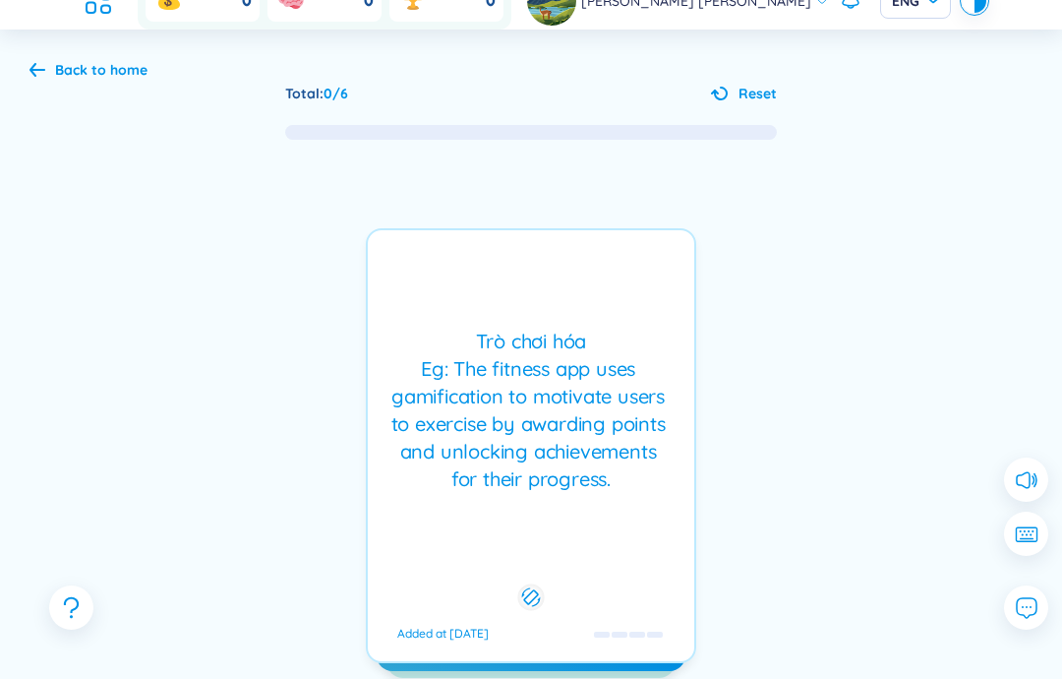
click at [534, 597] on icon at bounding box center [530, 597] width 19 height 24
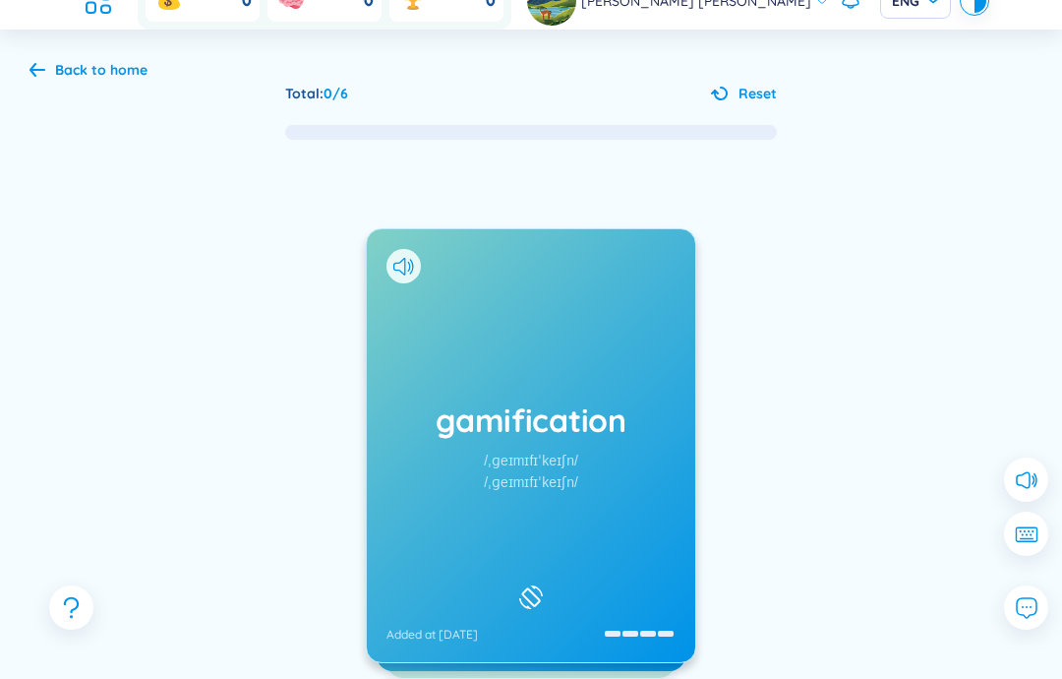
click at [540, 588] on rect at bounding box center [531, 597] width 18 height 18
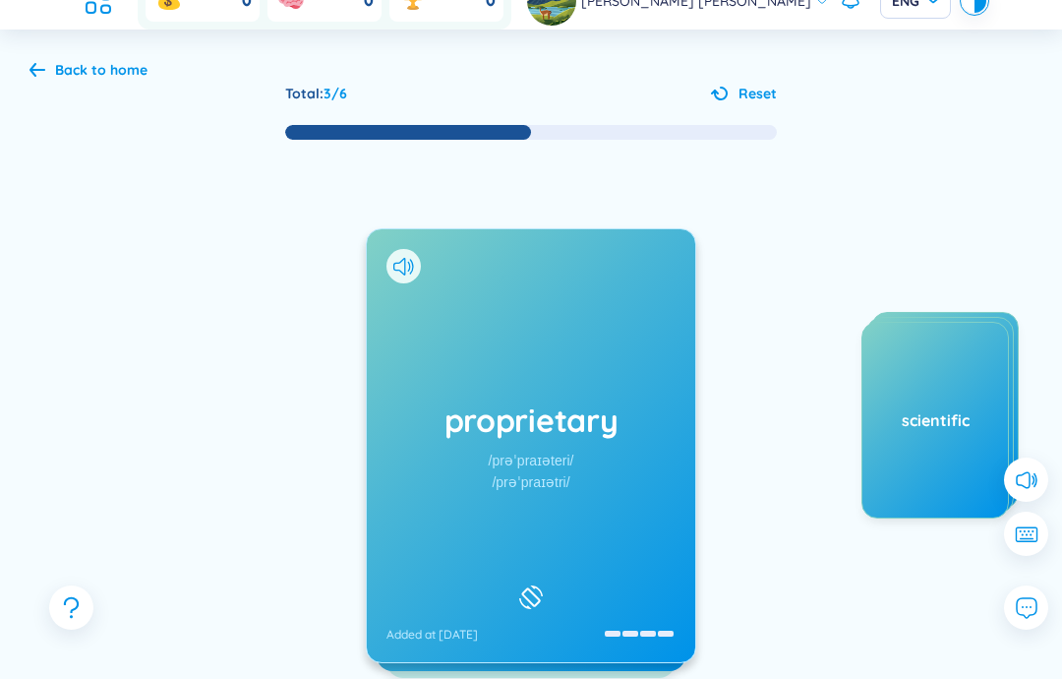
click at [661, 474] on div "proprietary /prəˈpraɪəteri/ /prəˈpraɪətri/ Added at [DATE]" at bounding box center [531, 445] width 328 height 433
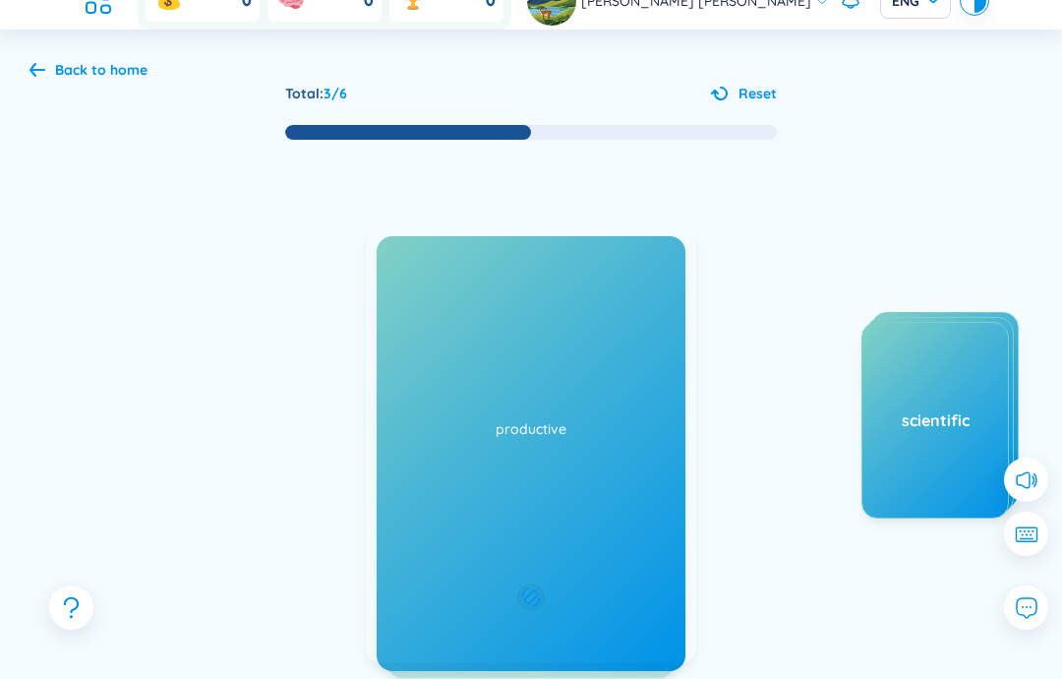
click at [679, 472] on div "Độc quyền Eg: The company developed a proprietary software solution that gives …" at bounding box center [531, 410] width 307 height 138
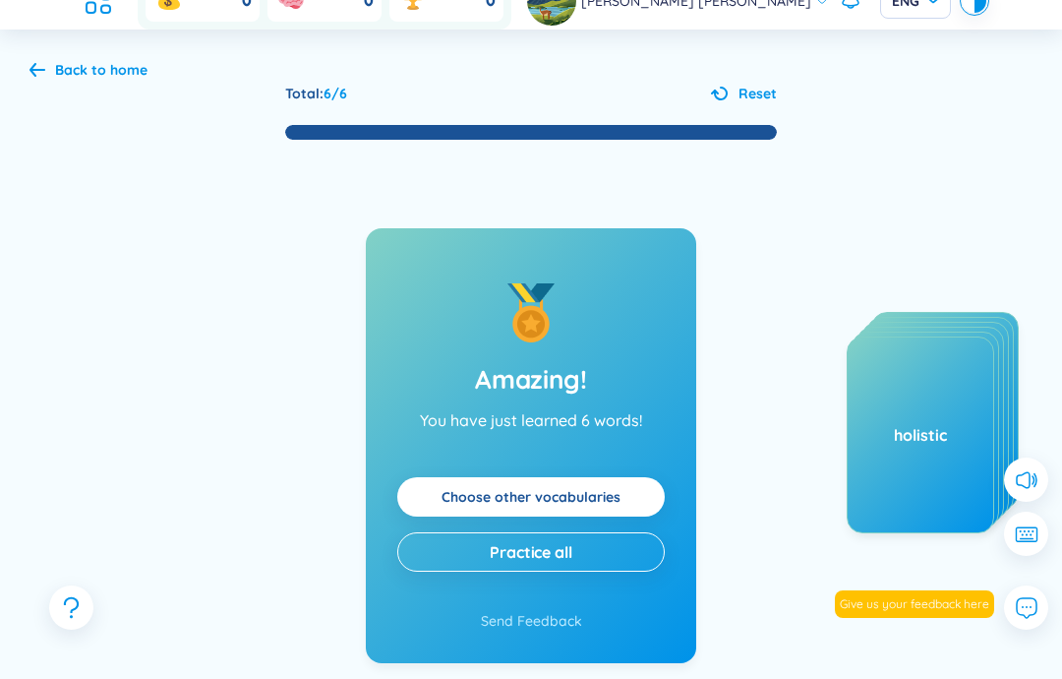
click at [621, 501] on link "Choose other vocabularies" at bounding box center [531, 497] width 179 height 22
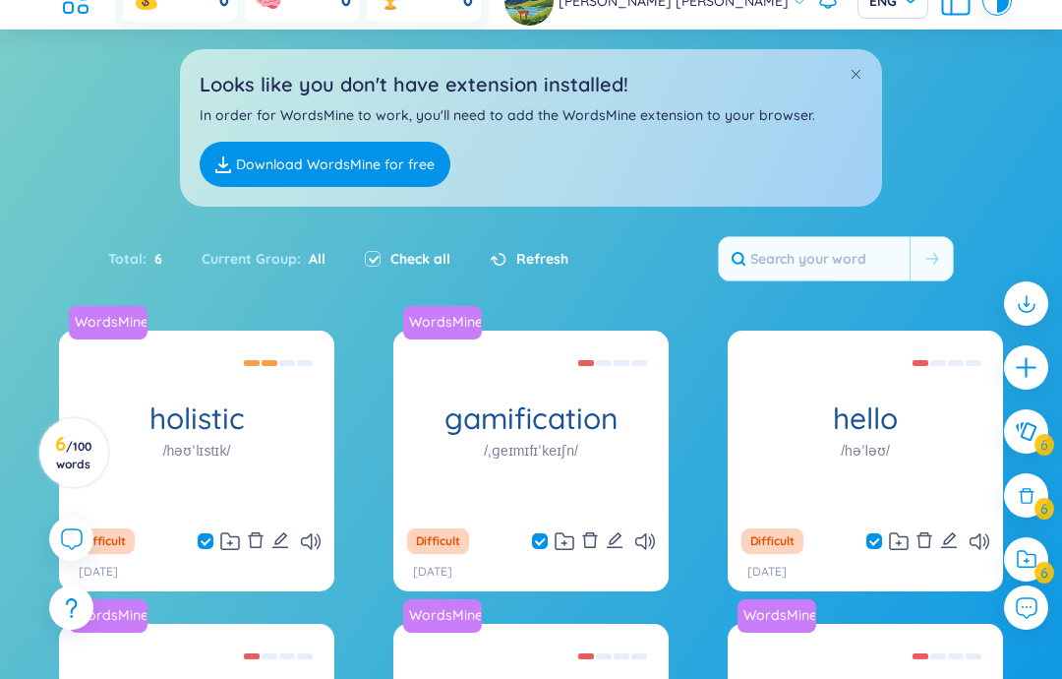
type input "U"
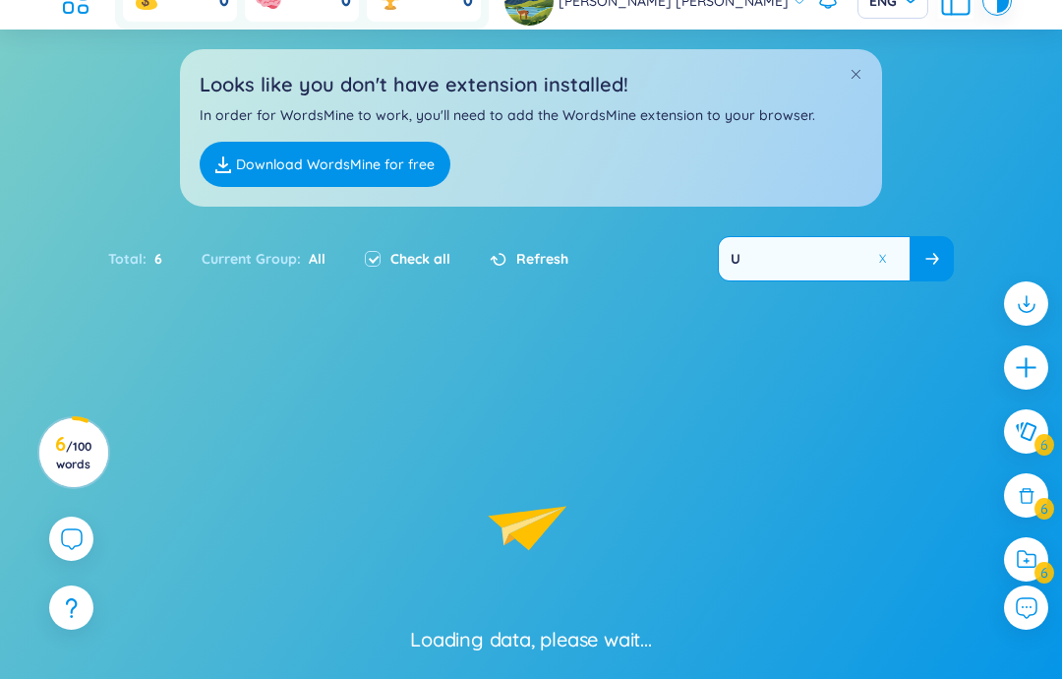
scroll to position [65, 0]
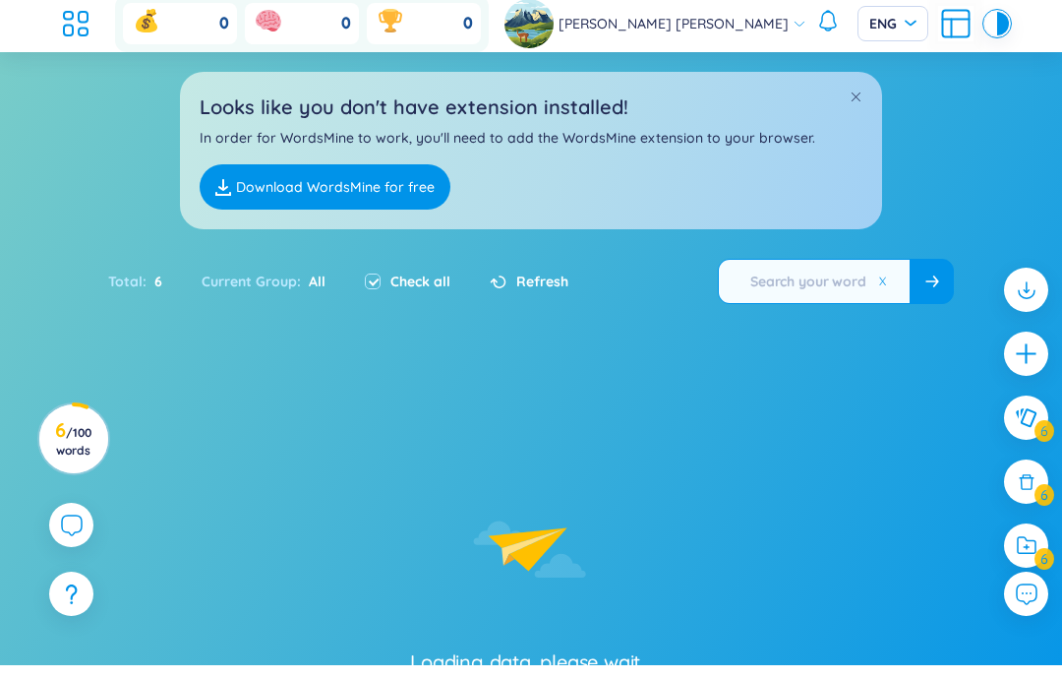
checkbox input "false"
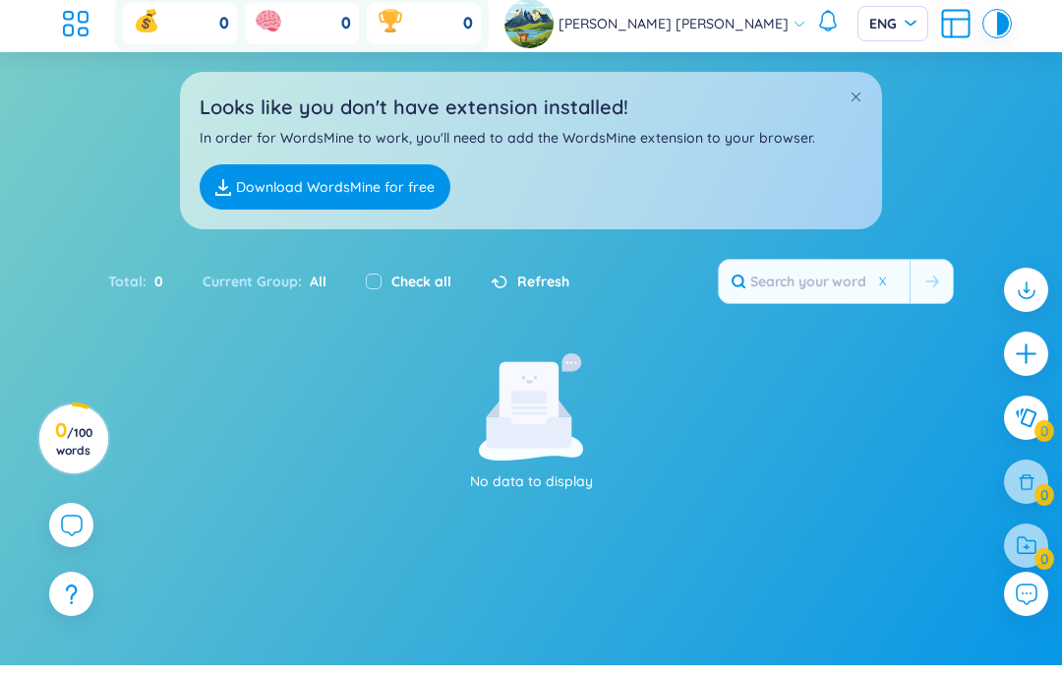
type input "U"
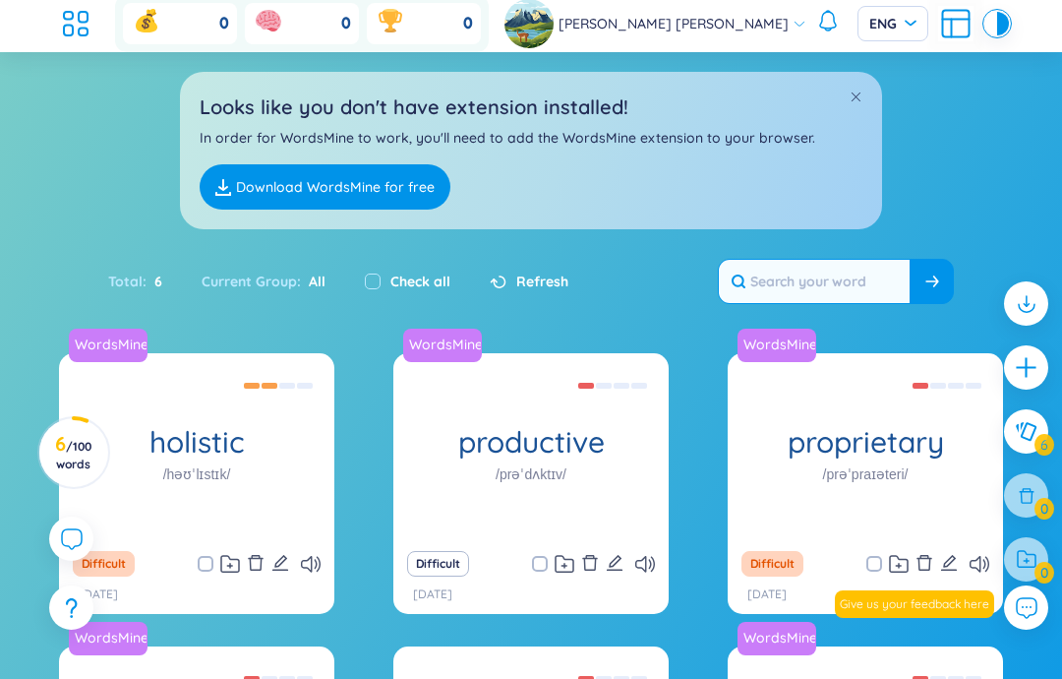
scroll to position [279, 0]
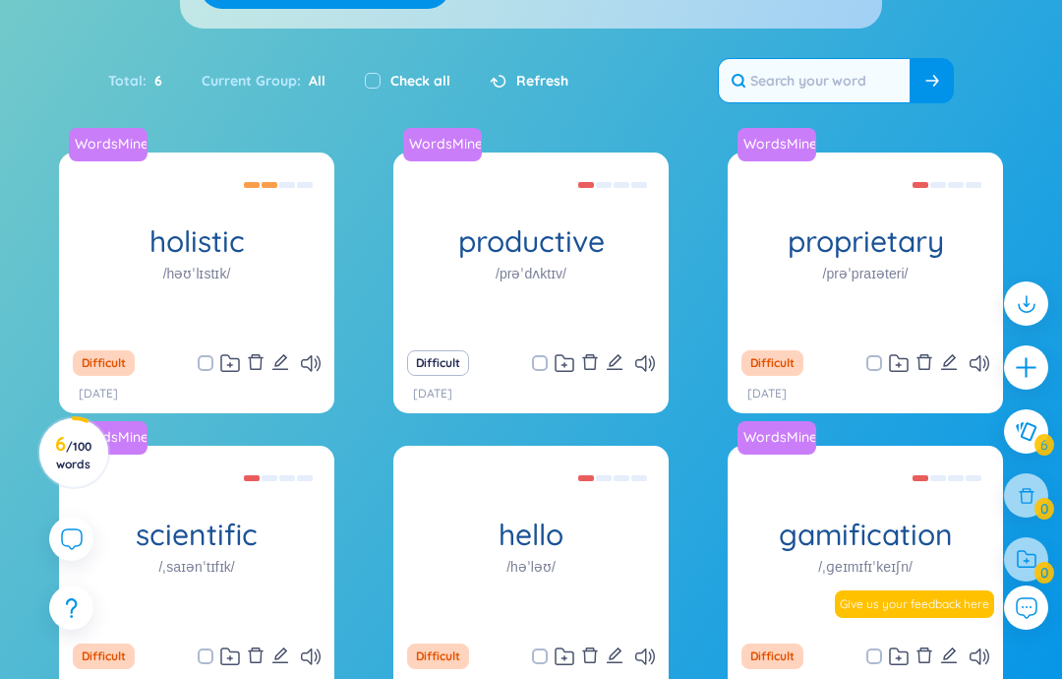
click at [934, 313] on div "Độc quyền Eg: The company developed a proprietary software solution that gives …" at bounding box center [866, 245] width 256 height 177
click at [616, 339] on div "Difficult [DATE]" at bounding box center [530, 376] width 275 height 74
click at [124, 284] on div "WordsMine holistic /həʊˈlɪstɪk/ Toàn diện Eg: The holistic approach to healthca…" at bounding box center [196, 245] width 275 height 187
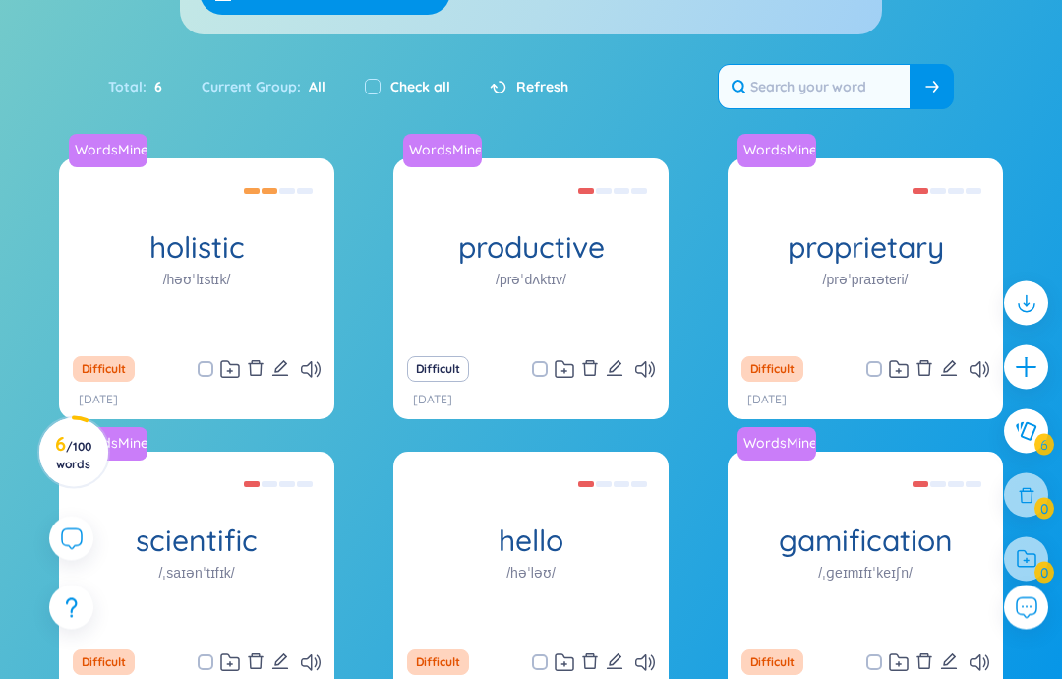
scroll to position [278, 0]
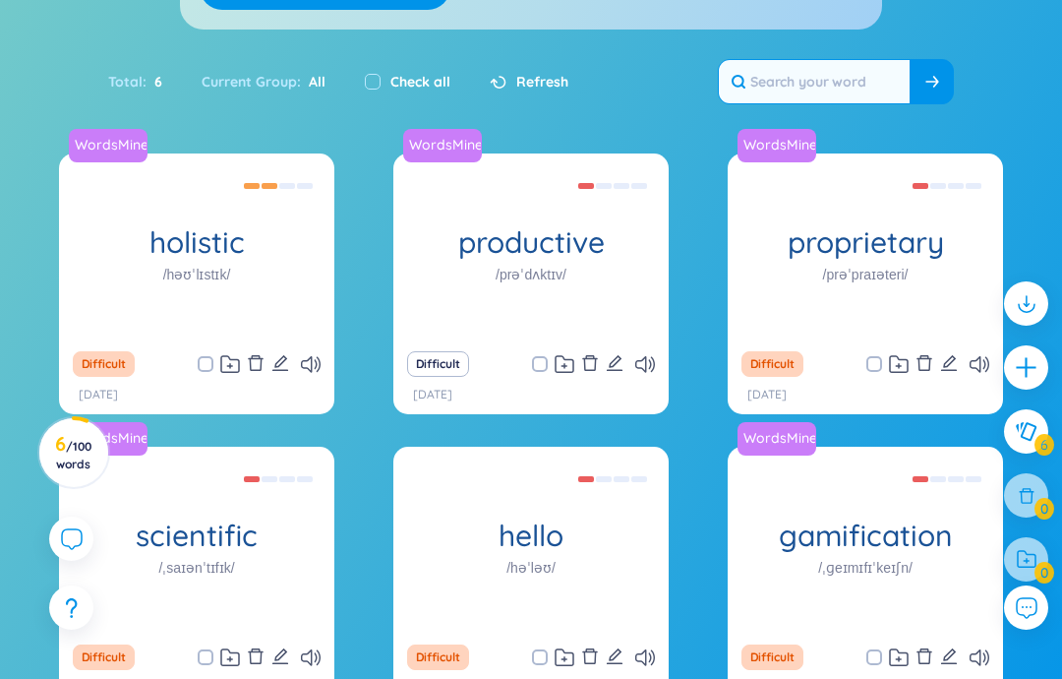
click at [620, 281] on div "WordsMine productive /prəˈdʌktɪv/ Đạt [PERSON_NAME] xuât, [PERSON_NAME] Eg: She…" at bounding box center [530, 246] width 275 height 187
click at [658, 265] on div "Đạt hiệu xuât, hiệu quả Eg: She developed a productive routine that allowed her…" at bounding box center [531, 246] width 256 height 177
click at [591, 309] on div "Đạt hiệu xuât, hiệu quả Eg: She developed a productive routine that allowed her…" at bounding box center [531, 246] width 256 height 177
click at [897, 273] on div "Độc quyền Eg: The company developed a proprietary software solution that gives …" at bounding box center [866, 246] width 256 height 177
click at [925, 320] on div "Độc quyền Eg: The company developed a proprietary software solution that gives …" at bounding box center [866, 246] width 256 height 177
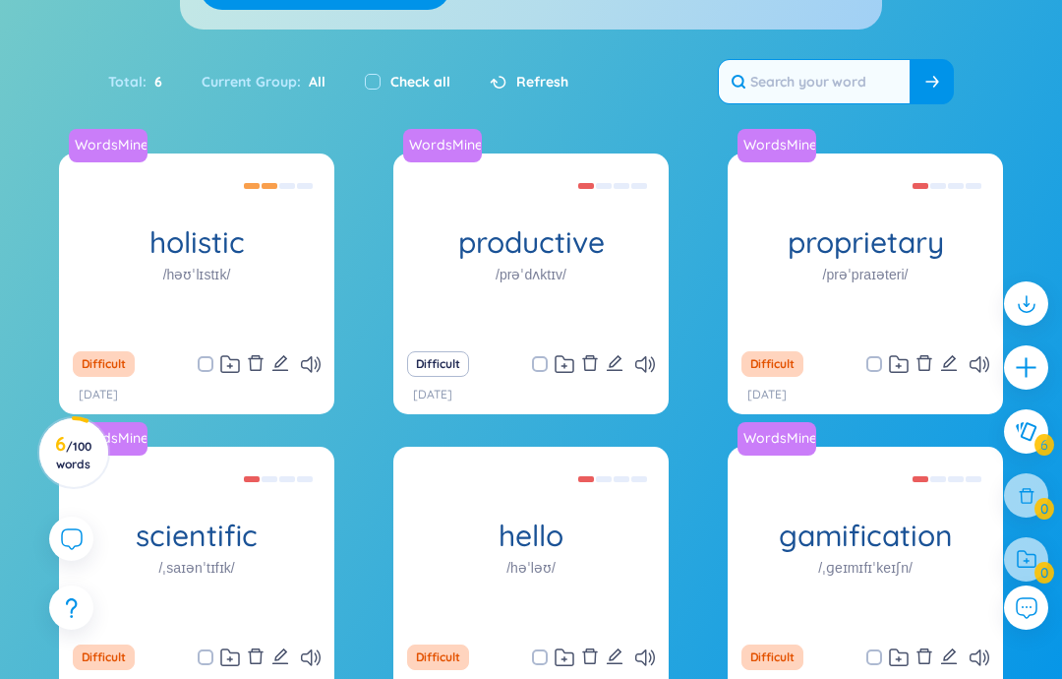
click at [962, 278] on div "Độc quyền Eg: The company developed a proprietary software solution that gives …" at bounding box center [866, 246] width 256 height 177
click at [955, 294] on div "Độc quyền Eg: The company developed a proprietary software solution that gives …" at bounding box center [866, 246] width 256 height 177
click at [623, 363] on icon "edit" at bounding box center [615, 363] width 18 height 18
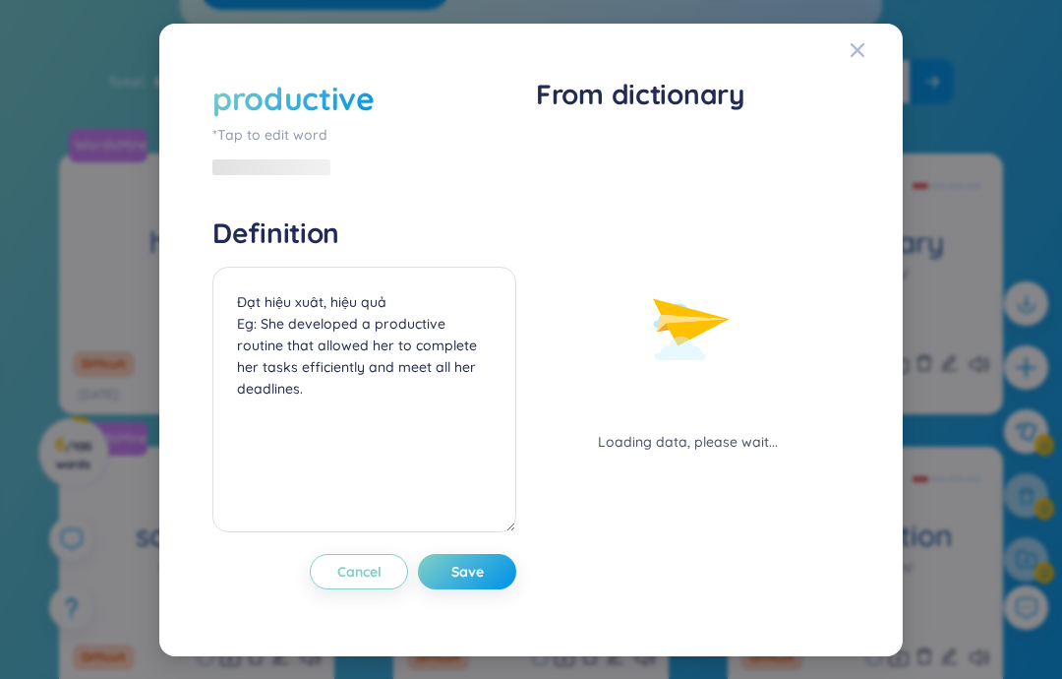
click at [860, 42] on icon "Close" at bounding box center [858, 50] width 16 height 16
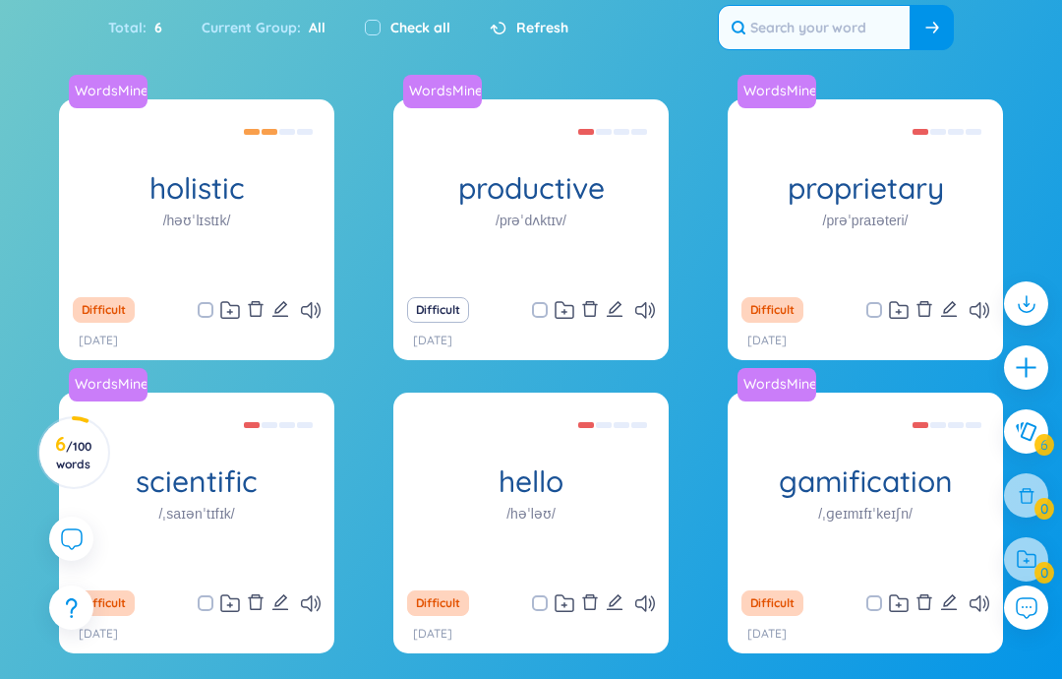
scroll to position [330, 0]
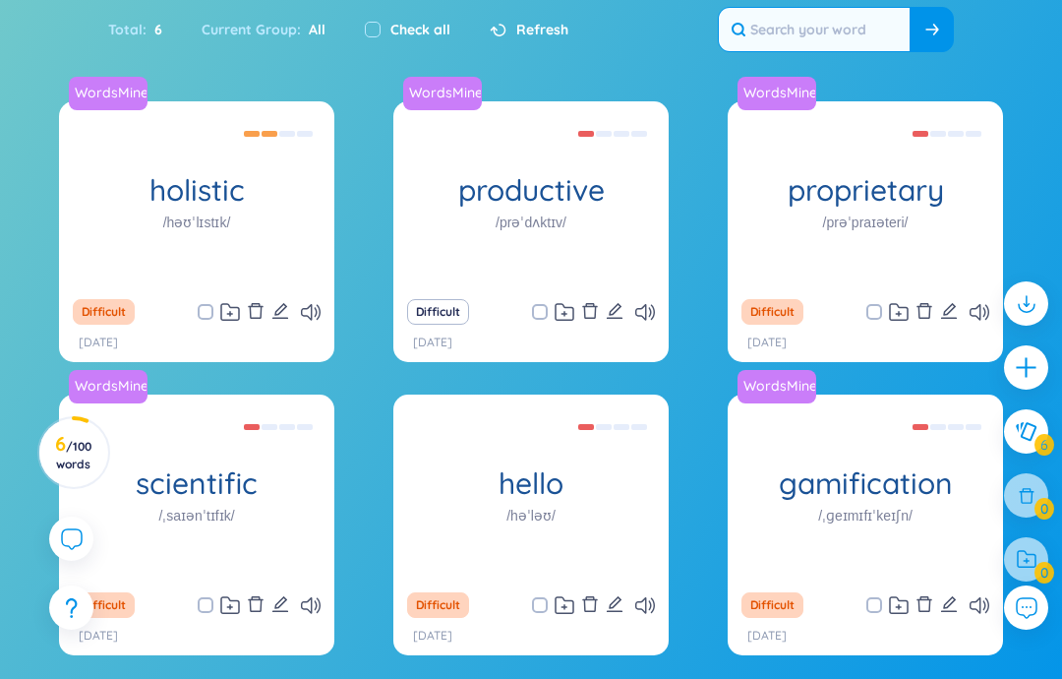
click at [975, 311] on icon at bounding box center [980, 312] width 20 height 17
click at [982, 312] on icon at bounding box center [980, 312] width 20 height 17
click at [303, 548] on div "WordsMine scientific /ˌsaɪənˈtɪfɪk/ Có tính [PERSON_NAME] học Eg: The scientist…" at bounding box center [196, 487] width 275 height 187
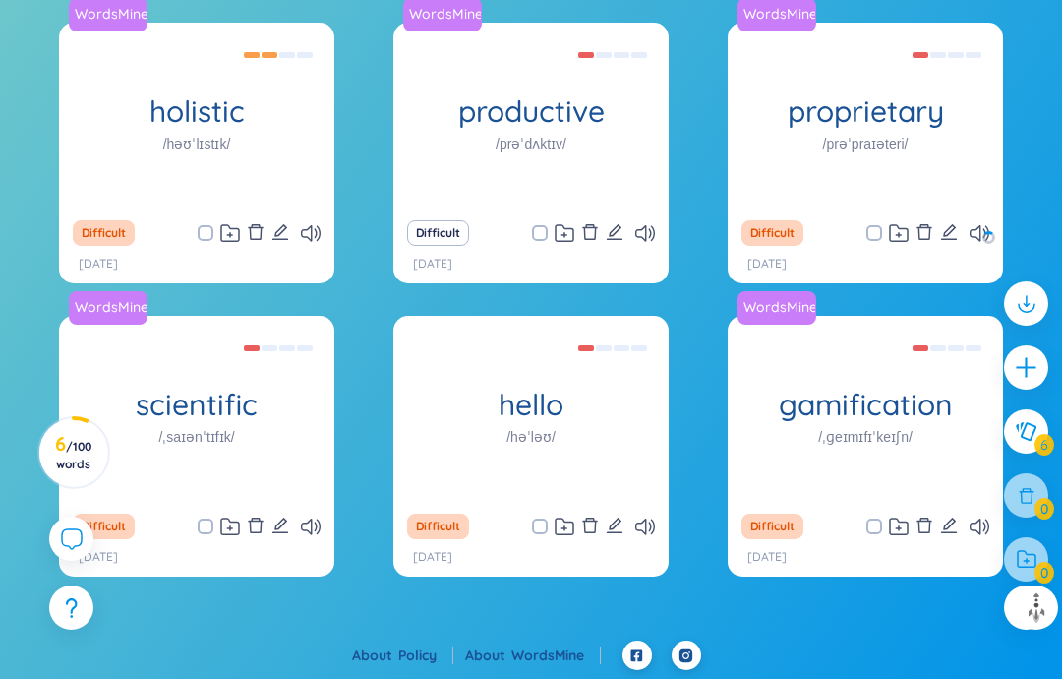
click at [835, 386] on div "Trò chơi hóa Eg: The fitness app uses gamification to motivate users to exercis…" at bounding box center [866, 409] width 256 height 177
click at [1017, 447] on button at bounding box center [1026, 431] width 44 height 44
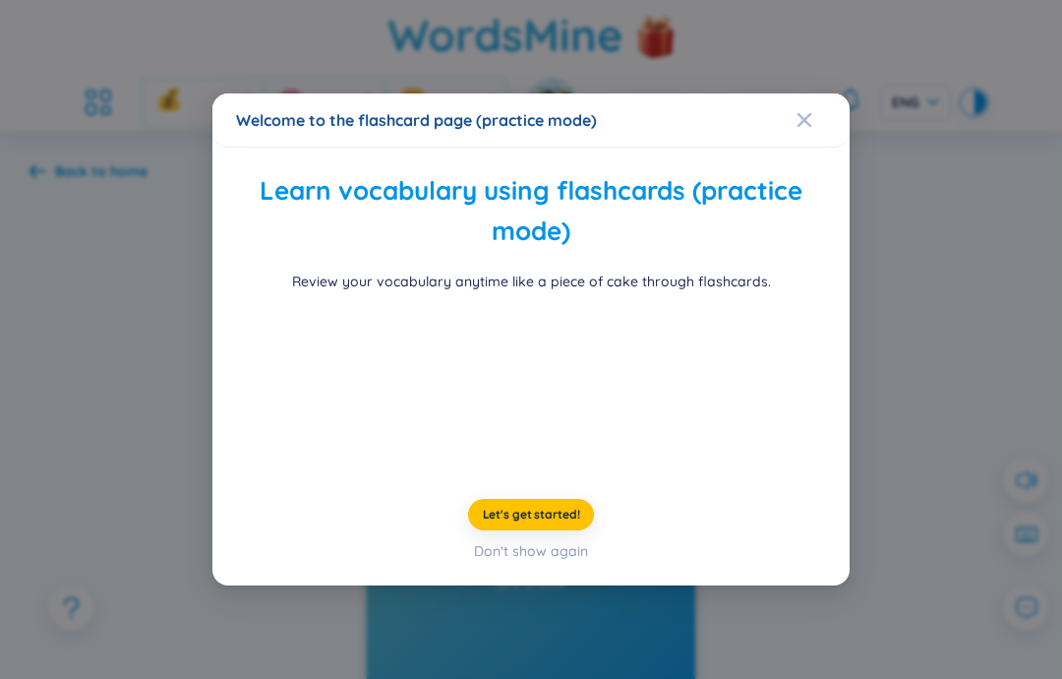
click at [558, 530] on button "Let's get started!" at bounding box center [531, 514] width 127 height 31
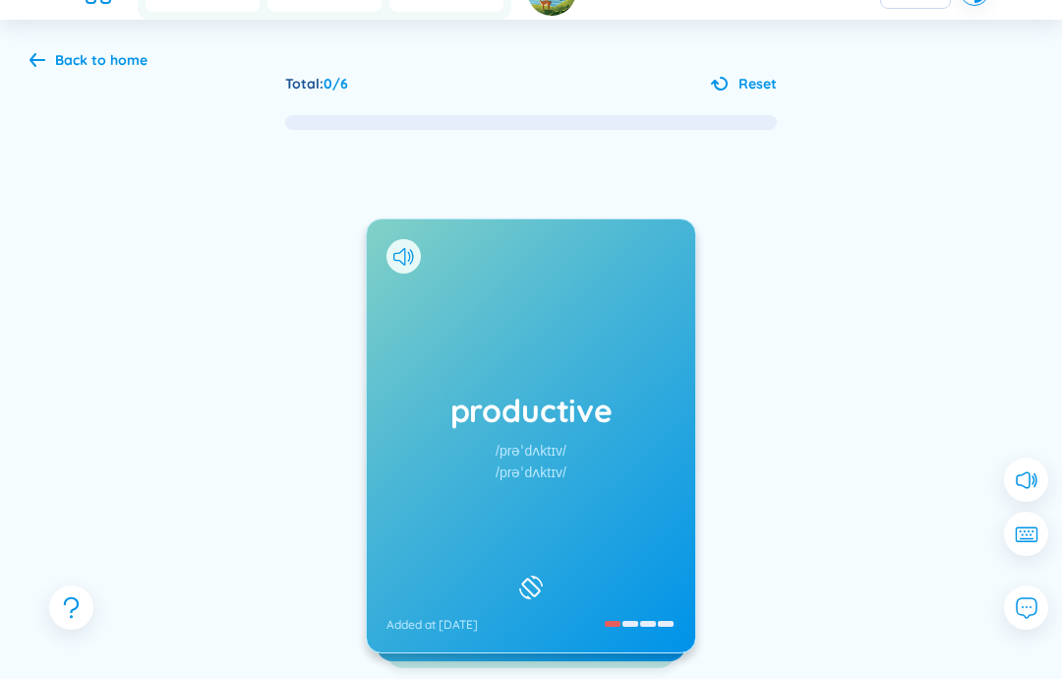
scroll to position [116, 0]
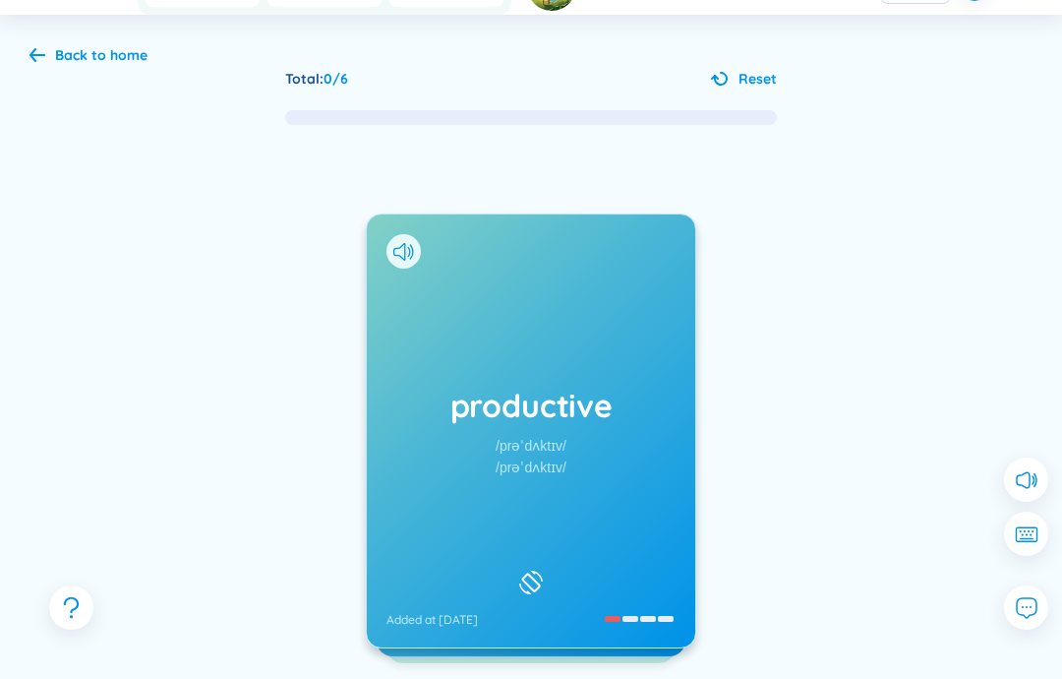
click at [606, 498] on div "productive /prəˈdʌktɪv/ /prəˈdʌktɪv/ Added at [DATE]" at bounding box center [531, 430] width 328 height 433
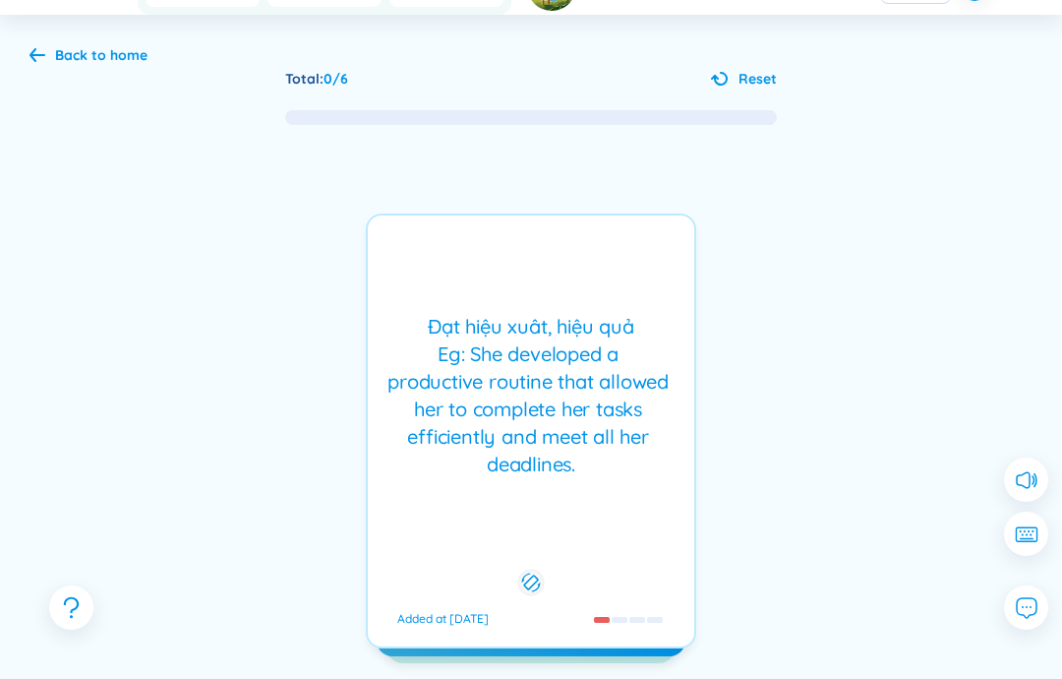
click at [627, 497] on div "Đạt [PERSON_NAME] xuât, [PERSON_NAME] Eg: She developed a productive routine th…" at bounding box center [531, 430] width 330 height 435
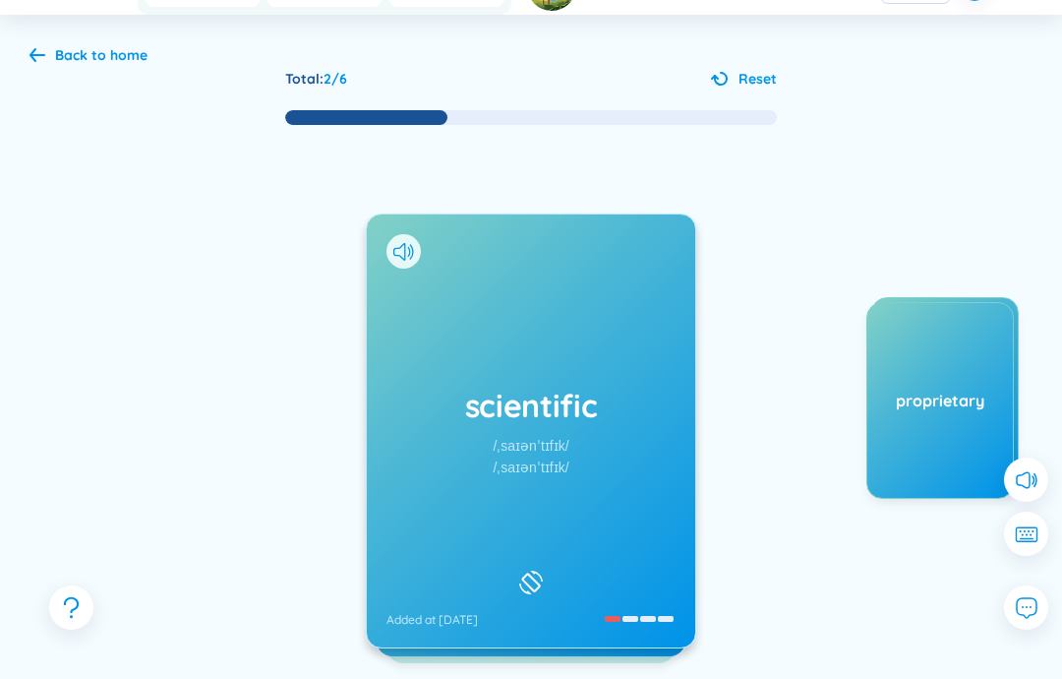
click at [642, 516] on div "scientific /ˌsaɪənˈtɪfɪk/ /ˌsaɪənˈtɪfɪk/ Added at [DATE]" at bounding box center [531, 430] width 328 height 433
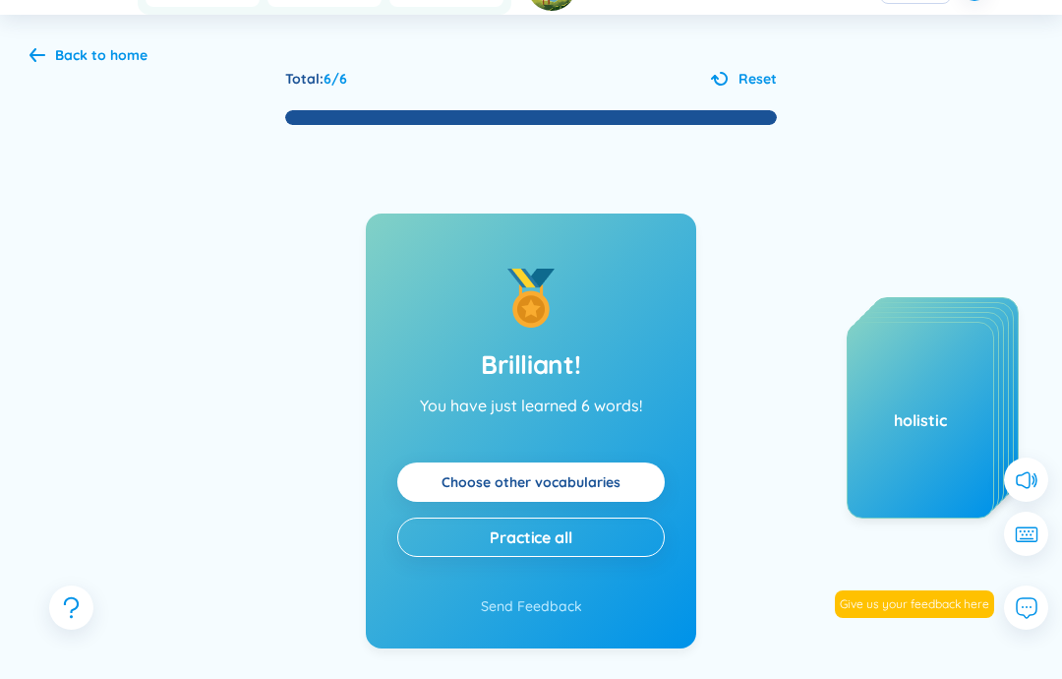
click at [626, 539] on button "Practice all" at bounding box center [531, 536] width 268 height 39
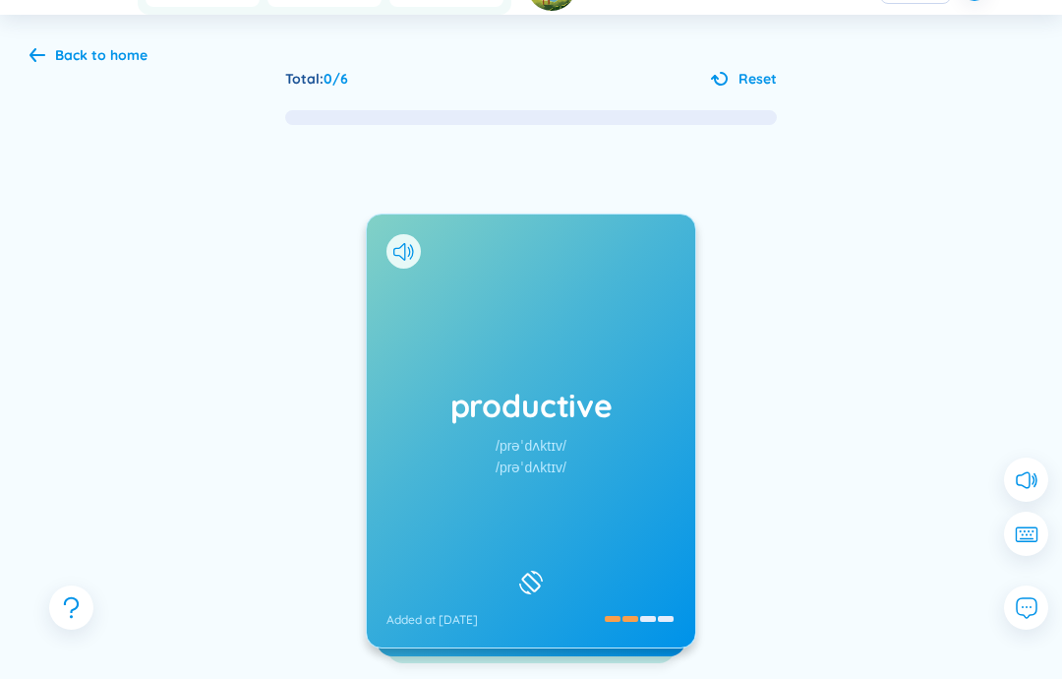
click at [631, 501] on div "productive /prəˈdʌktɪv/ /prəˈdʌktɪv/ Added at [DATE]" at bounding box center [531, 430] width 328 height 433
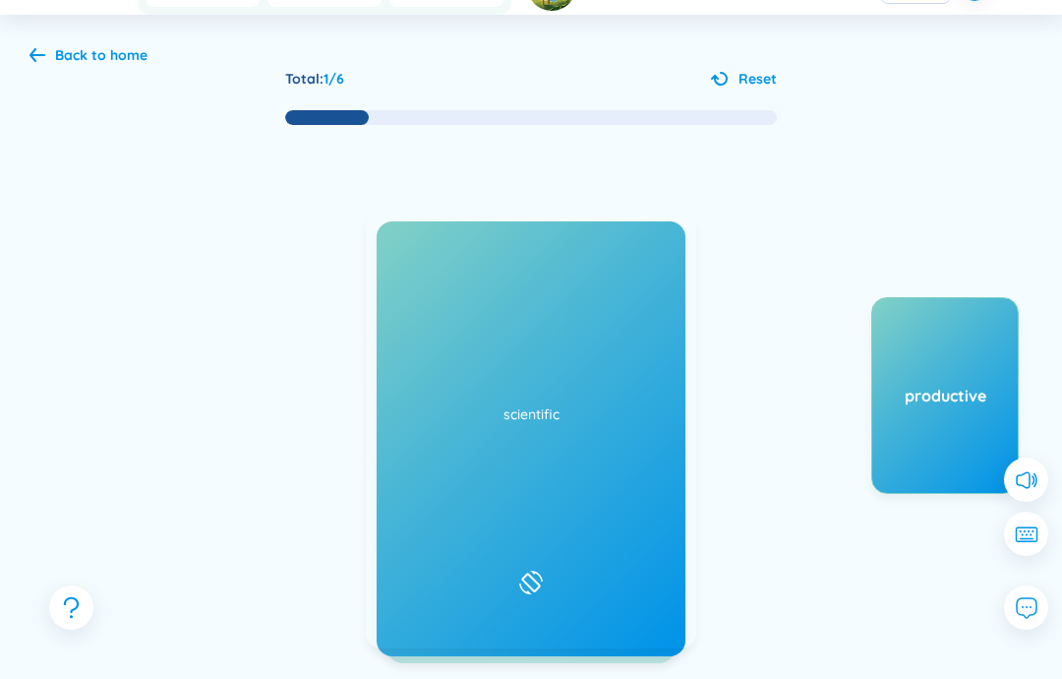
click at [644, 507] on div "proprietary /prəˈpraɪəteri/ /prəˈpraɪətri/ Added at [DATE]" at bounding box center [531, 430] width 328 height 433
click at [631, 513] on div "proprietary /prəˈpraɪəteri/ /prəˈpraɪətri/ Added at [DATE]" at bounding box center [531, 430] width 328 height 433
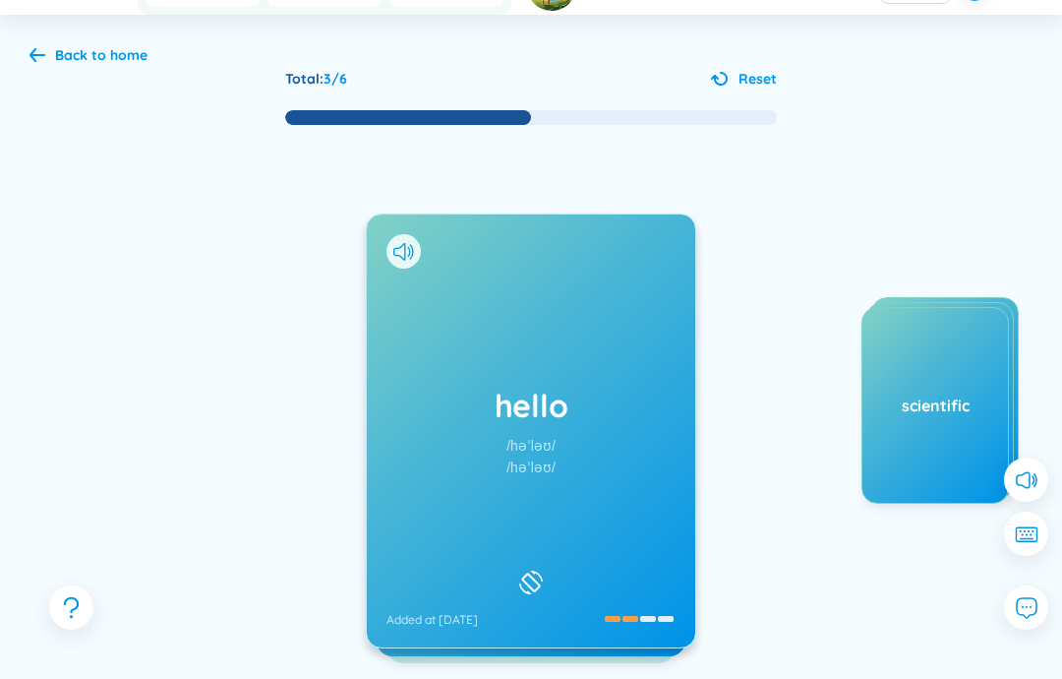
click at [663, 678] on div "hello /həˈləʊ/ /həˈləʊ/ Added at [DATE] [PERSON_NAME] Eg: Hello how are you? ([…" at bounding box center [531, 493] width 330 height 561
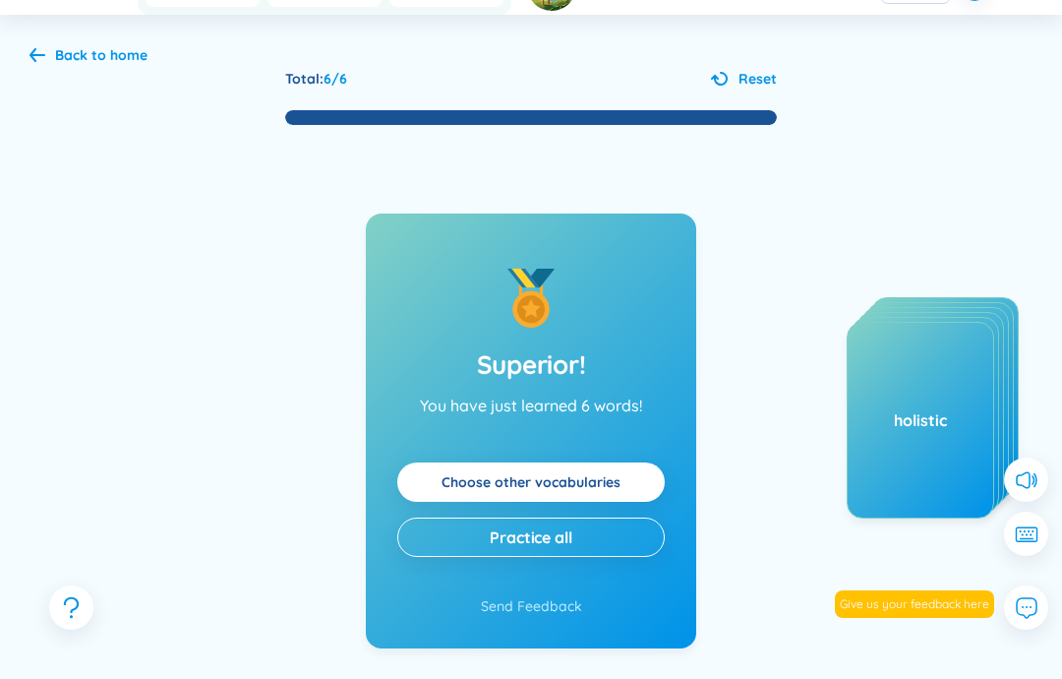
click at [621, 483] on link "Choose other vocabularies" at bounding box center [531, 482] width 179 height 22
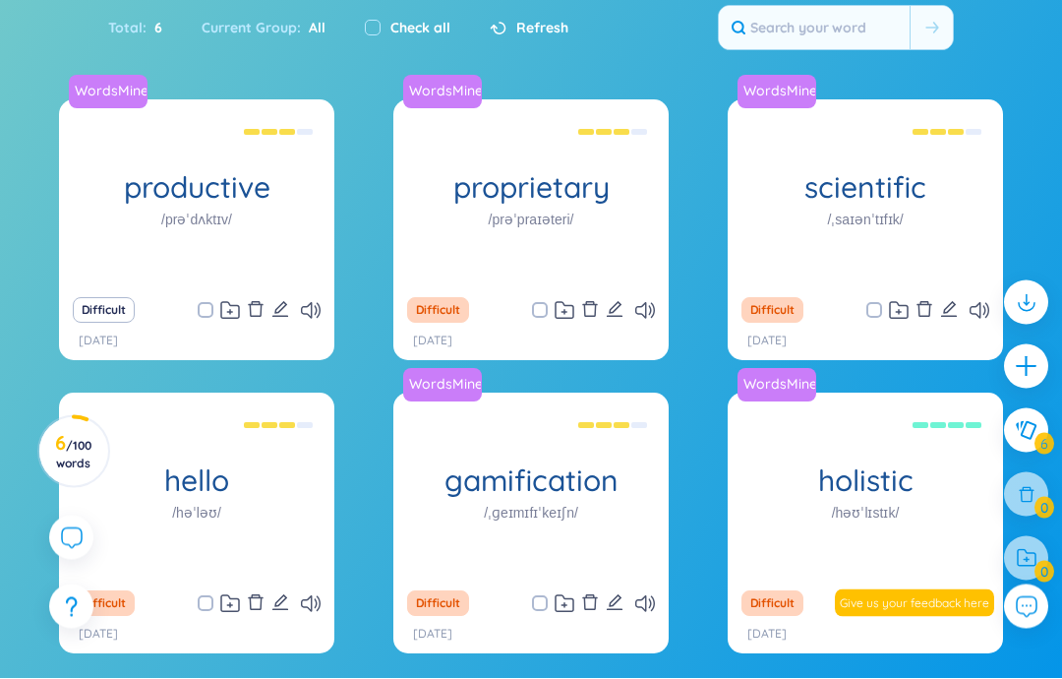
scroll to position [330, 0]
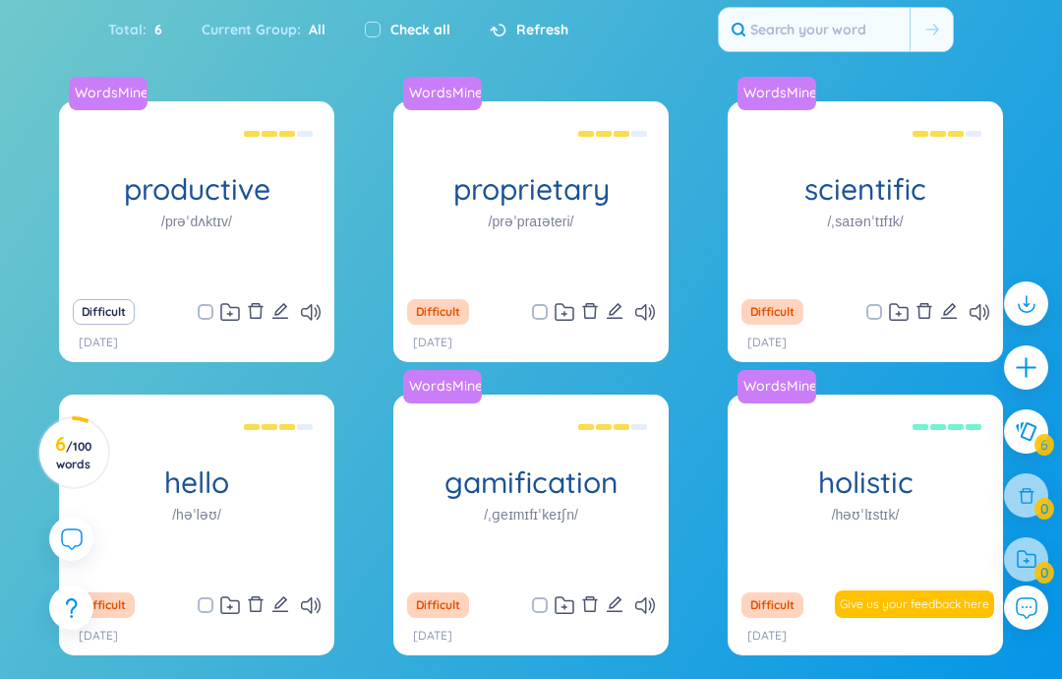
click at [1034, 441] on icon at bounding box center [1026, 431] width 21 height 19
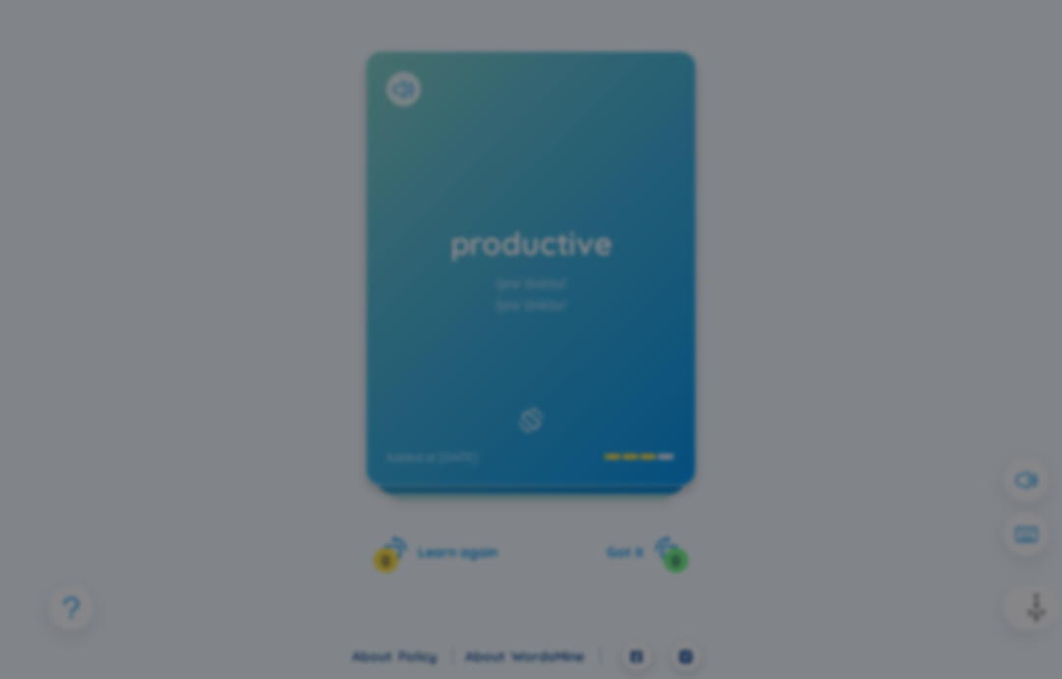
scroll to position [279, 0]
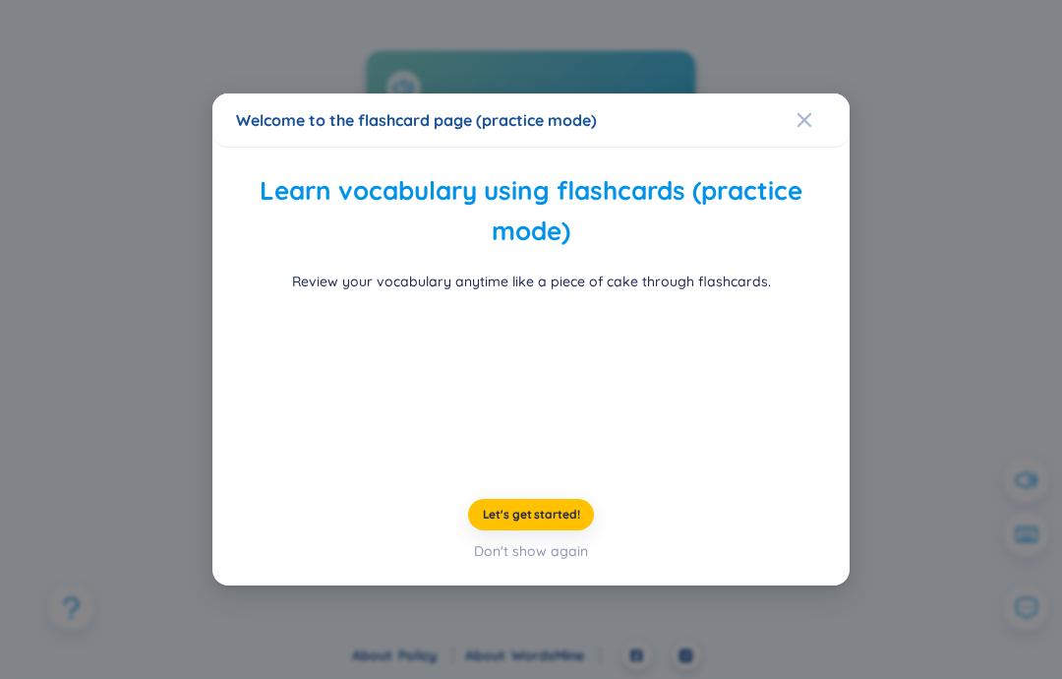
click at [557, 522] on span "Let's get started!" at bounding box center [531, 515] width 97 height 16
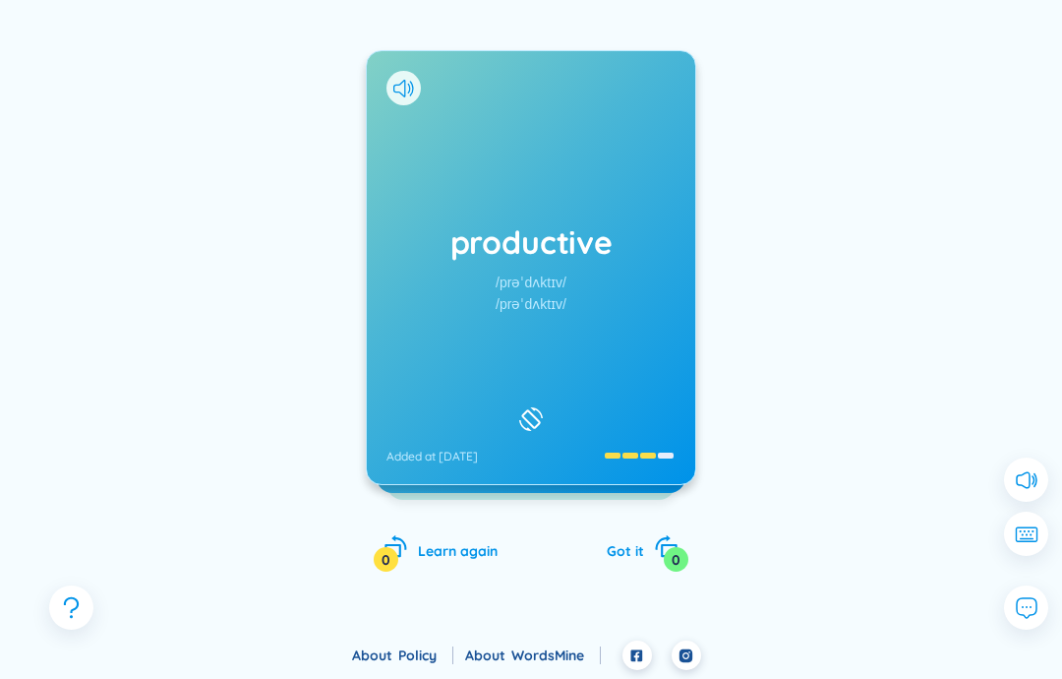
click at [676, 337] on div "productive /prəˈdʌktɪv/ /prəˈdʌktɪv/ Added at [DATE]" at bounding box center [531, 267] width 328 height 433
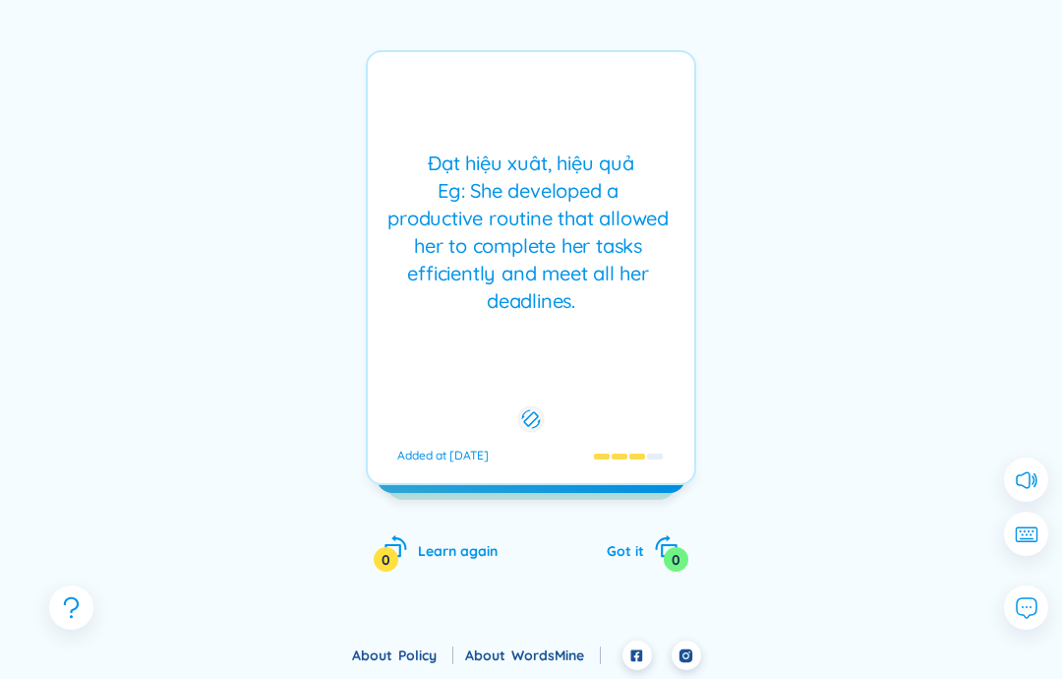
click at [677, 565] on div "0" at bounding box center [676, 559] width 25 height 25
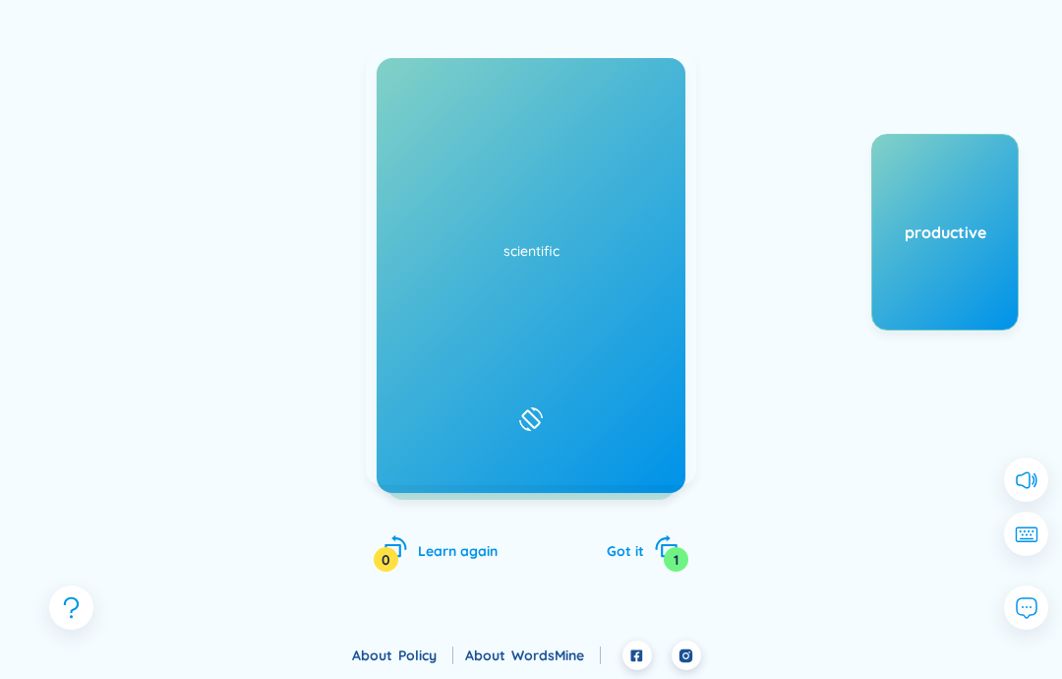
click at [654, 435] on div "proprietary /prəˈpraɪəteri/ /prəˈpraɪətri/ Added at [DATE]" at bounding box center [531, 267] width 328 height 433
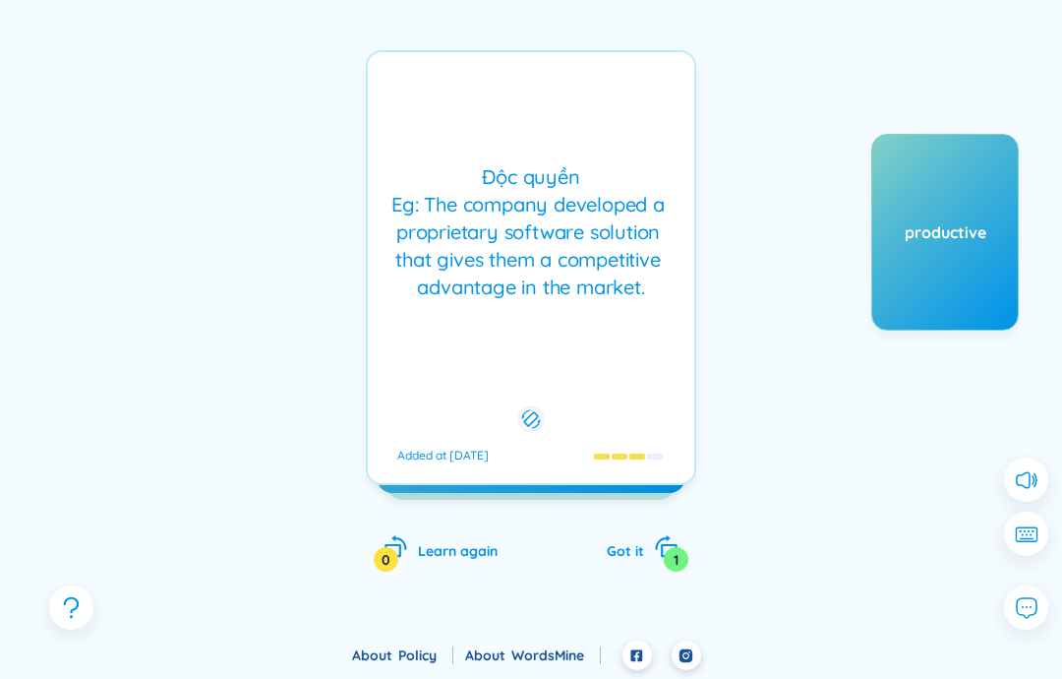
click at [680, 550] on div "1" at bounding box center [676, 559] width 25 height 25
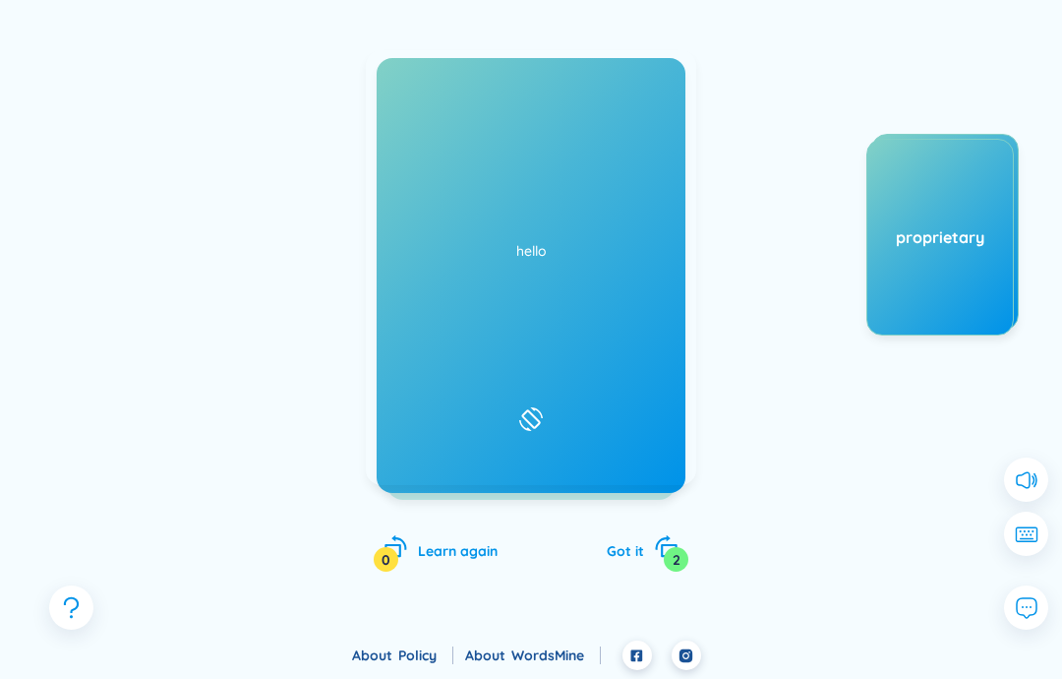
click at [675, 547] on div "2" at bounding box center [676, 559] width 25 height 25
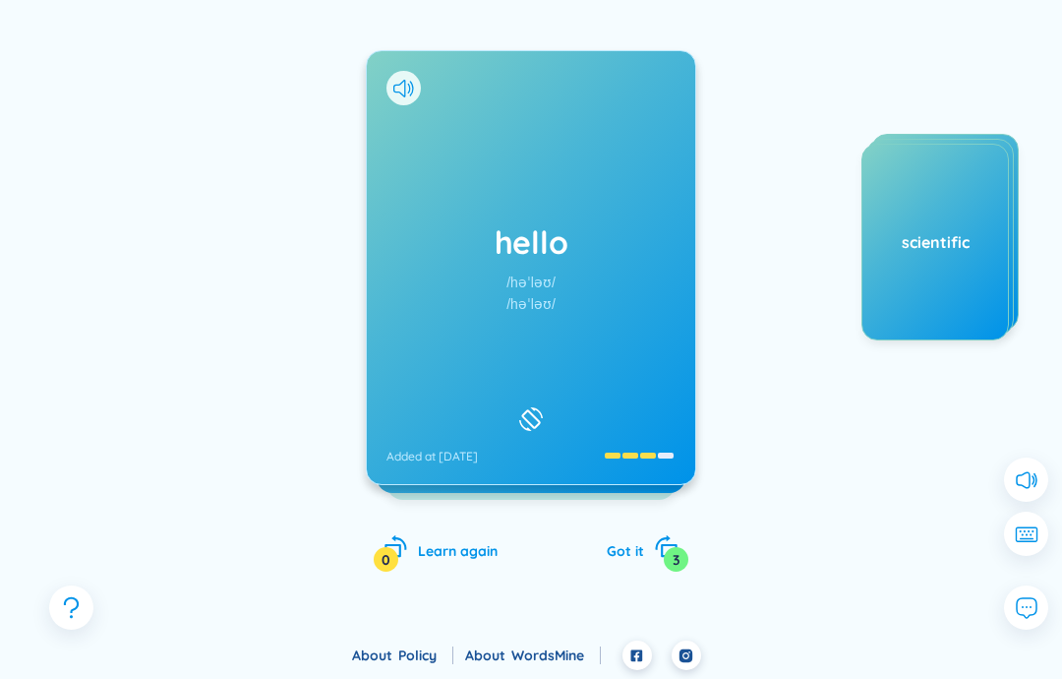
click at [675, 537] on icon "rotate-right" at bounding box center [666, 546] width 25 height 25
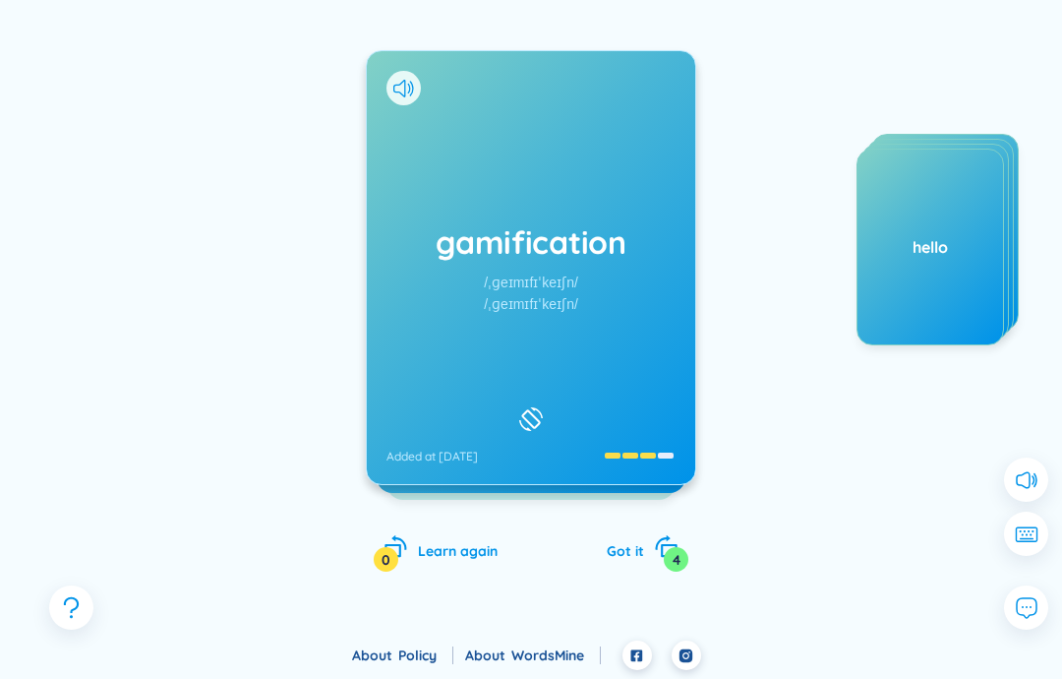
click at [677, 558] on div "4" at bounding box center [676, 559] width 25 height 25
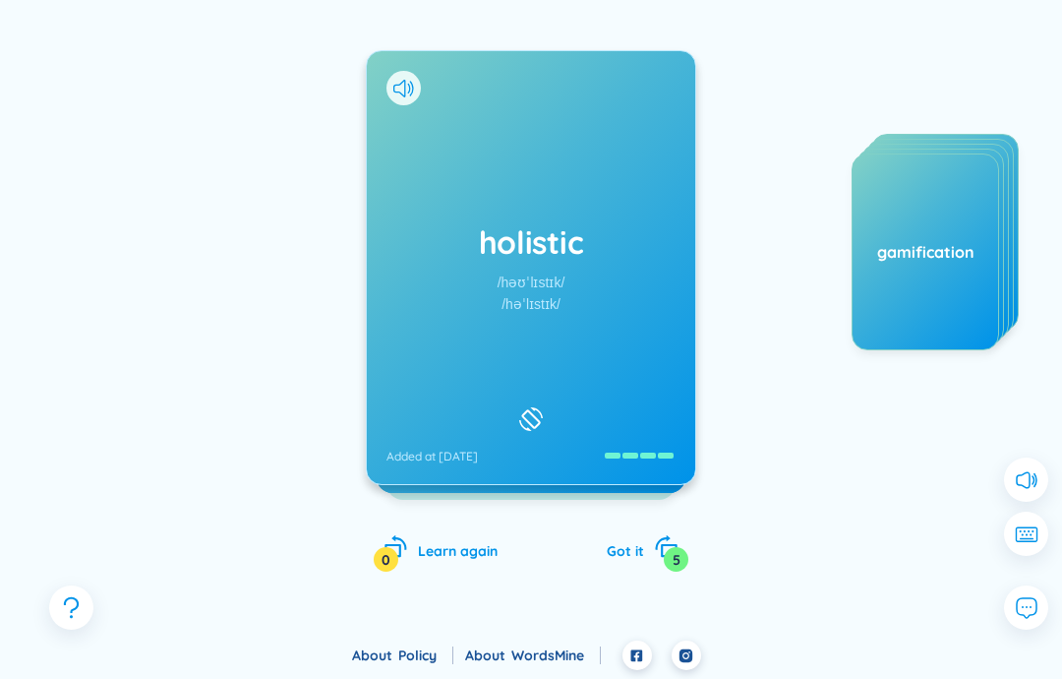
click at [677, 547] on div "5" at bounding box center [676, 559] width 25 height 25
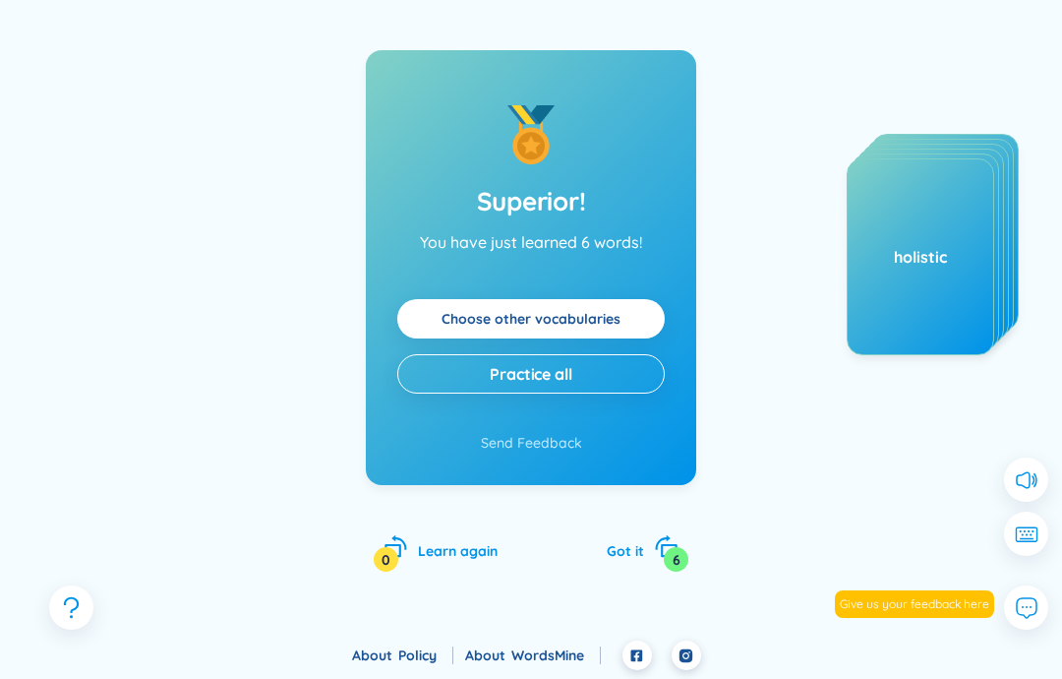
click at [679, 559] on div "6" at bounding box center [676, 559] width 25 height 25
click at [621, 325] on link "Choose other vocabularies" at bounding box center [531, 319] width 179 height 22
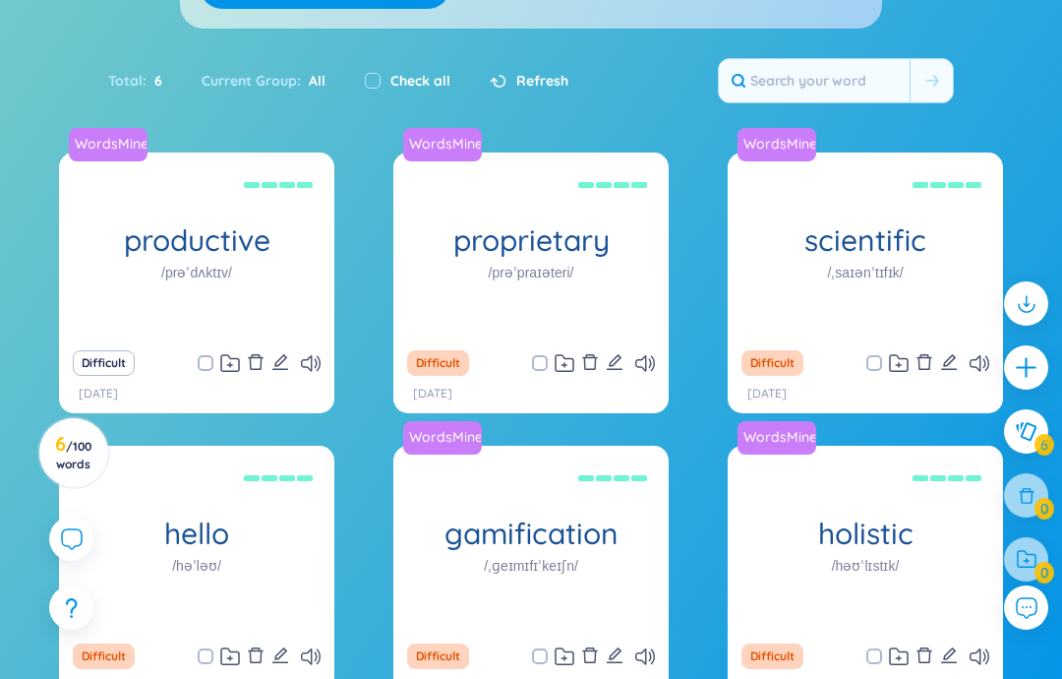
click at [633, 446] on div "gamification /ˌɡeɪmɪfɪˈkeɪʃn/" at bounding box center [530, 539] width 275 height 187
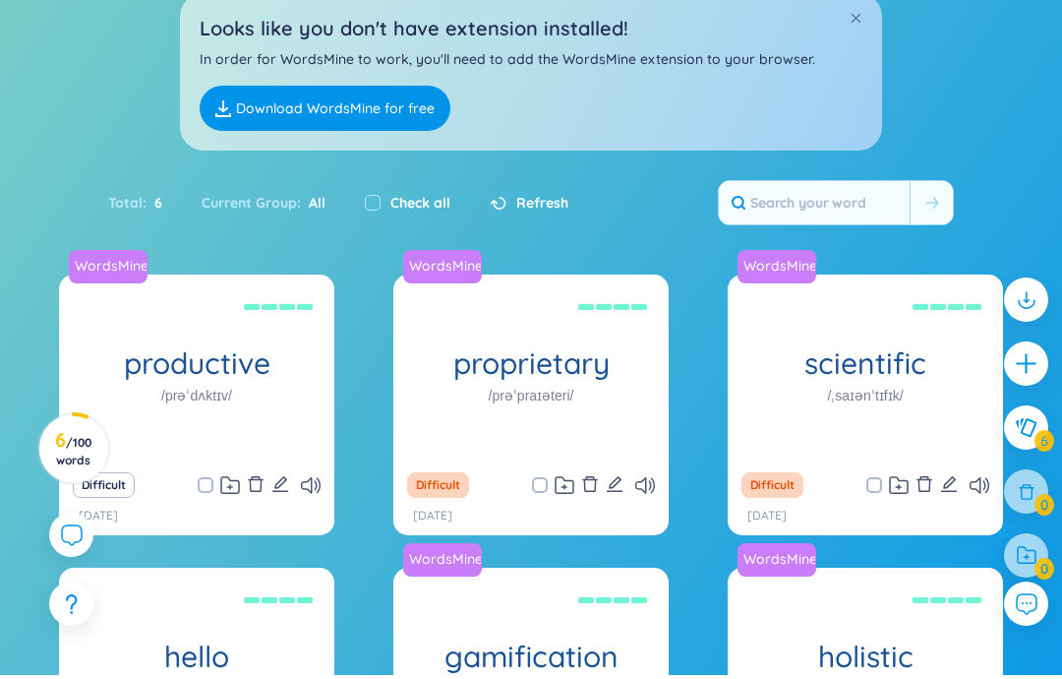
scroll to position [232, 0]
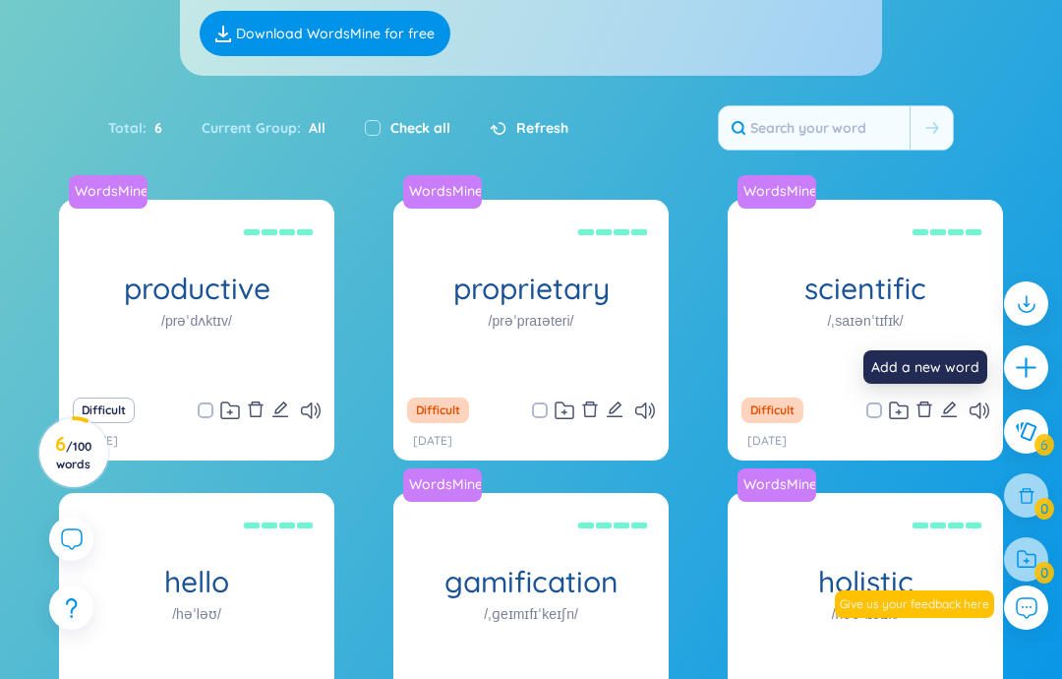
click at [936, 370] on div "Add a new word" at bounding box center [926, 366] width 124 height 33
click at [1029, 372] on icon "plus" at bounding box center [1026, 367] width 25 height 25
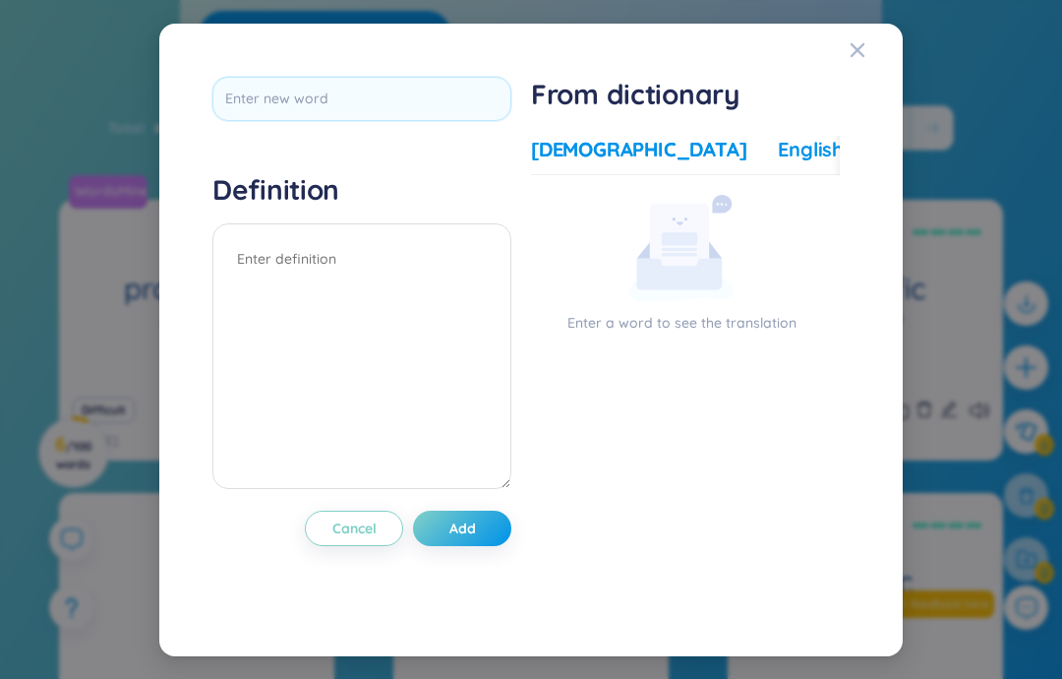
click at [778, 136] on div "English" at bounding box center [811, 150] width 66 height 28
click at [479, 510] on button "Add" at bounding box center [462, 527] width 98 height 35
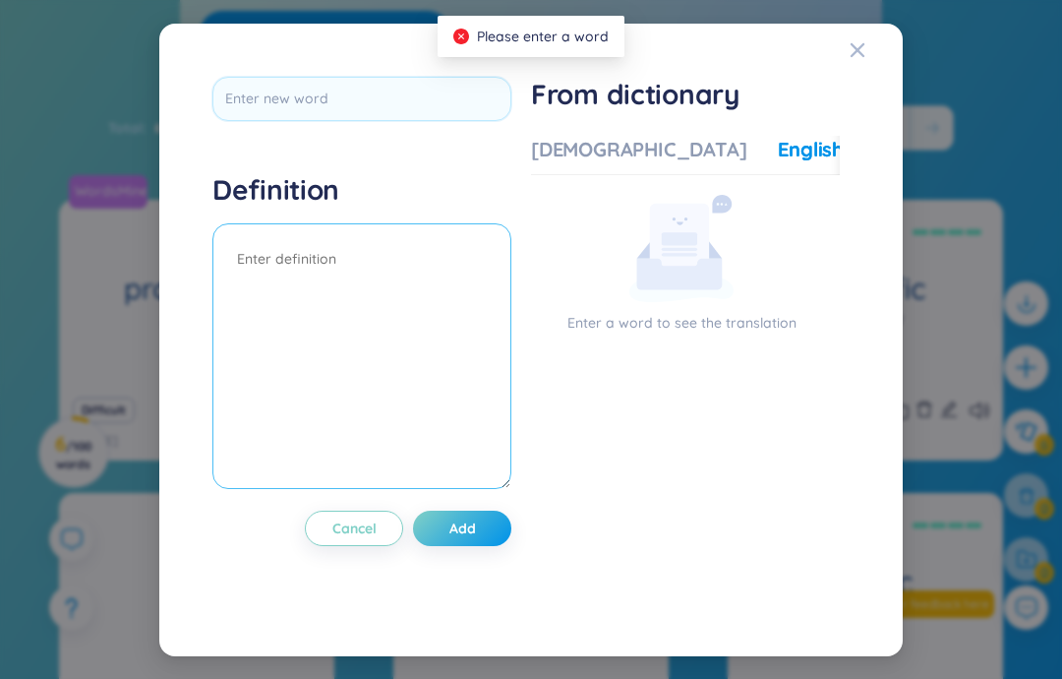
click at [411, 247] on textarea at bounding box center [361, 356] width 299 height 266
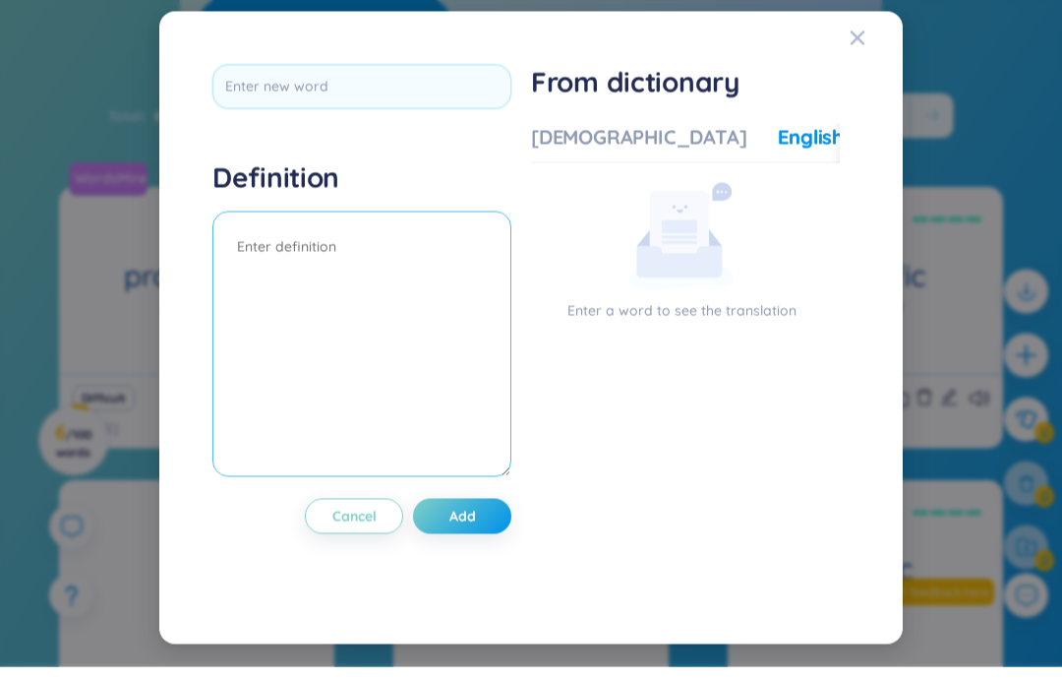
scroll to position [228, 0]
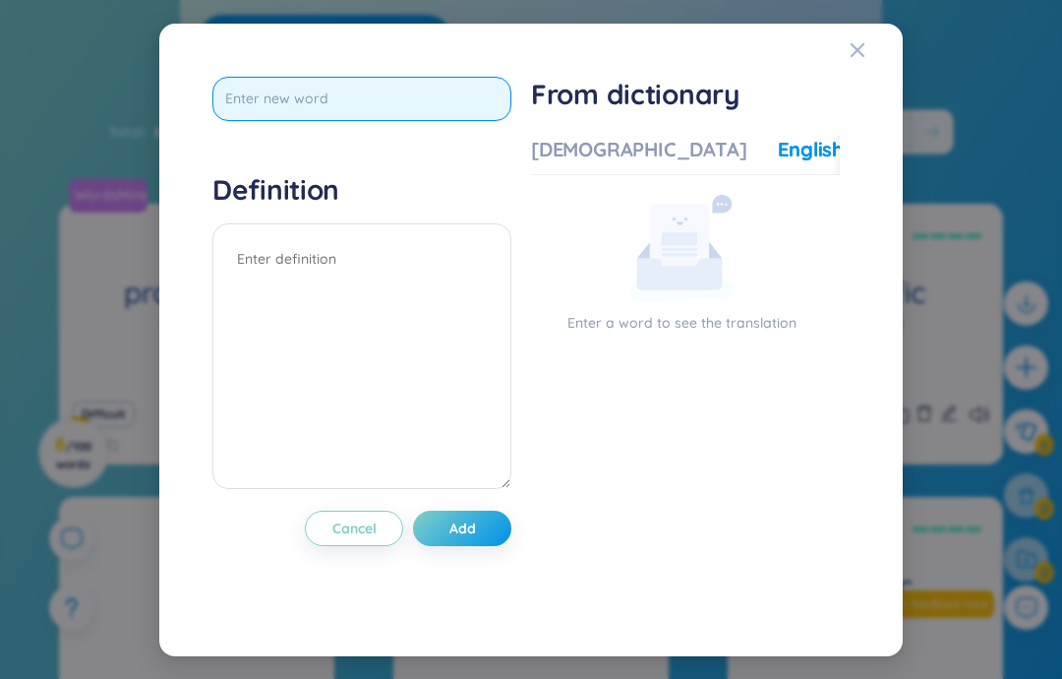
click at [496, 77] on input "text" at bounding box center [361, 99] width 299 height 44
type input "Gather"
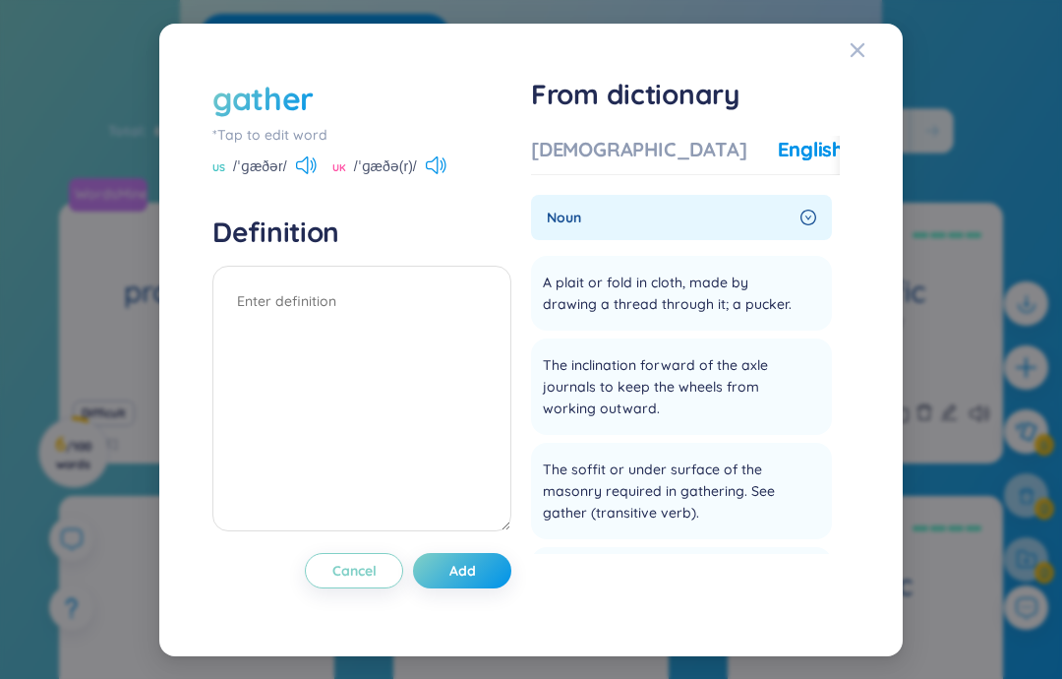
scroll to position [0, 0]
click at [298, 156] on icon at bounding box center [306, 165] width 21 height 18
click at [296, 156] on icon at bounding box center [302, 165] width 12 height 18
click at [415, 159] on div "UK /ˈɡæðə(r)/" at bounding box center [389, 168] width 114 height 18
click at [436, 156] on icon at bounding box center [436, 165] width 21 height 18
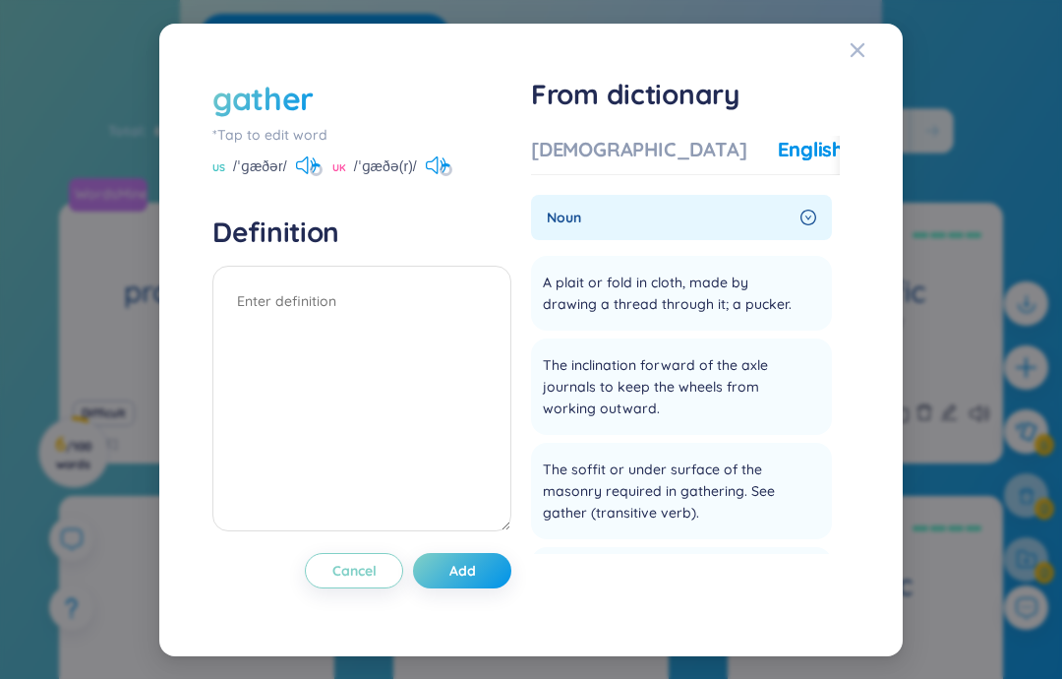
click at [219, 160] on span "US" at bounding box center [218, 168] width 13 height 16
click at [433, 156] on icon at bounding box center [432, 165] width 12 height 18
click at [865, 24] on span "Close" at bounding box center [876, 50] width 53 height 53
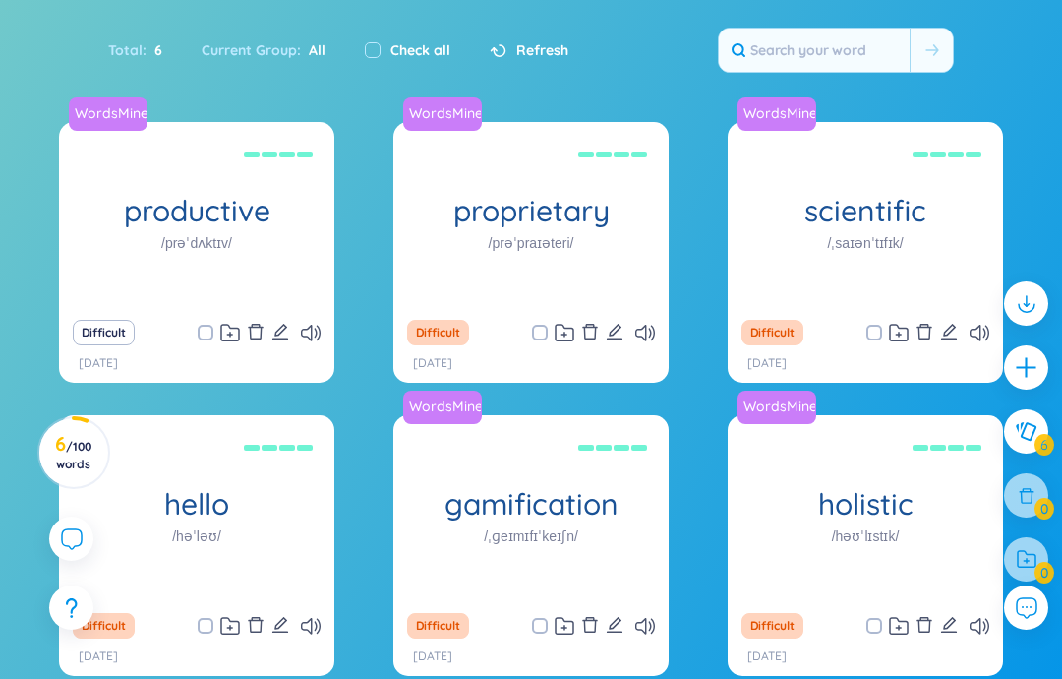
scroll to position [330, 0]
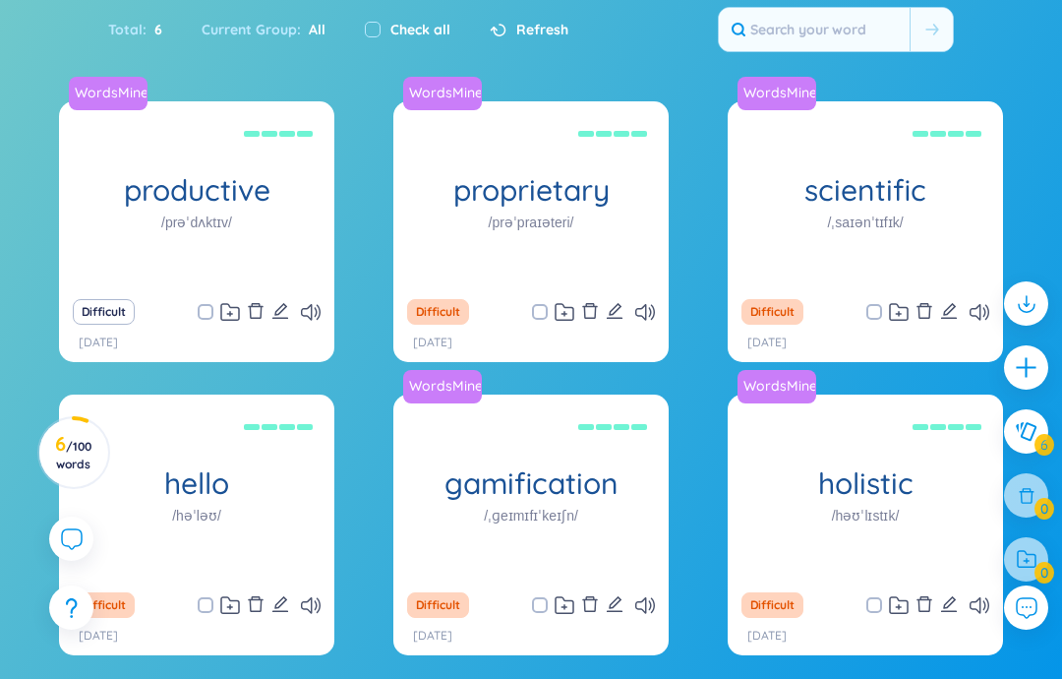
click at [1026, 377] on icon "plus" at bounding box center [1026, 367] width 2 height 20
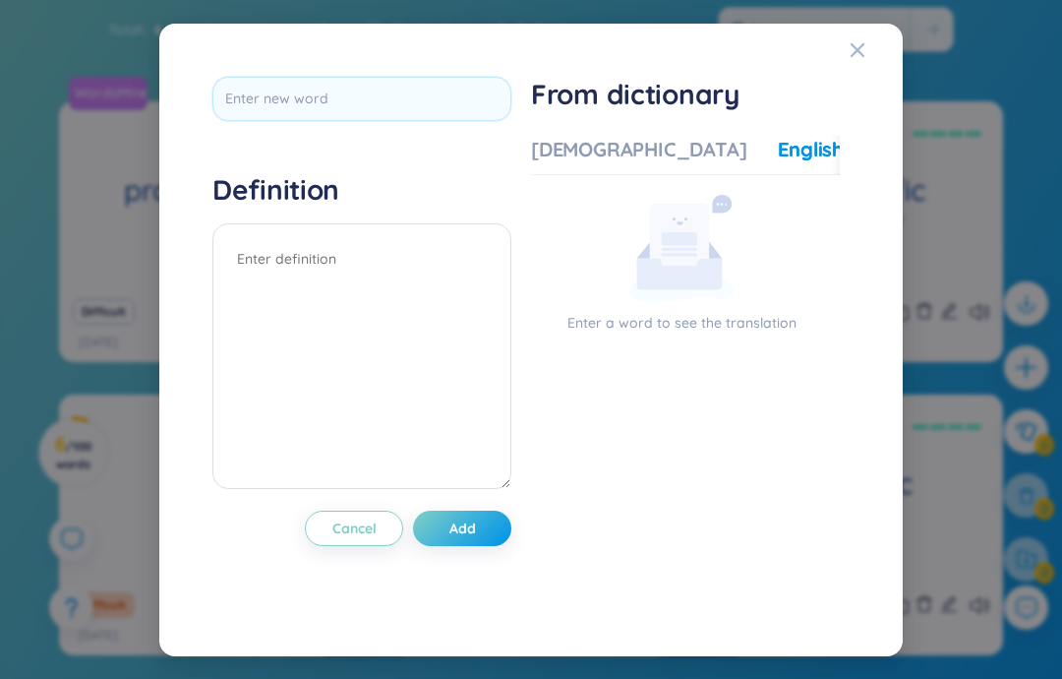
click at [875, 154] on div "More examples" at bounding box center [946, 150] width 143 height 28
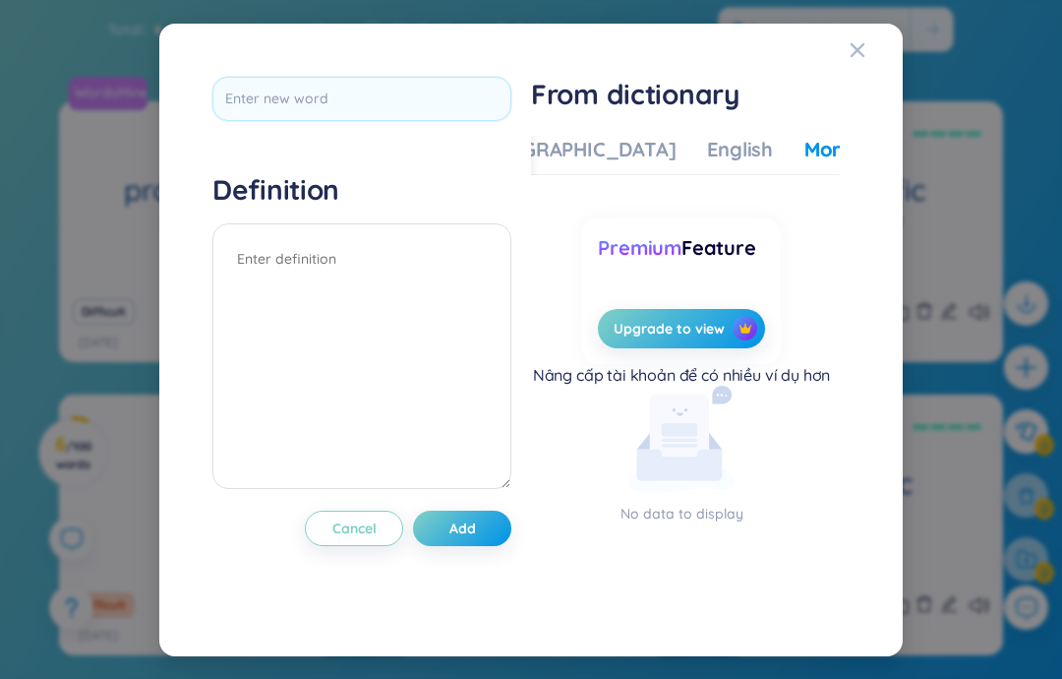
click at [676, 348] on button "Upgrade to view" at bounding box center [681, 328] width 166 height 39
click at [864, 72] on div "Close" at bounding box center [858, 50] width 16 height 53
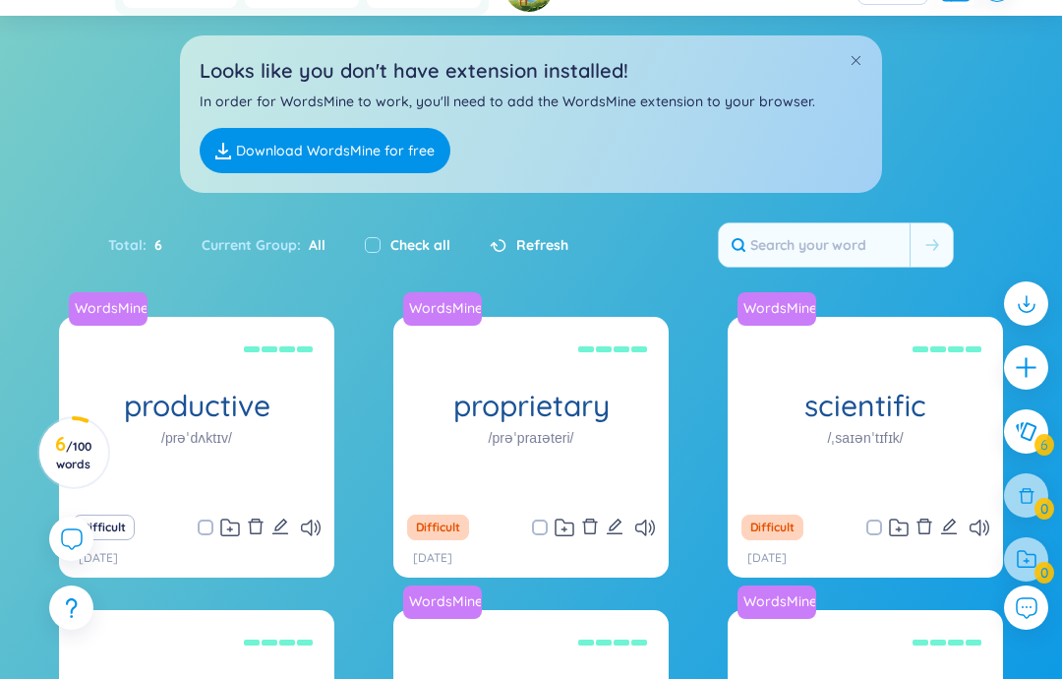
scroll to position [0, 0]
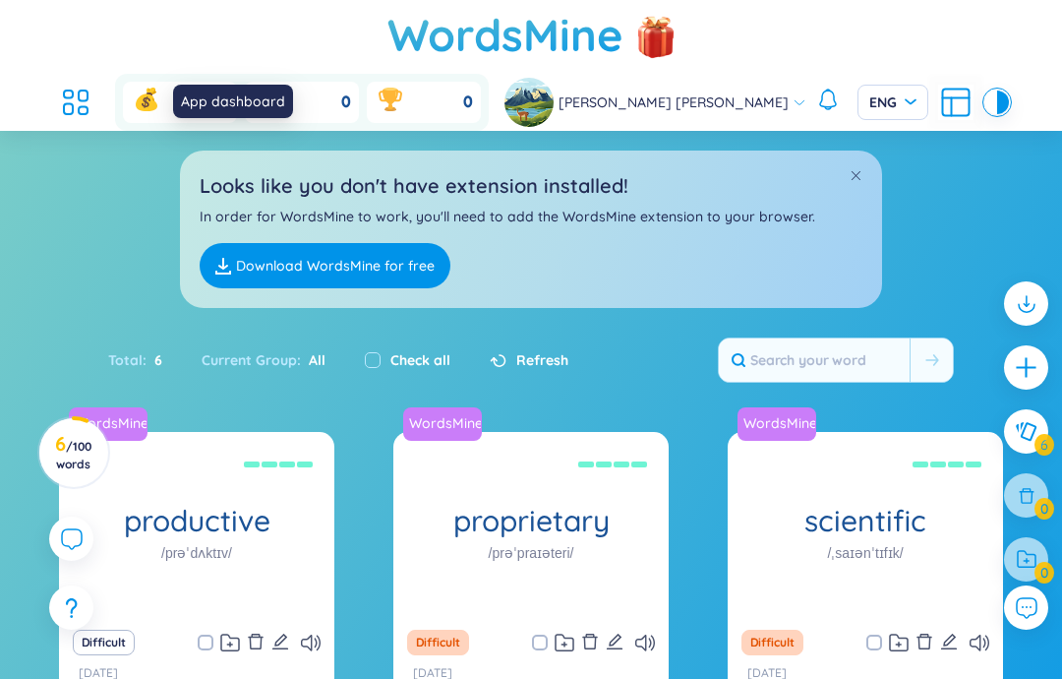
click at [230, 111] on div "App dashboard" at bounding box center [233, 101] width 120 height 33
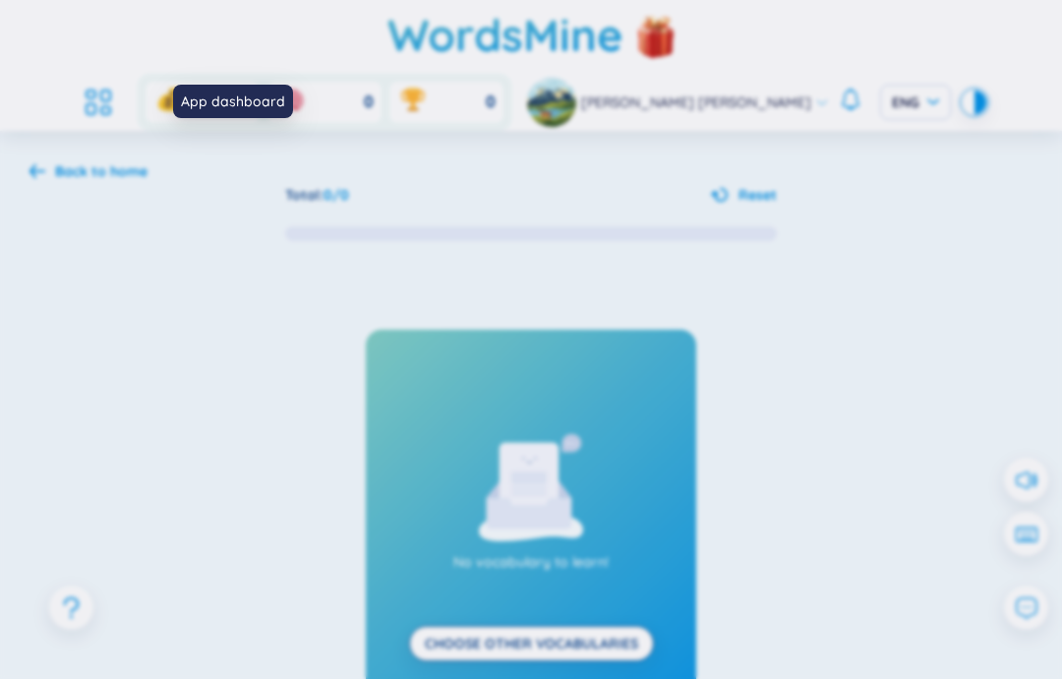
scroll to position [255, 0]
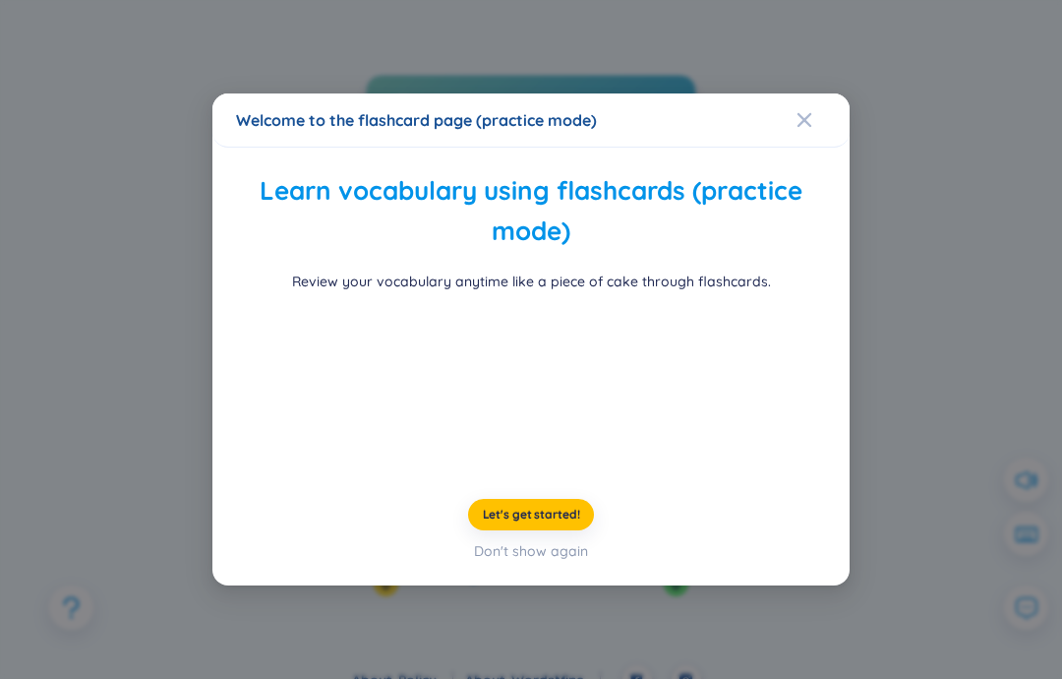
click at [792, 93] on div "Welcome to the flashcard page (practice mode)" at bounding box center [530, 120] width 637 height 54
click at [790, 109] on div "Welcome to the flashcard page (practice mode)" at bounding box center [531, 120] width 590 height 22
click at [791, 109] on div "Welcome to the flashcard page (practice mode)" at bounding box center [531, 120] width 590 height 22
click at [805, 93] on div "Close" at bounding box center [805, 119] width 16 height 53
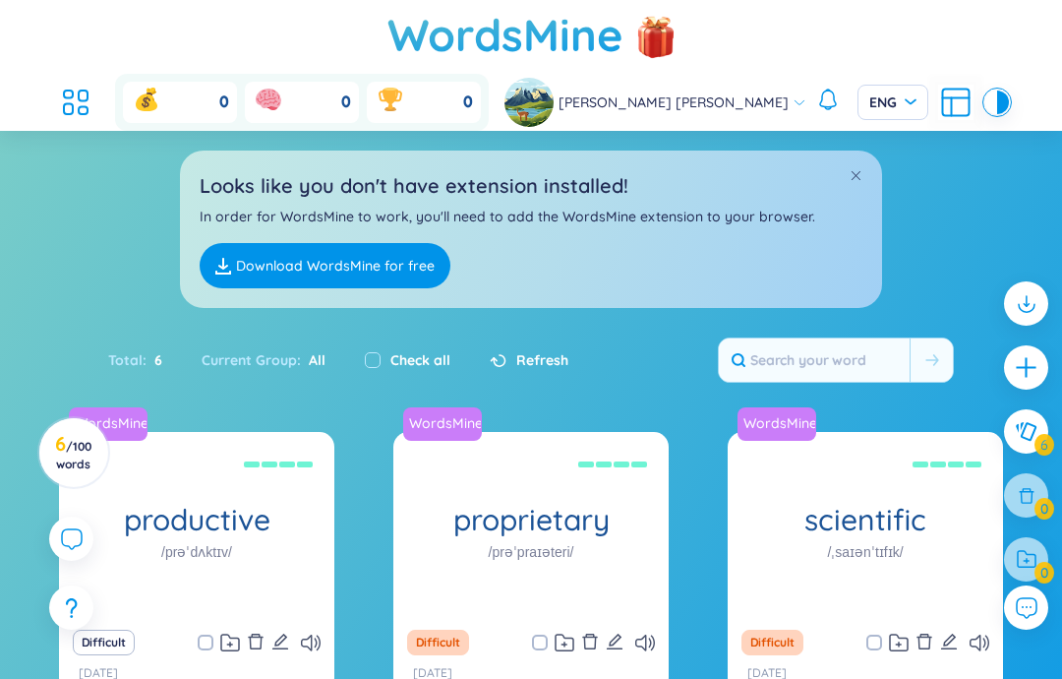
scroll to position [232, 0]
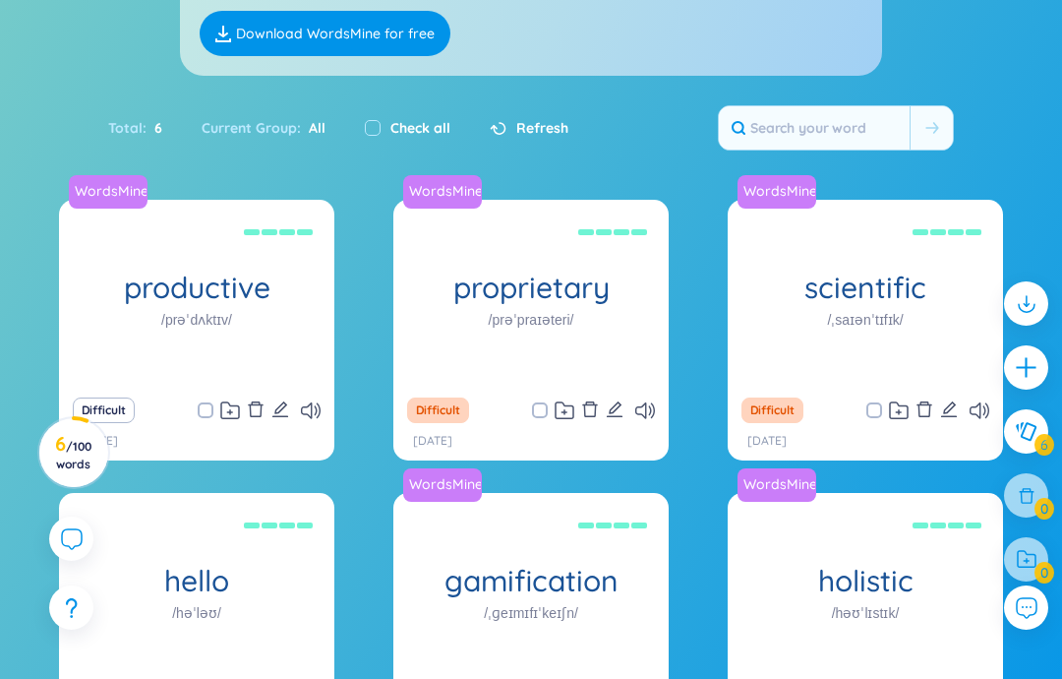
click at [706, 543] on div "WordsMine productive /prəˈdʌktɪv/ Đạt [PERSON_NAME] xuât, [PERSON_NAME] Eg: She…" at bounding box center [531, 489] width 944 height 578
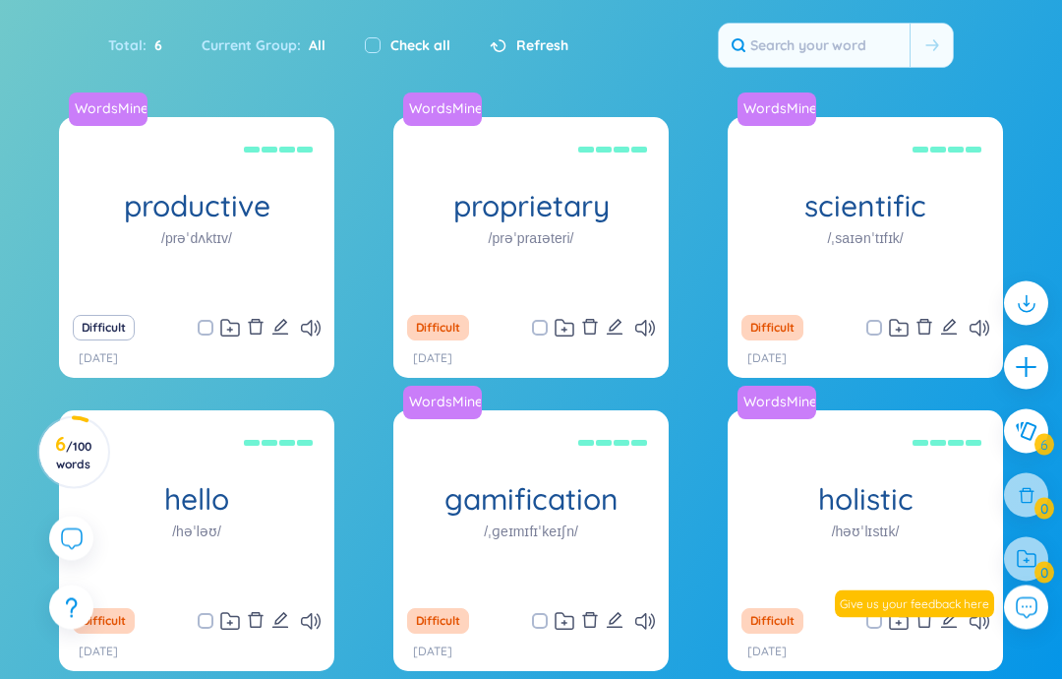
scroll to position [322, 0]
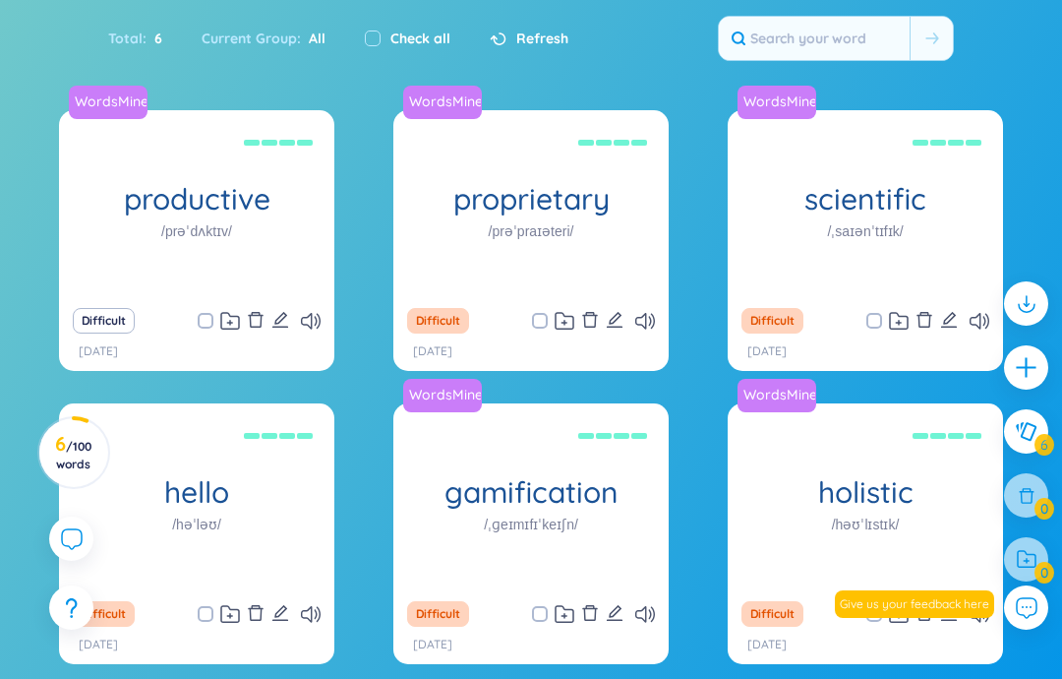
click at [64, 550] on icon at bounding box center [72, 539] width 22 height 22
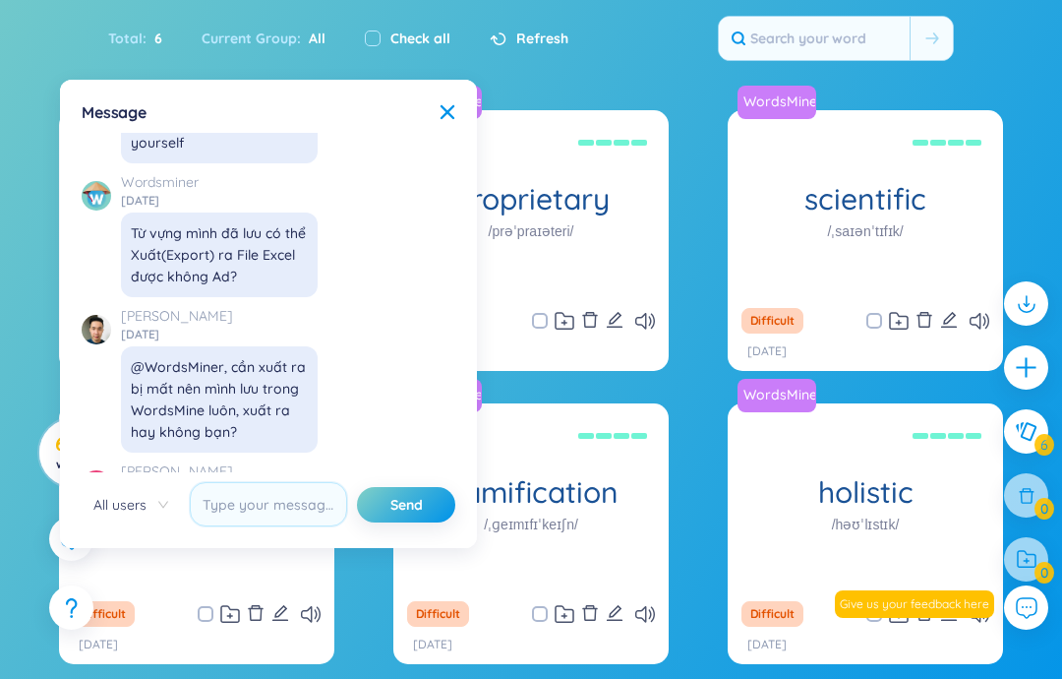
click at [70, 550] on icon at bounding box center [72, 539] width 22 height 22
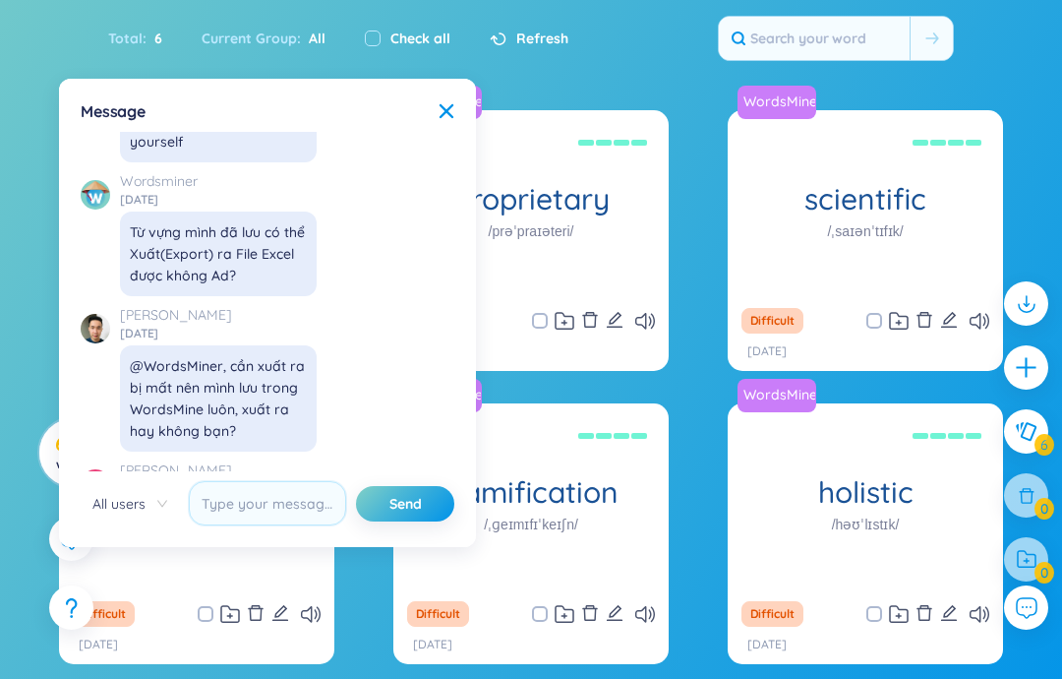
click at [883, 515] on div "Toàn diện Eg: The holistic approach to healthcare takes into account the physic…" at bounding box center [866, 496] width 256 height 177
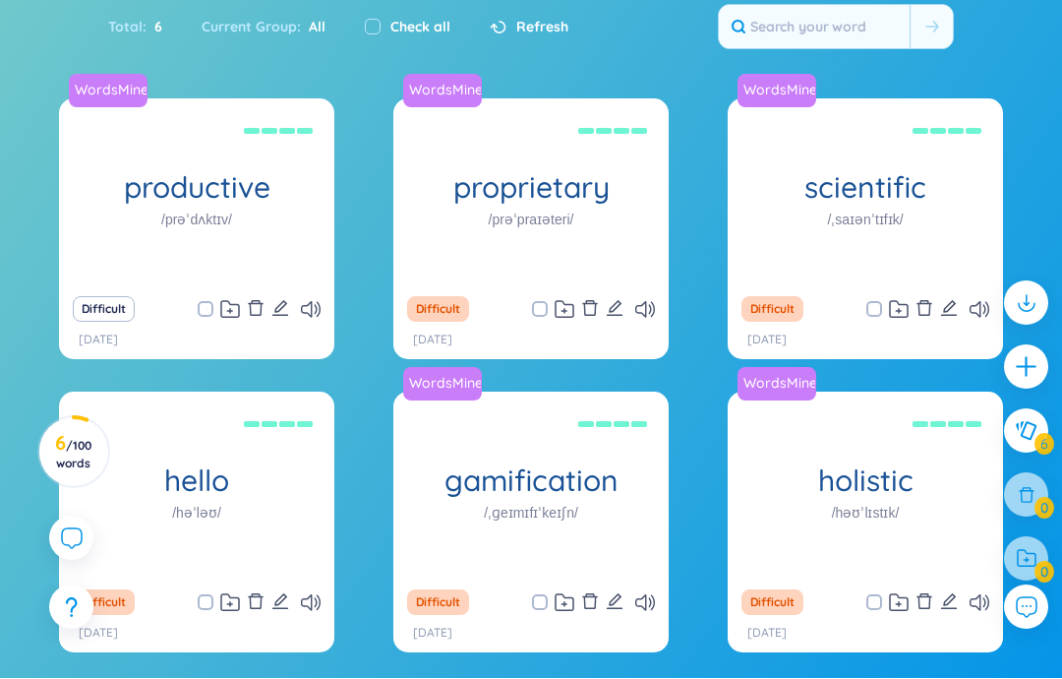
scroll to position [330, 0]
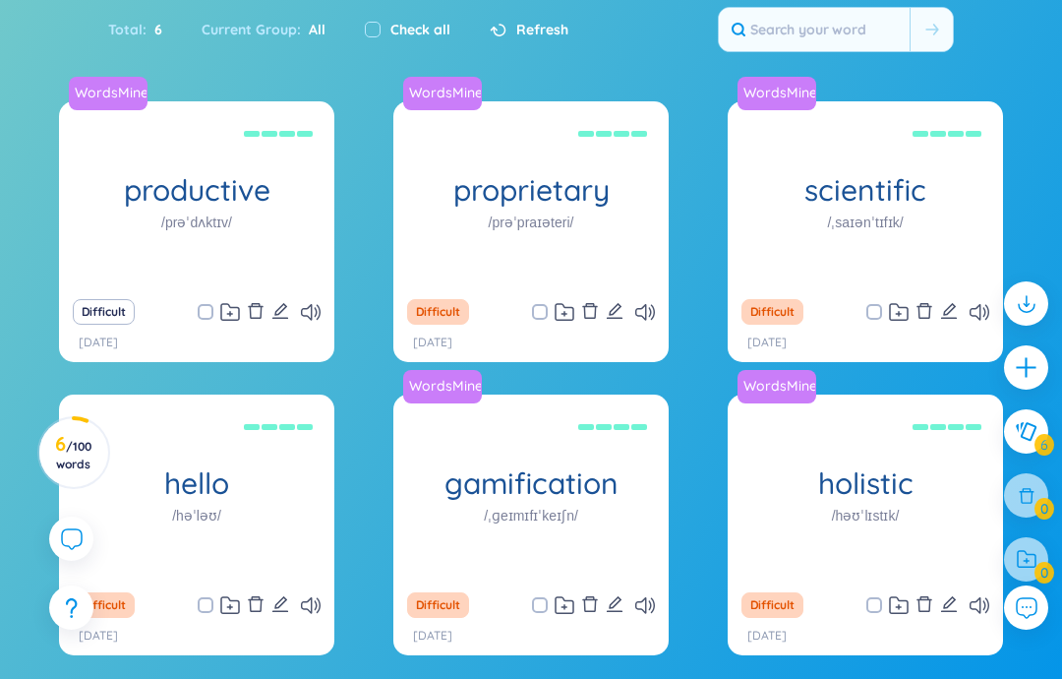
click at [607, 606] on icon "edit" at bounding box center [615, 604] width 18 height 18
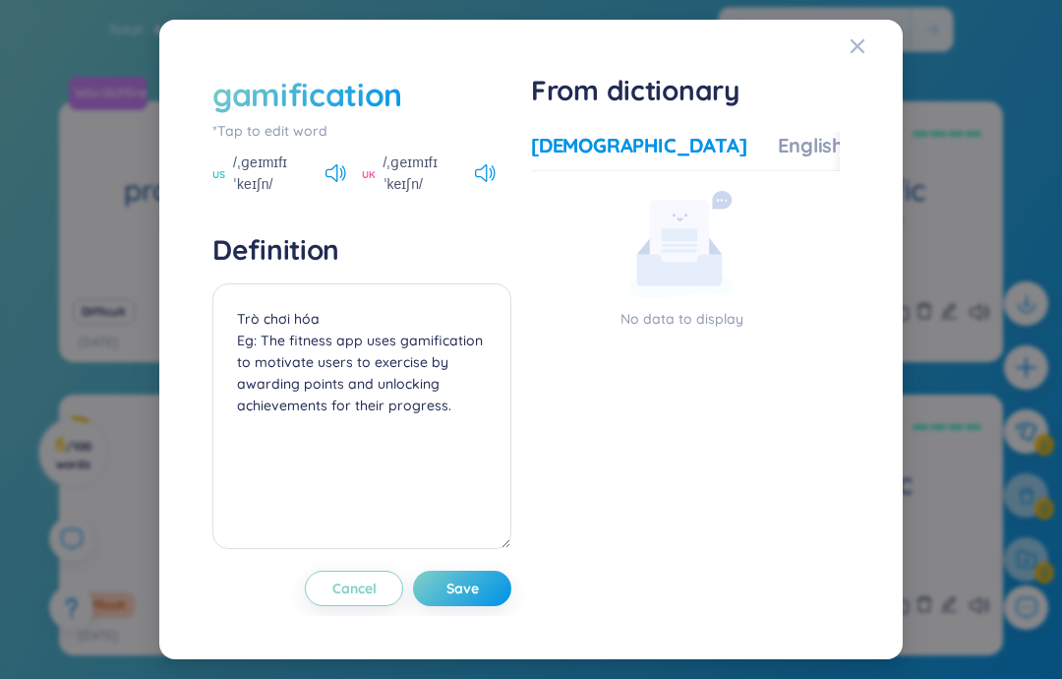
click at [860, 73] on div "Close" at bounding box center [858, 46] width 16 height 53
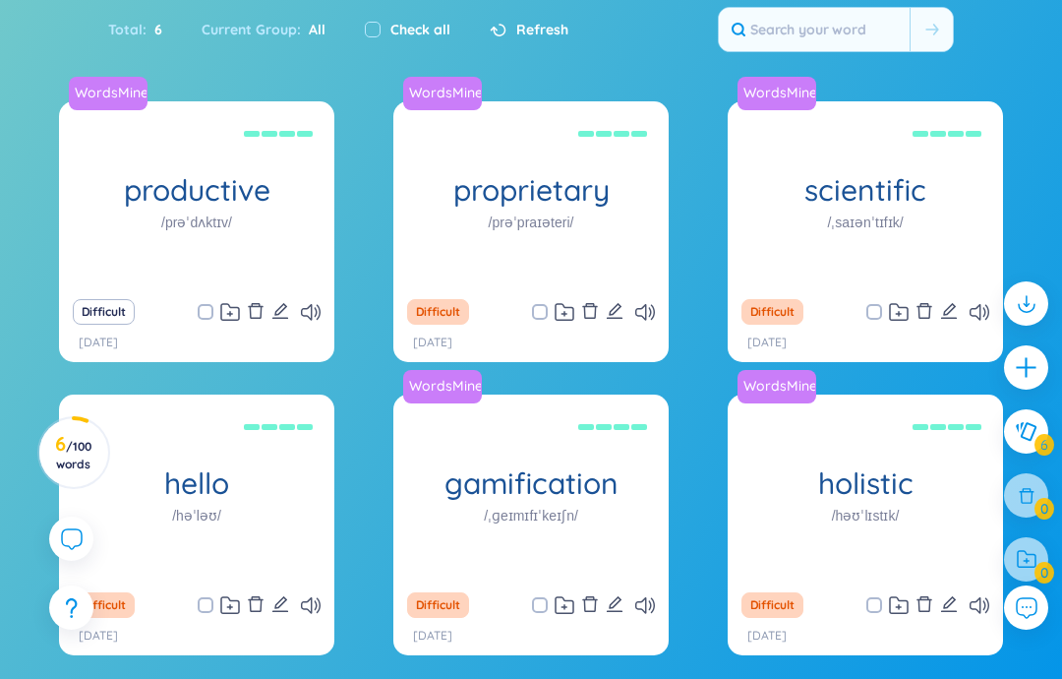
click at [443, 600] on button "Difficult" at bounding box center [438, 605] width 62 height 26
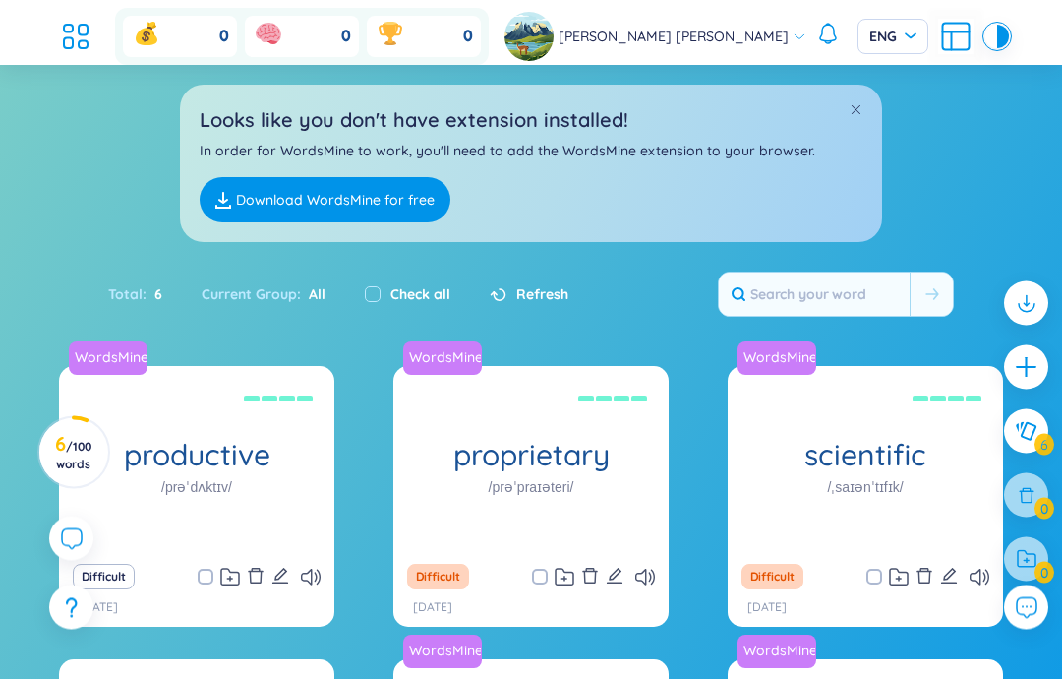
scroll to position [0, 0]
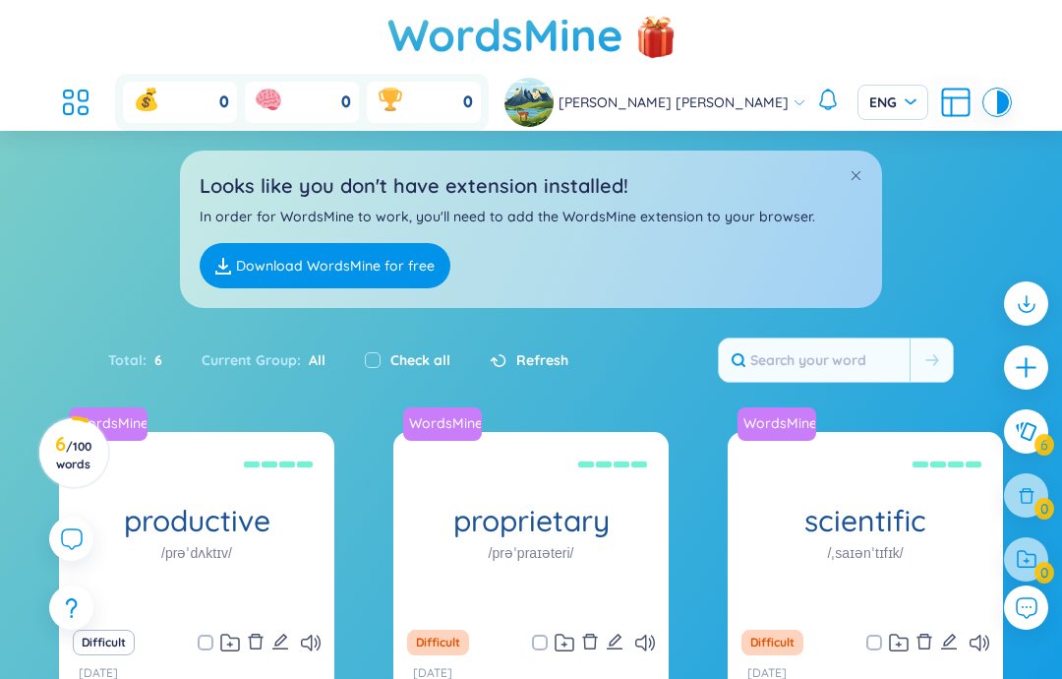
click at [516, 353] on span "Refresh" at bounding box center [542, 360] width 52 height 22
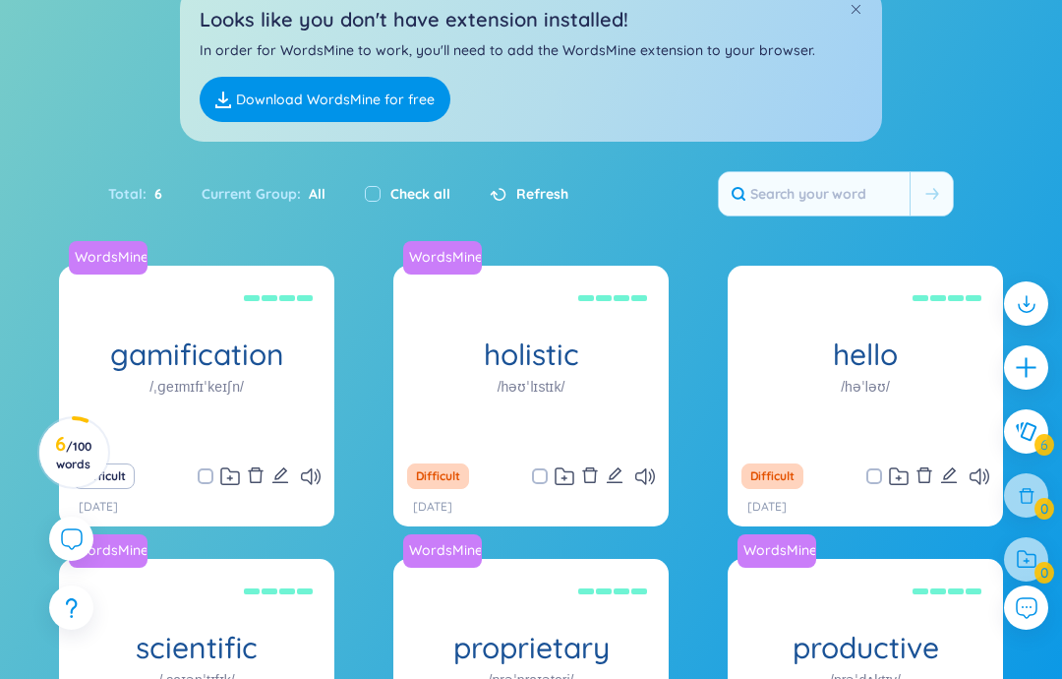
scroll to position [165, 0]
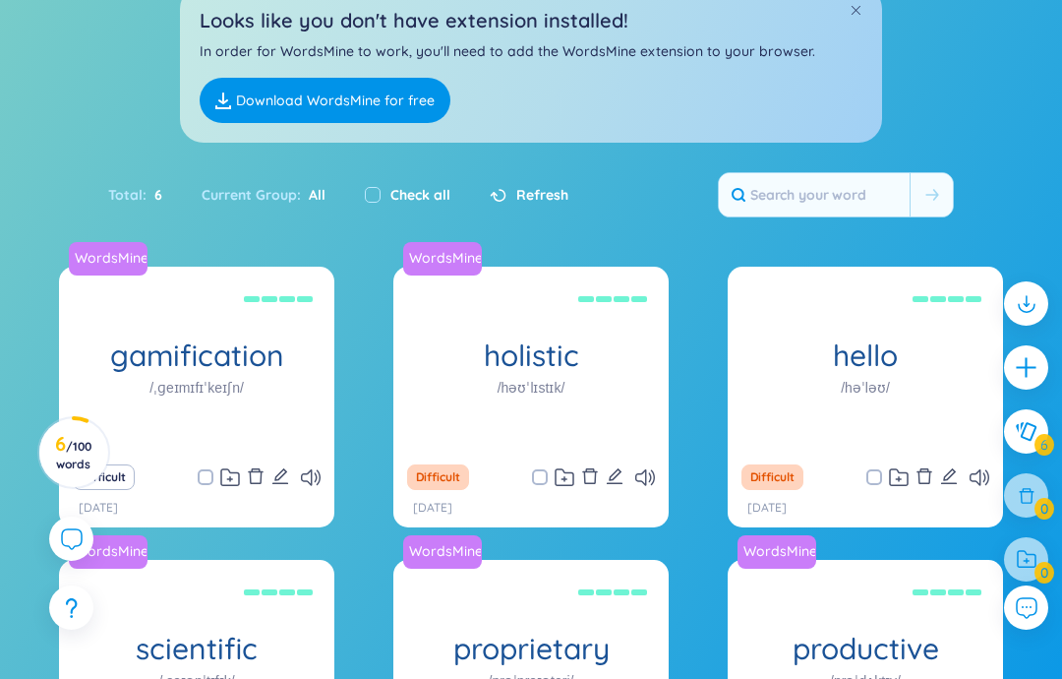
click at [390, 196] on label "Check all" at bounding box center [420, 195] width 60 height 22
checkbox input "true"
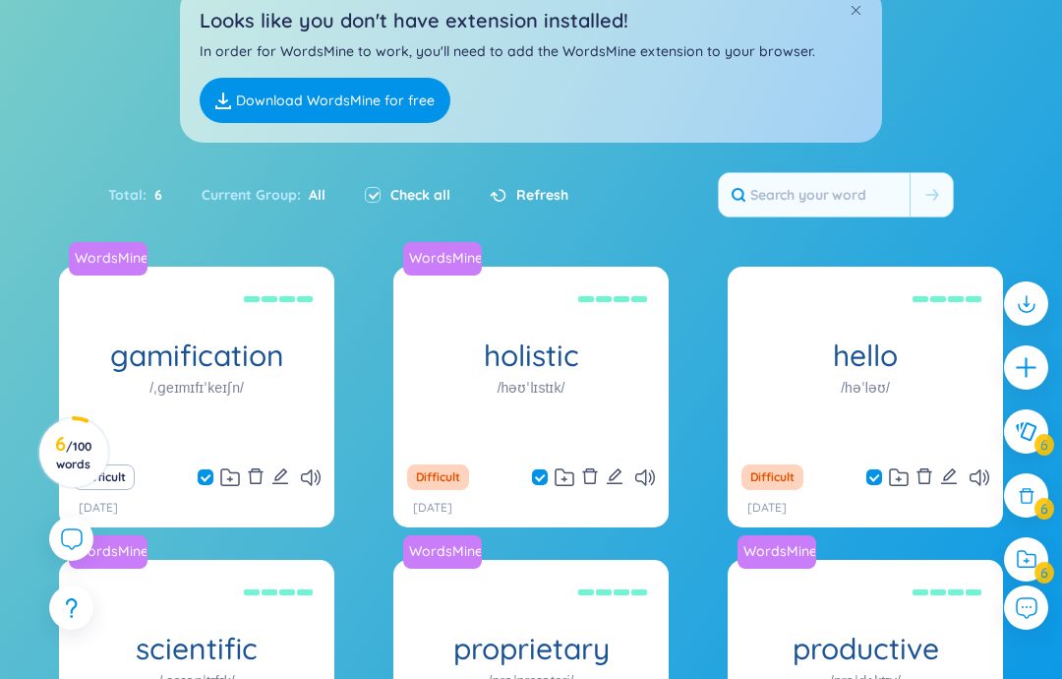
checkbox input "true"
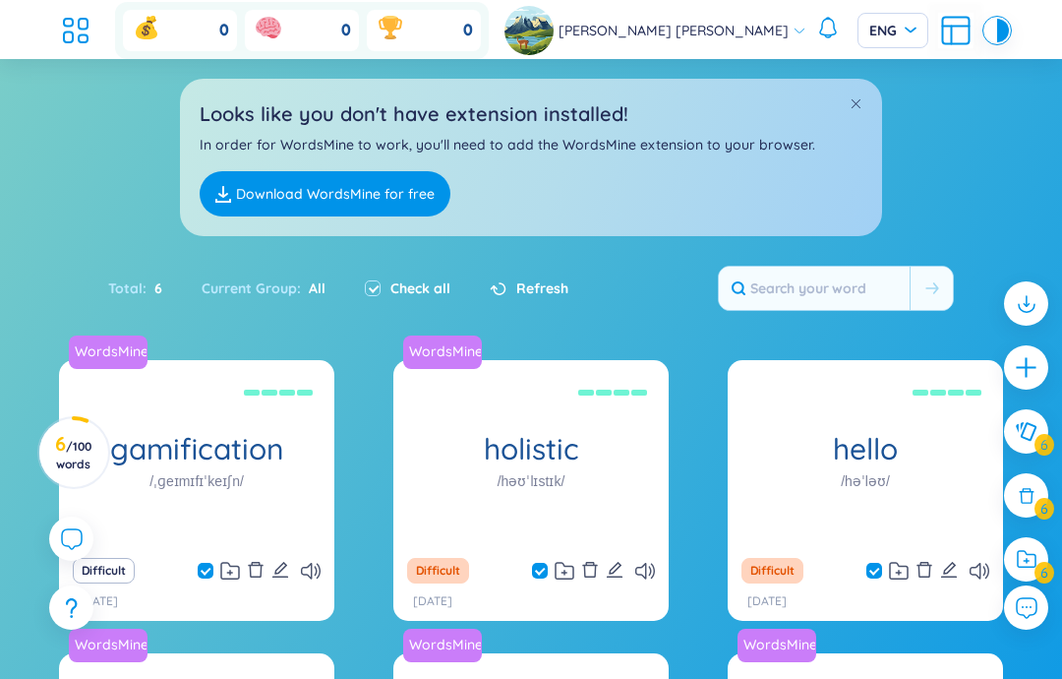
scroll to position [62, 0]
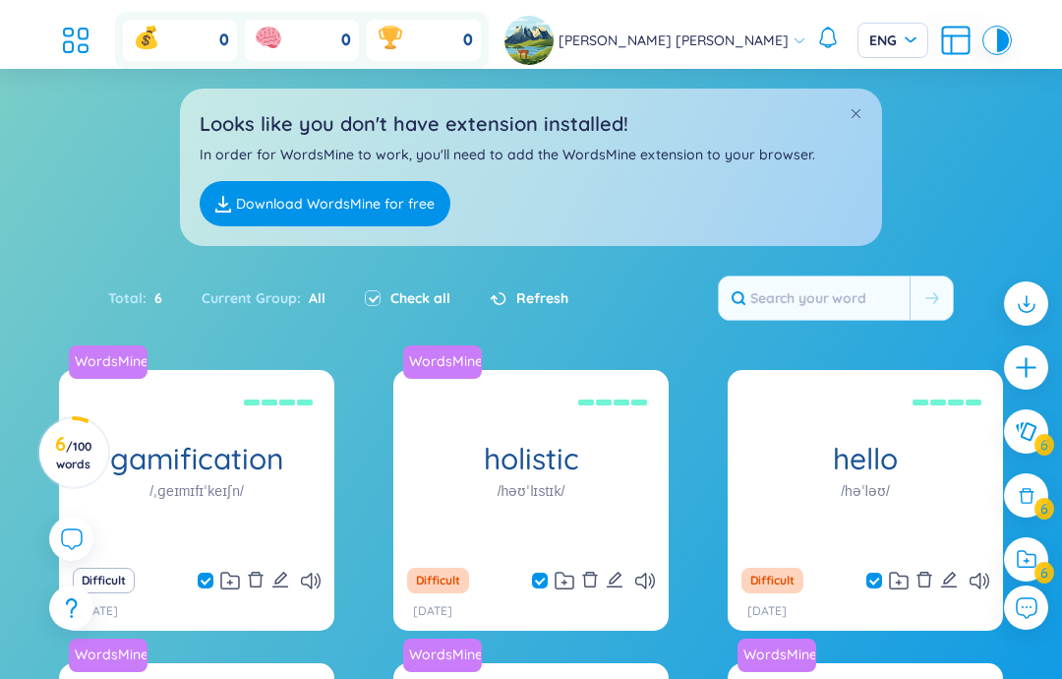
click at [856, 111] on span at bounding box center [856, 113] width 14 height 14
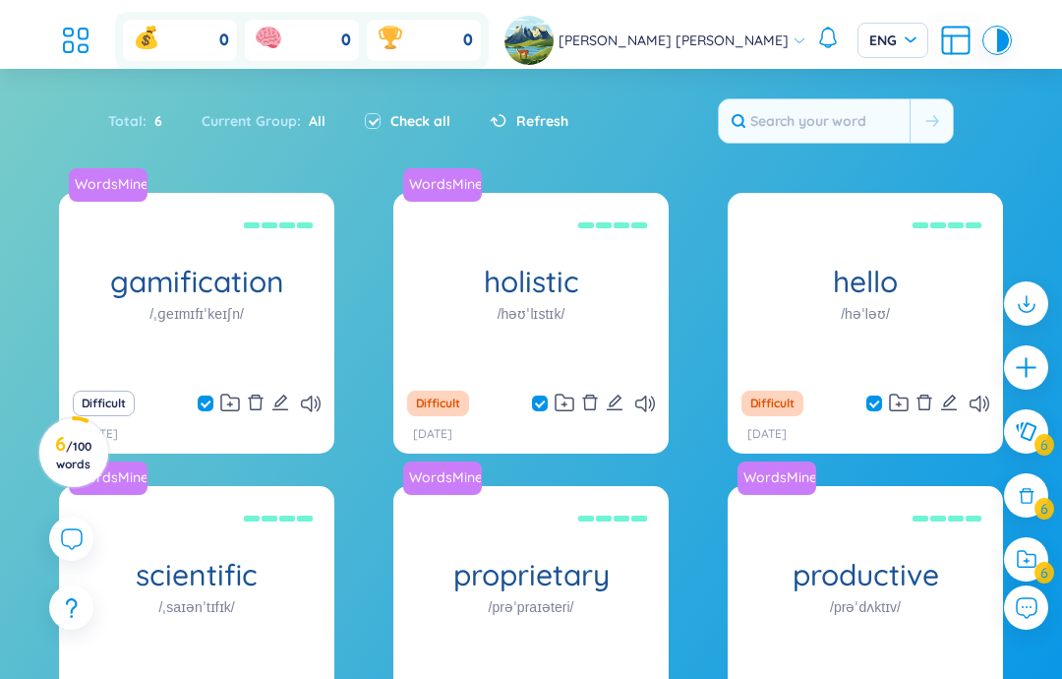
click at [856, 103] on input "text" at bounding box center [814, 120] width 191 height 43
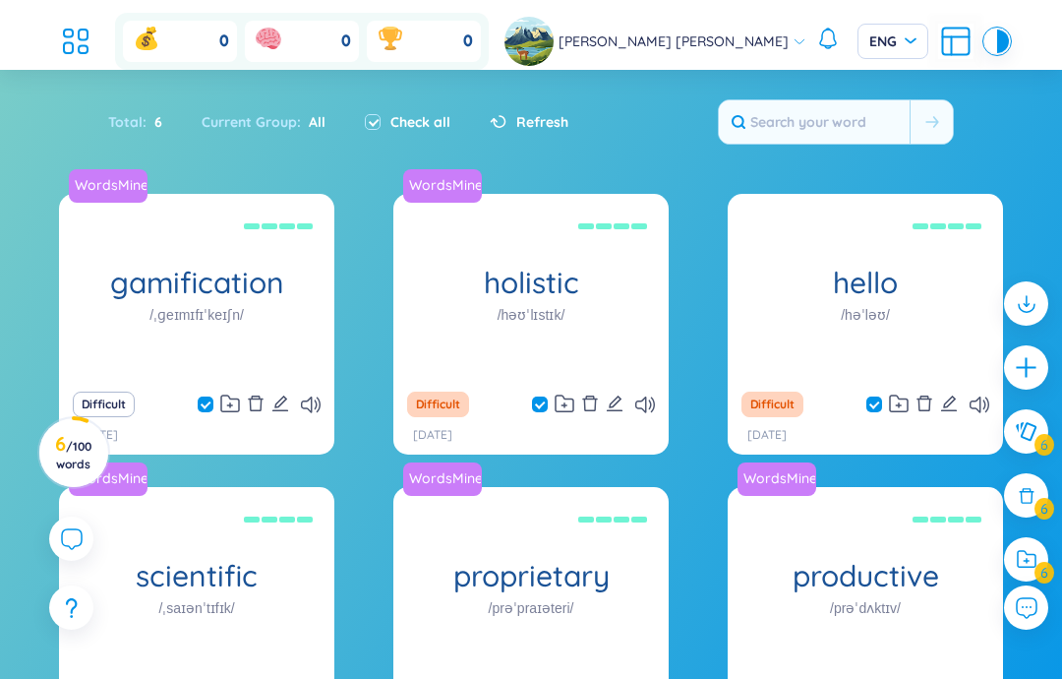
click at [991, 180] on section "Sort Alphabet Ascending Alphabet Descending Time-based Ascending Time-based Des…" at bounding box center [531, 441] width 1062 height 742
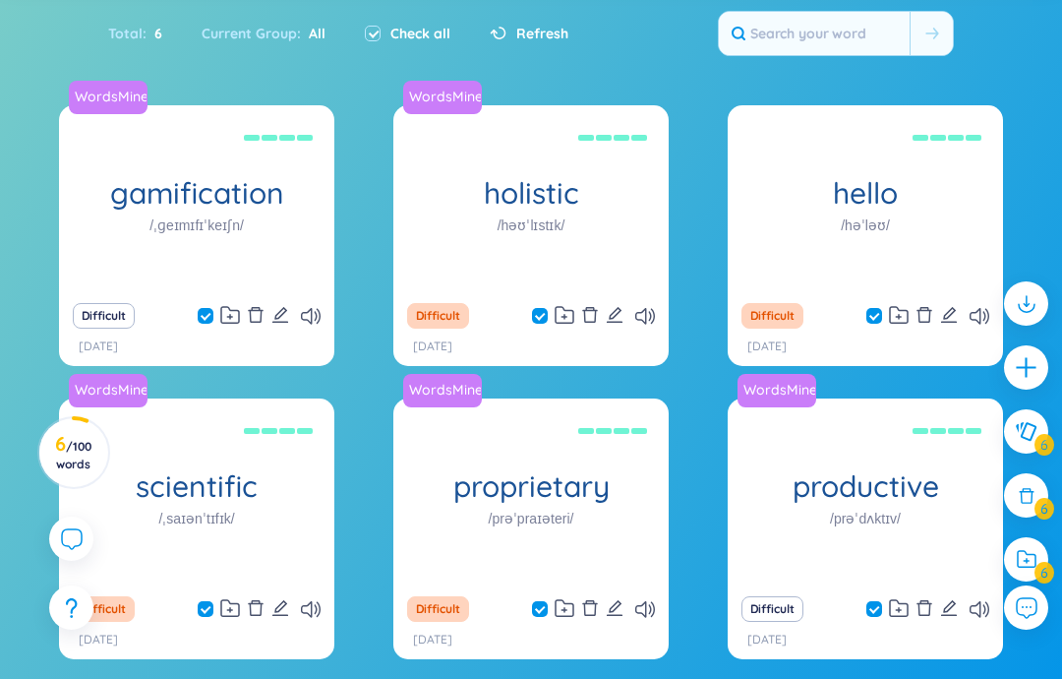
scroll to position [152, 0]
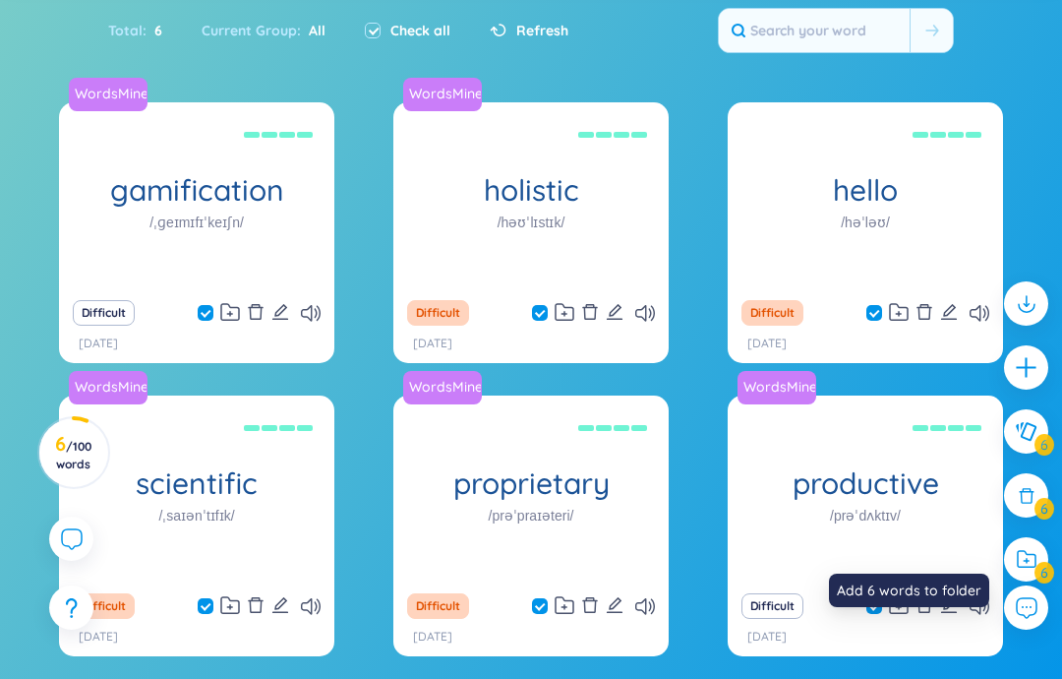
click at [1033, 568] on icon at bounding box center [1027, 559] width 20 height 19
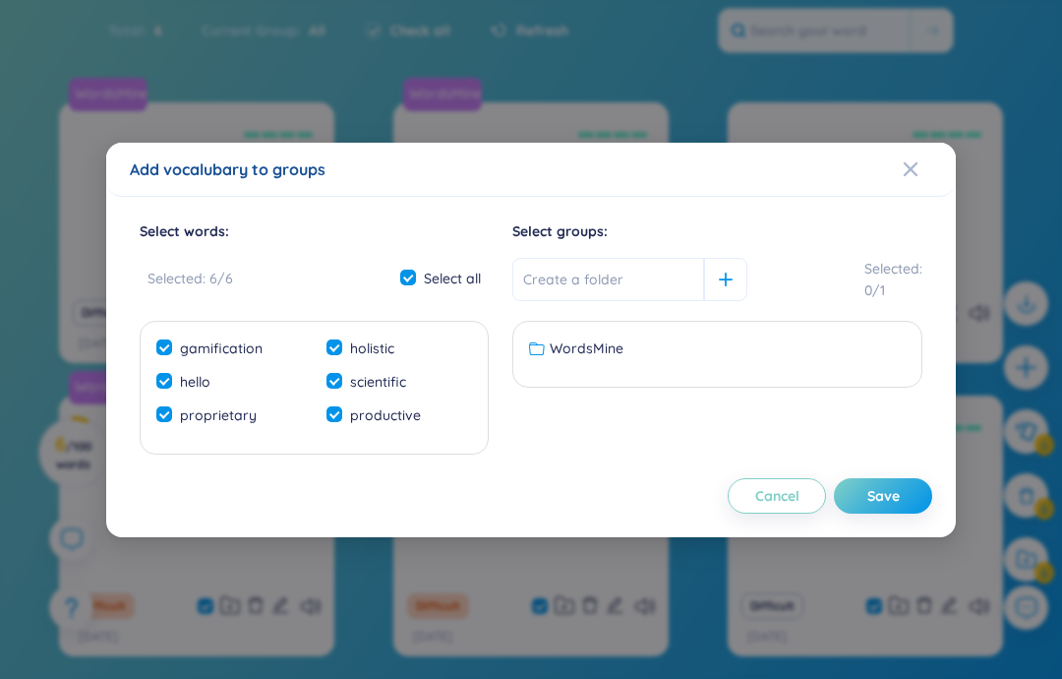
click at [918, 177] on icon "Close" at bounding box center [911, 169] width 16 height 16
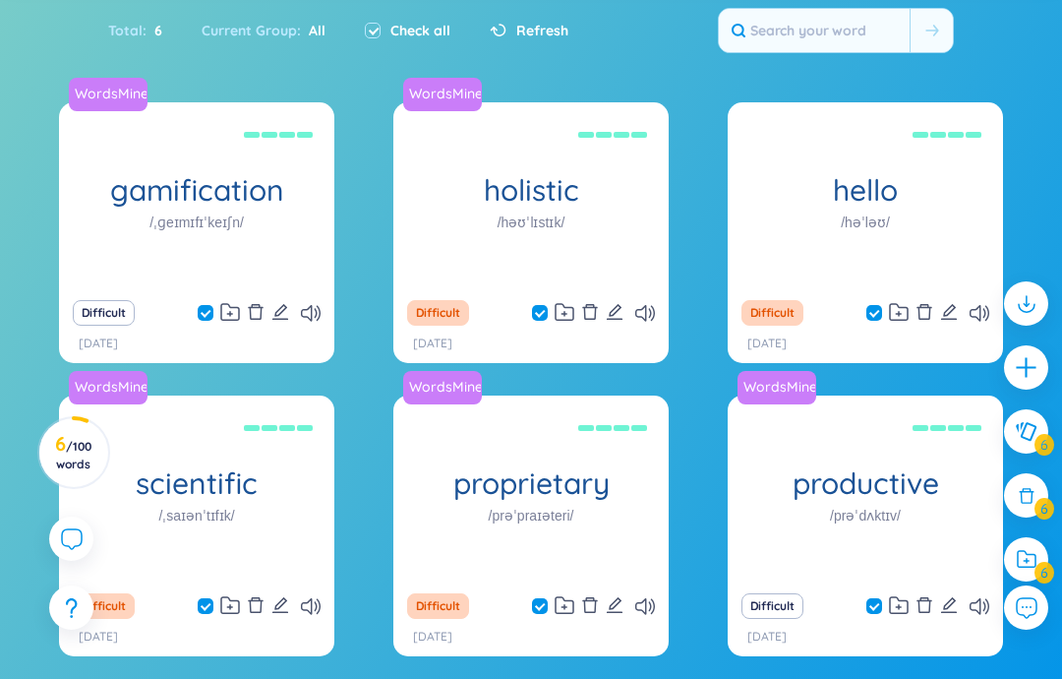
click at [1042, 453] on button at bounding box center [1026, 431] width 44 height 44
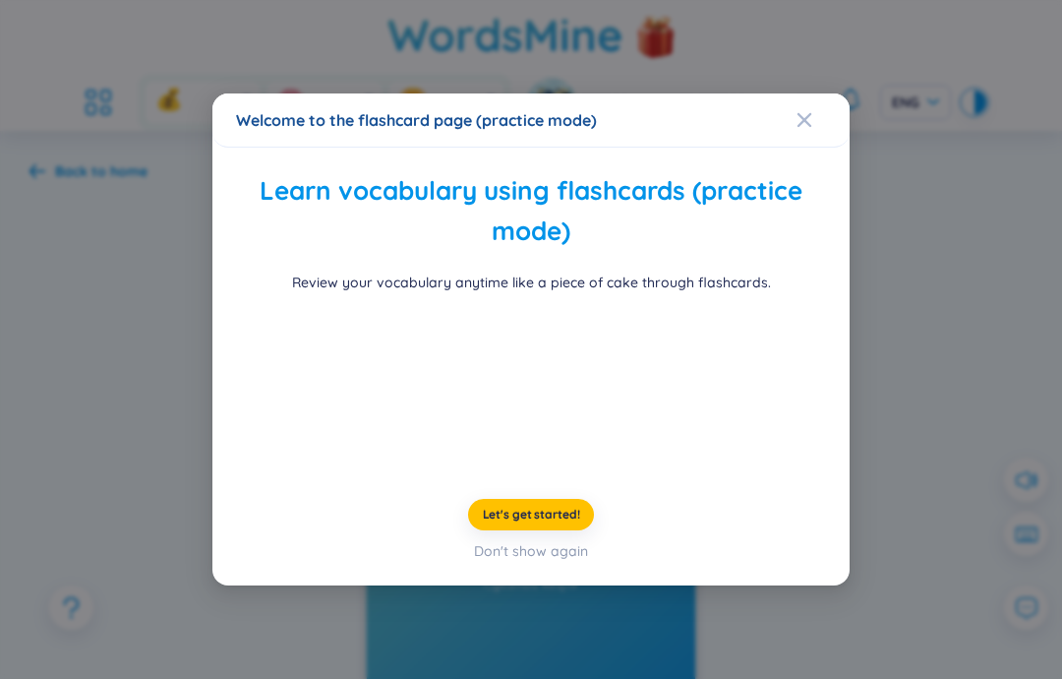
click at [812, 131] on span "Close" at bounding box center [823, 119] width 53 height 53
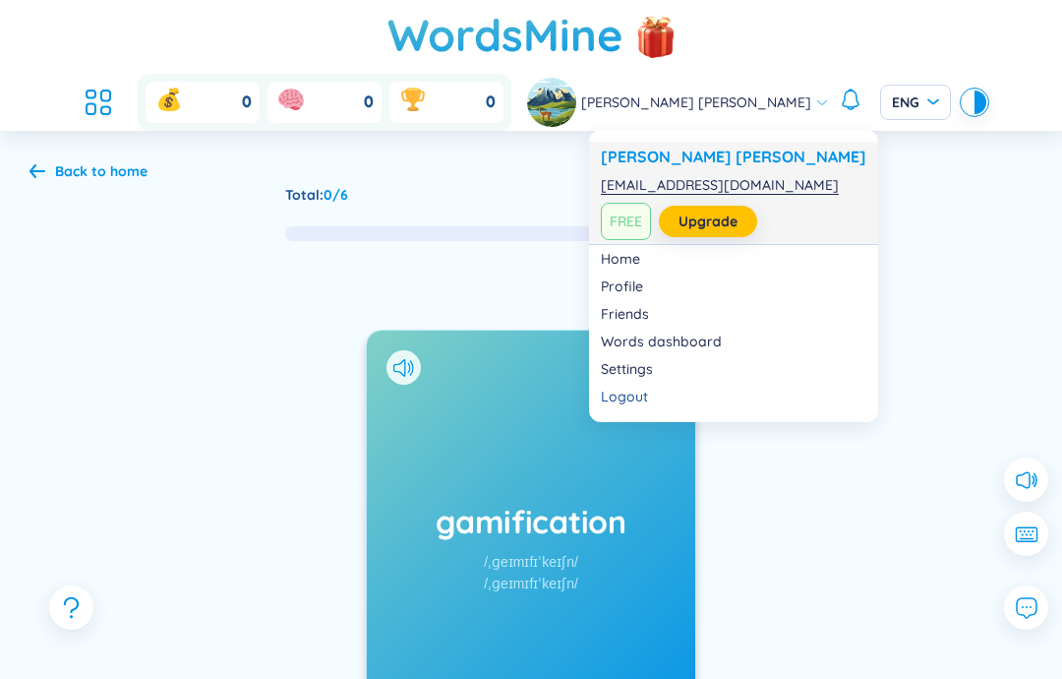
click at [732, 226] on link "Upgrade" at bounding box center [708, 221] width 59 height 22
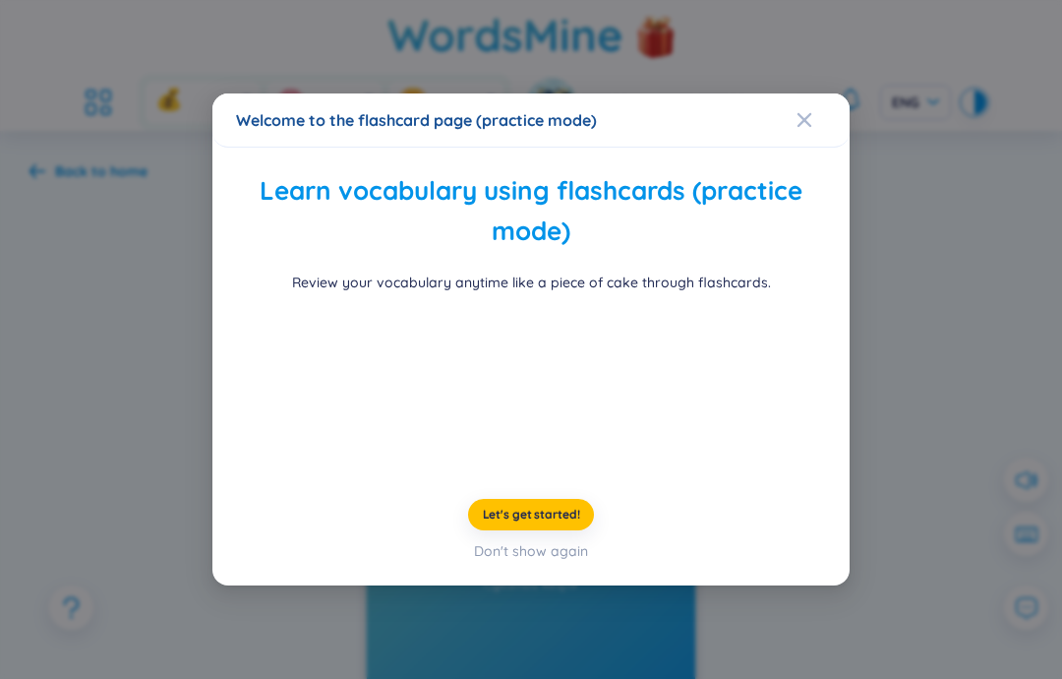
scroll to position [231, 0]
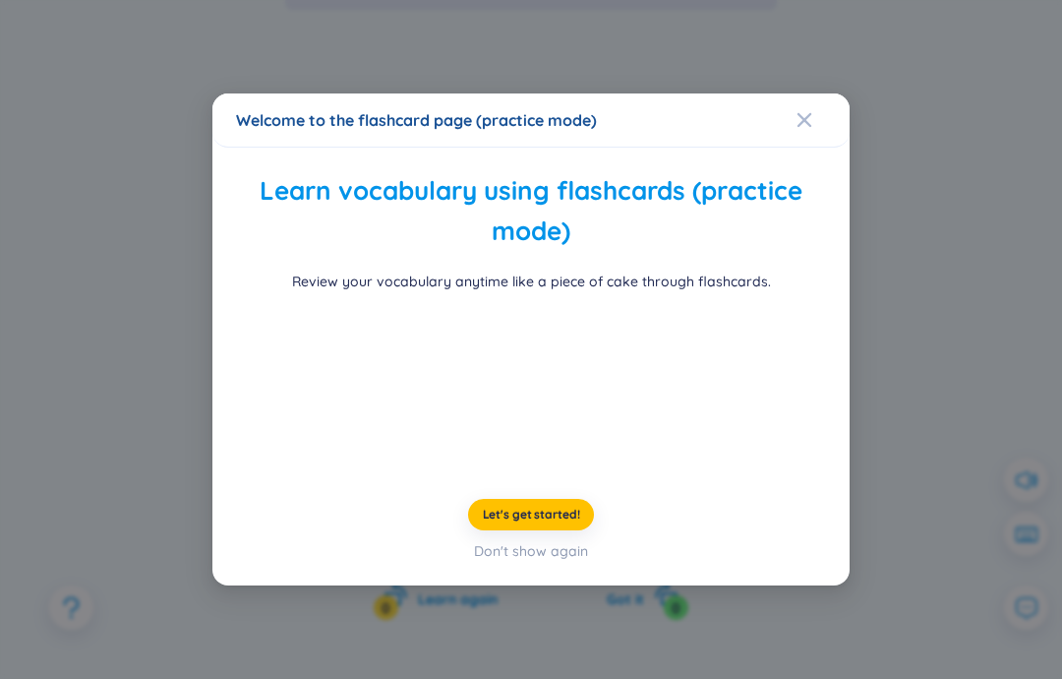
click at [809, 112] on icon "Close" at bounding box center [805, 120] width 16 height 16
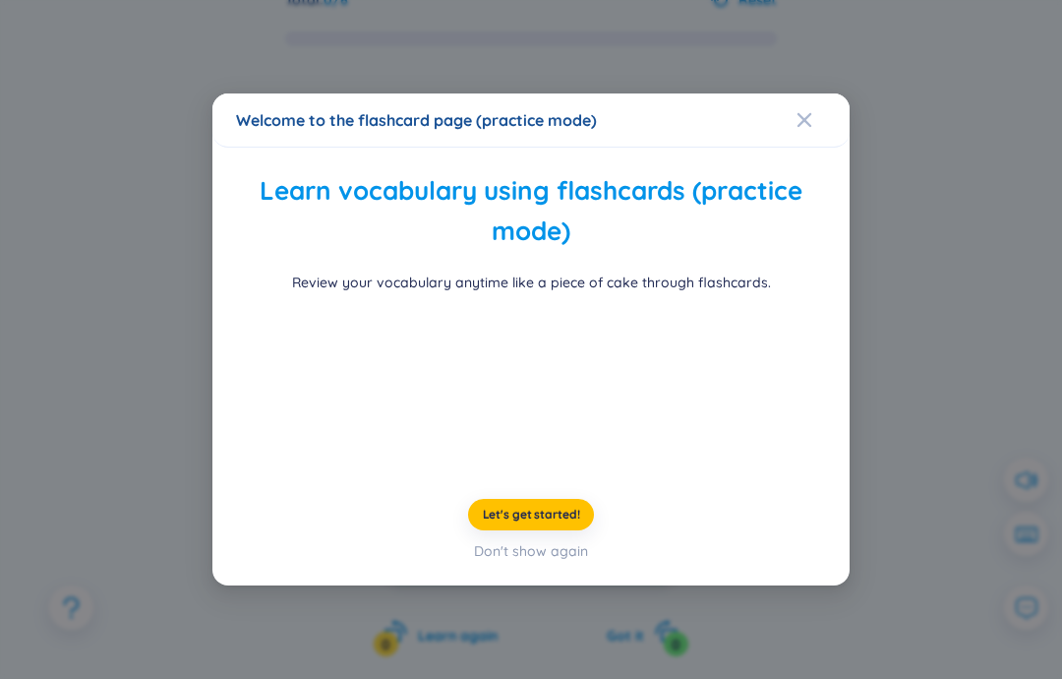
scroll to position [279, 0]
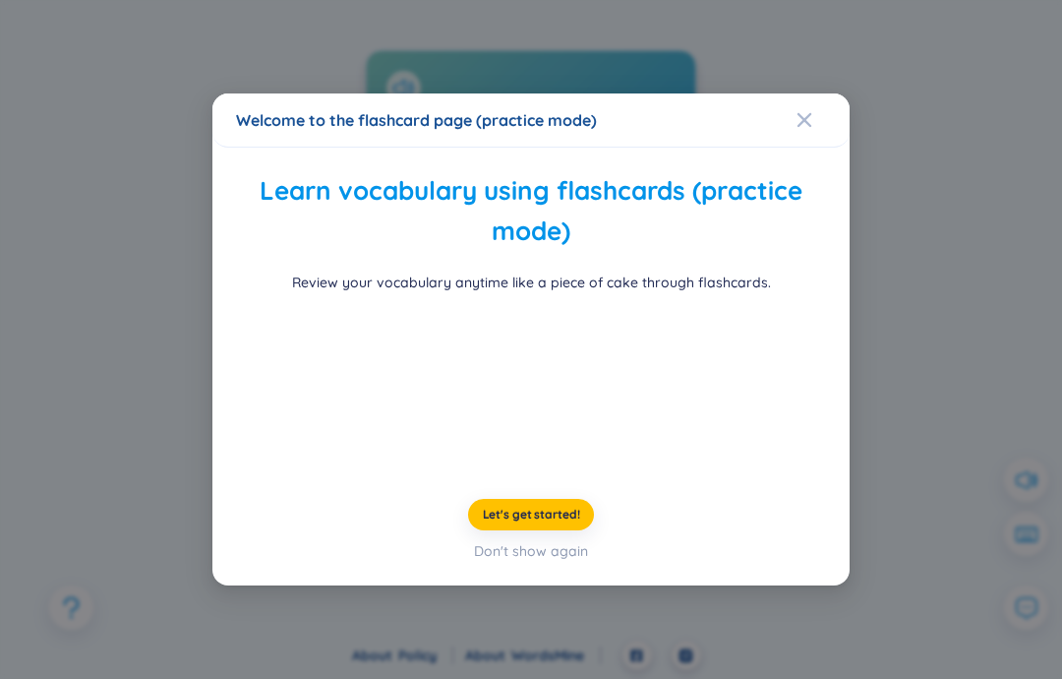
click at [807, 93] on div "Close" at bounding box center [805, 119] width 16 height 53
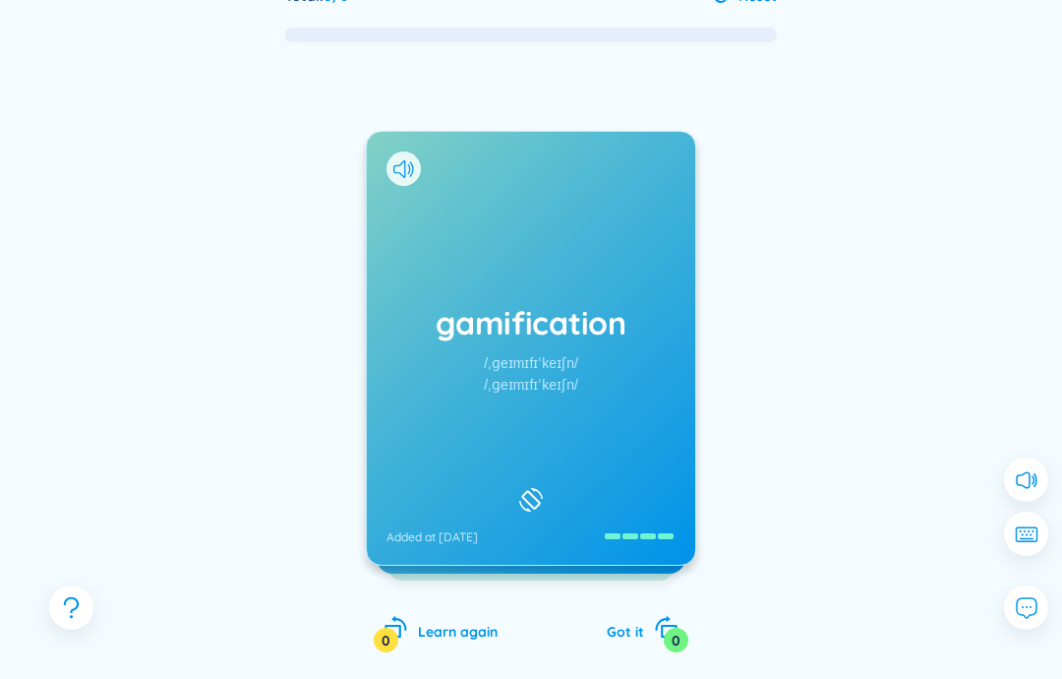
scroll to position [279, 0]
